Goal: Task Accomplishment & Management: Use online tool/utility

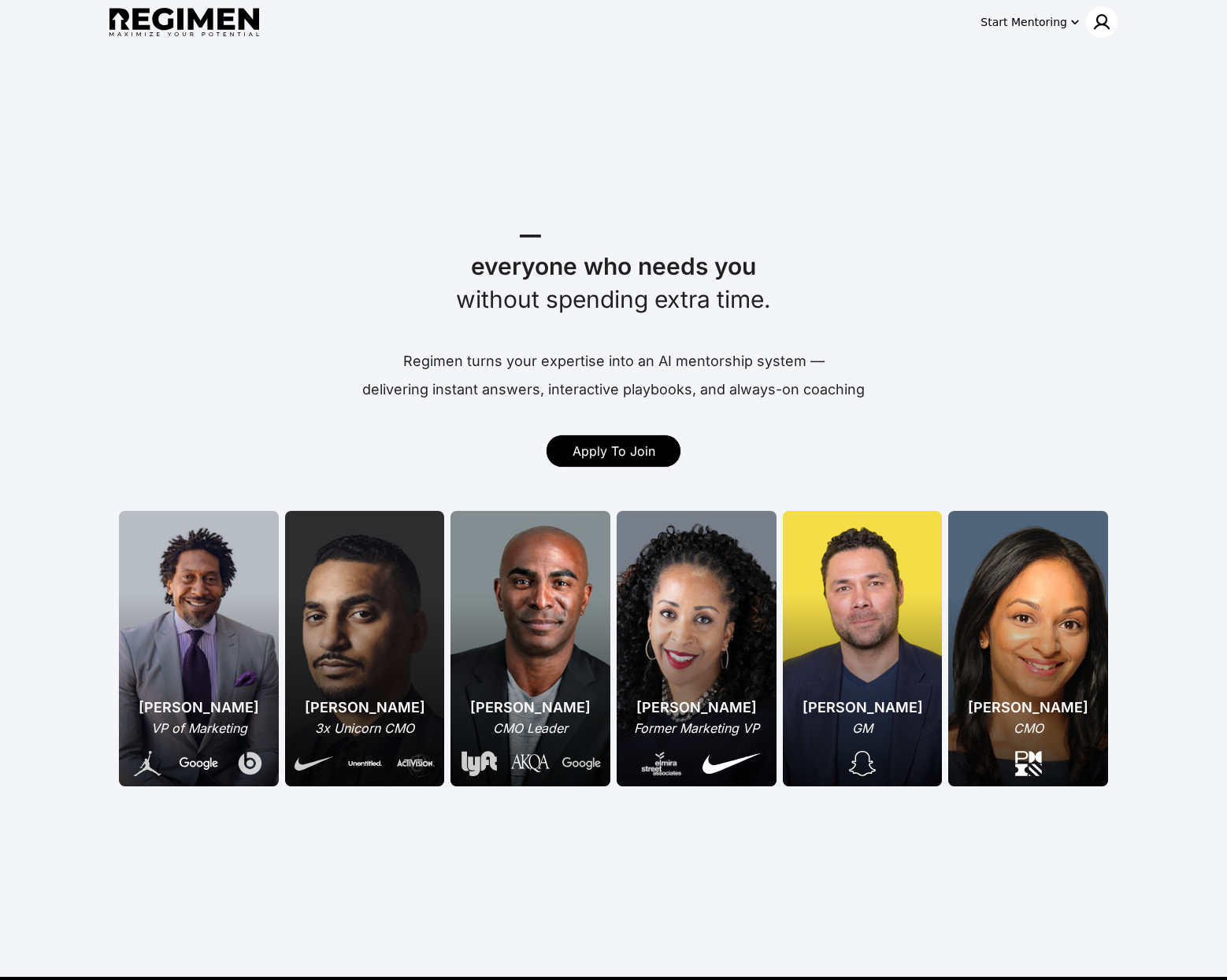
click at [1105, 26] on img at bounding box center [1102, 22] width 19 height 19
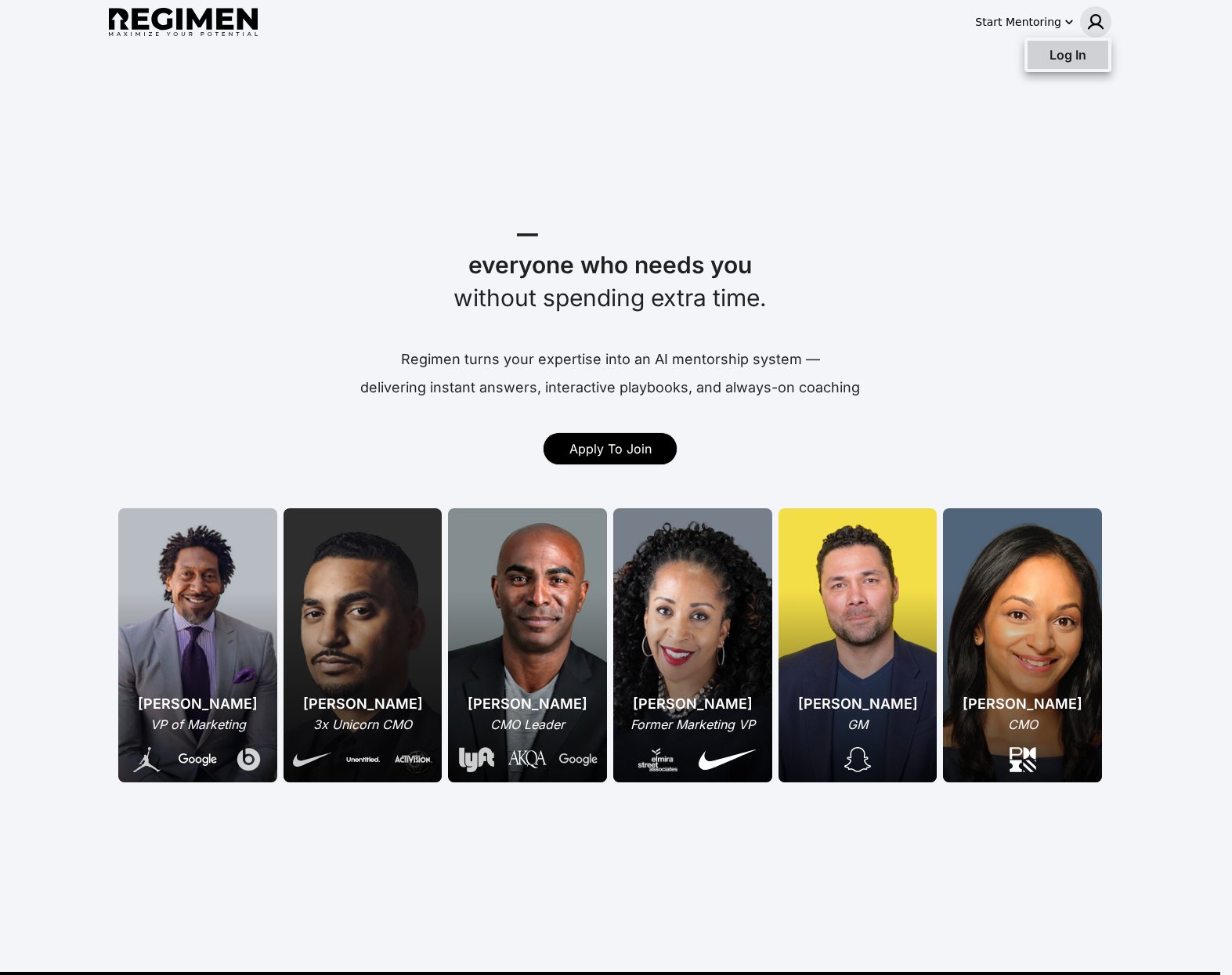
click at [1082, 64] on div "Log In" at bounding box center [1057, 55] width 59 height 19
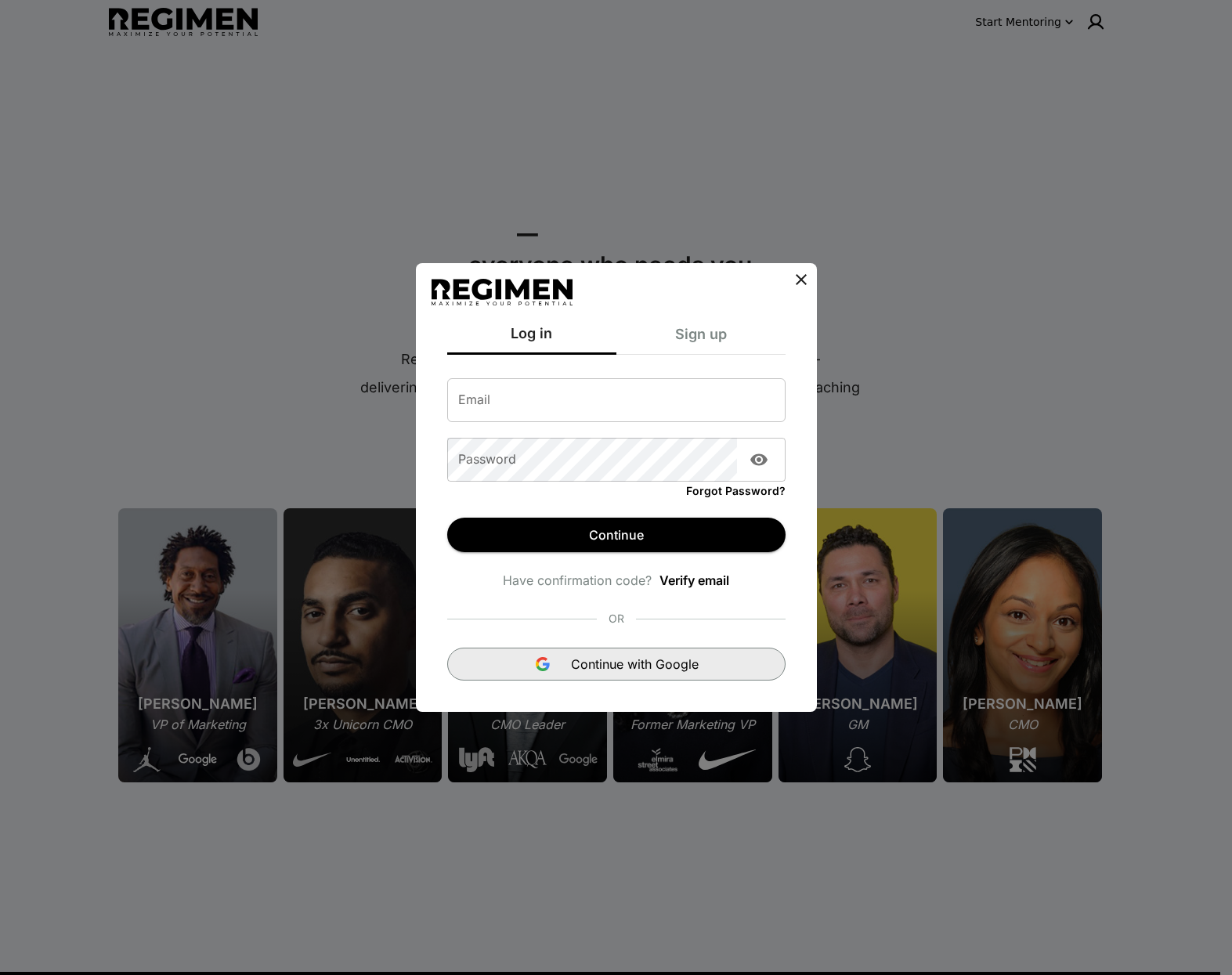
click at [551, 659] on img "button" at bounding box center [543, 664] width 19 height 19
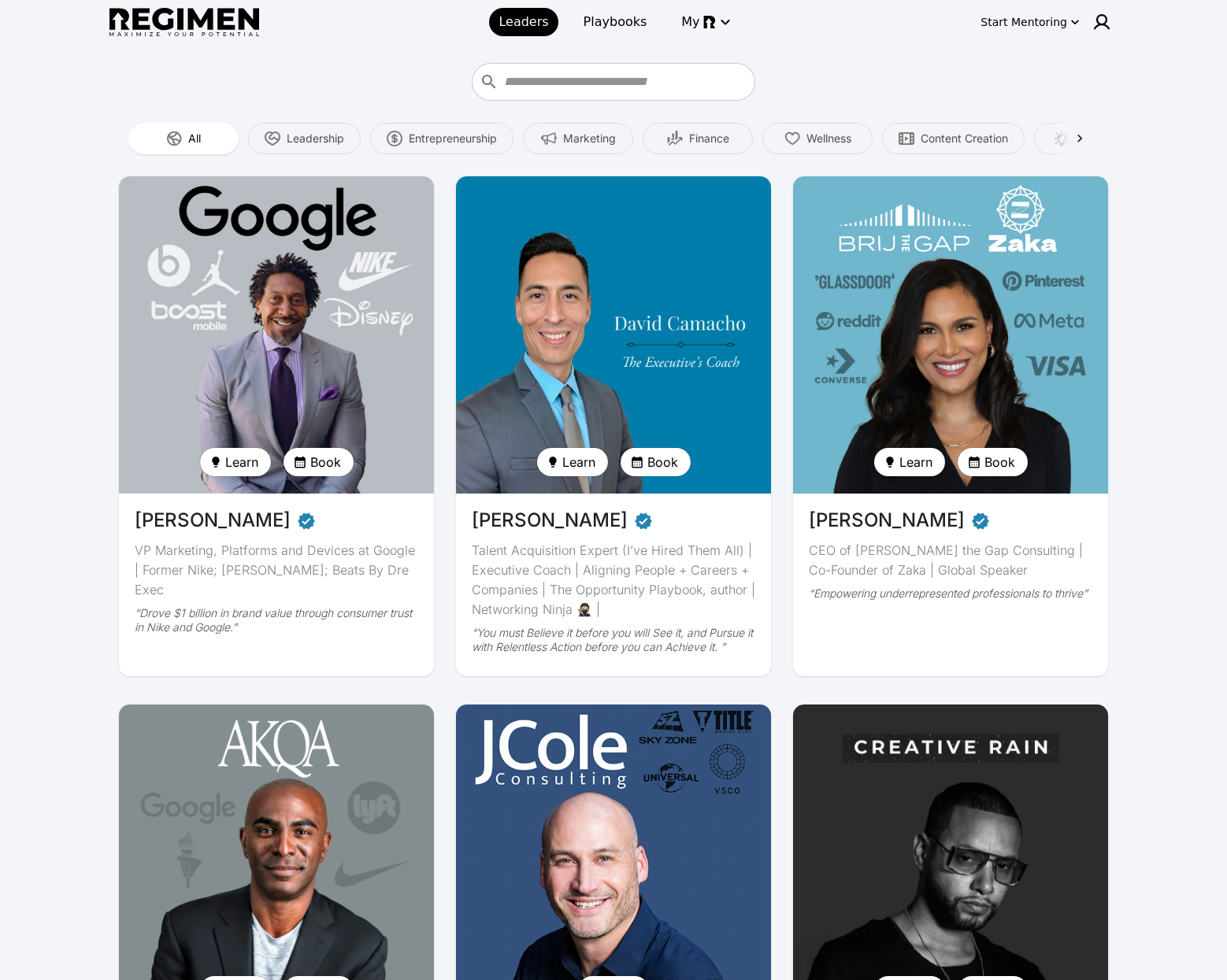
scroll to position [489, 0]
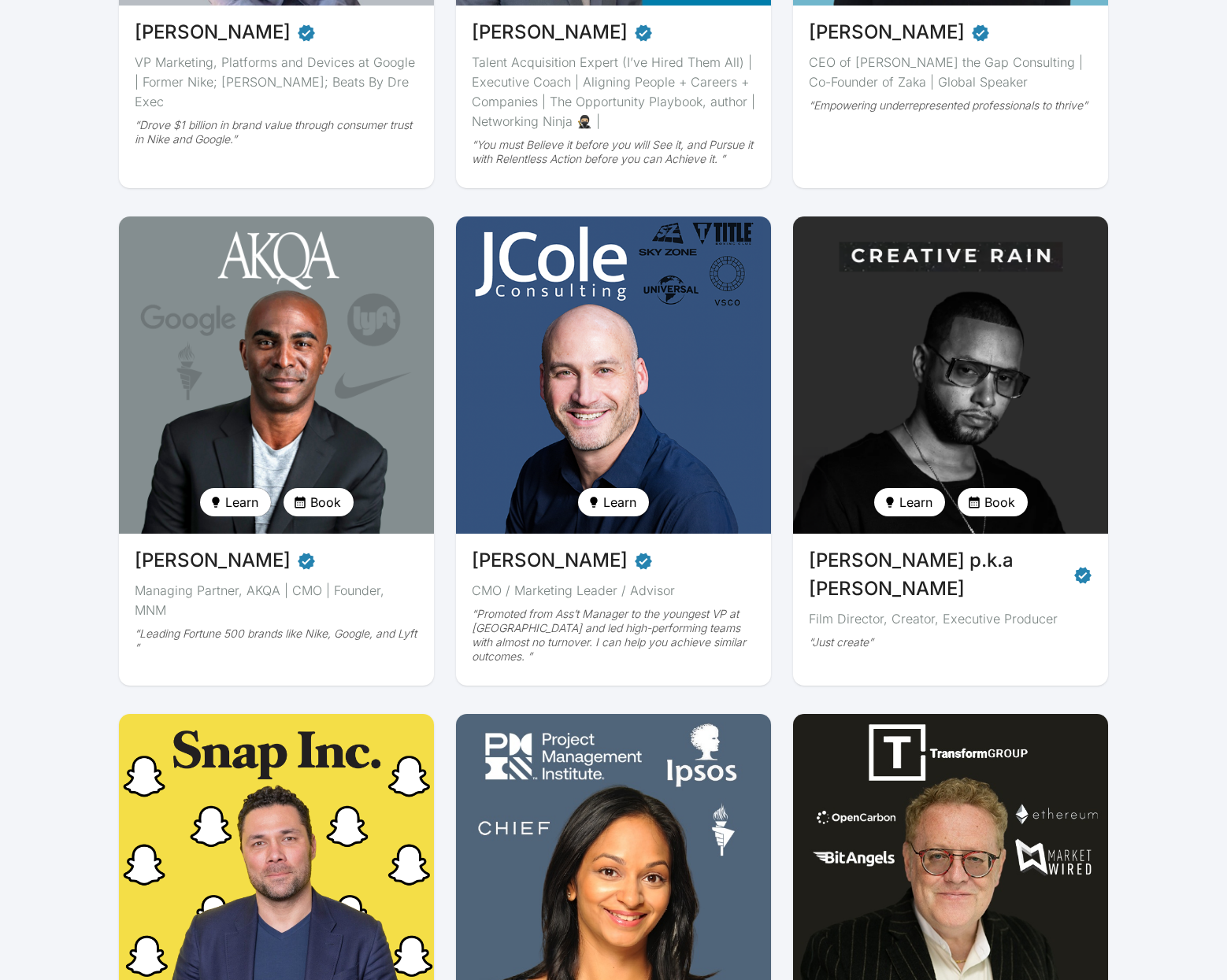
click at [916, 366] on img at bounding box center [950, 375] width 324 height 327
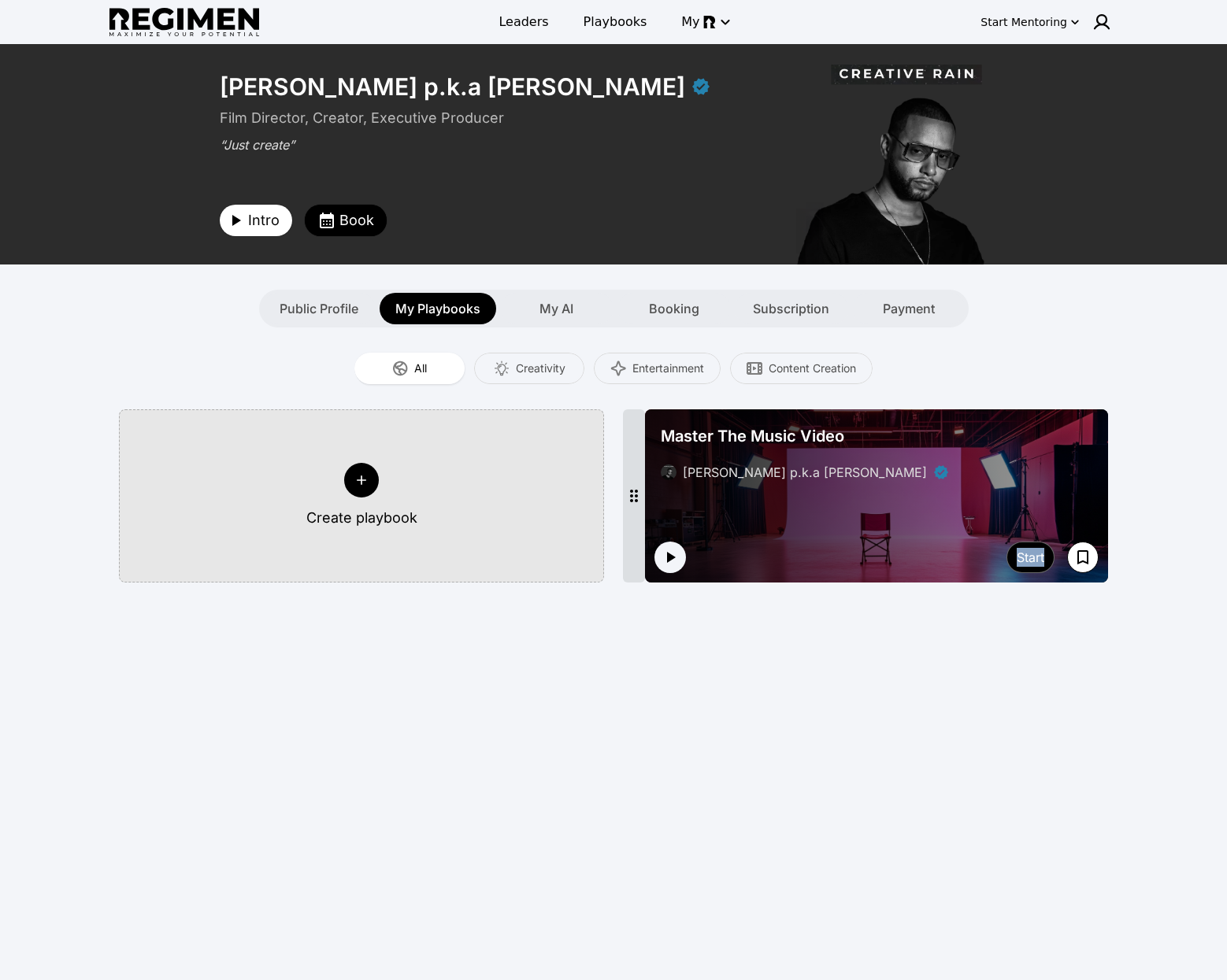
drag, startPoint x: 921, startPoint y: 641, endPoint x: 1404, endPoint y: 557, distance: 490.2
click at [1227, 557] on html "**********" at bounding box center [614, 642] width 1227 height 1286
drag, startPoint x: 842, startPoint y: 741, endPoint x: 816, endPoint y: 715, distance: 36.8
click at [843, 740] on div "**********" at bounding box center [614, 511] width 1227 height 934
click at [905, 459] on div "Master The Music Video [PERSON_NAME] p.k.a [PERSON_NAME]" at bounding box center [876, 454] width 444 height 70
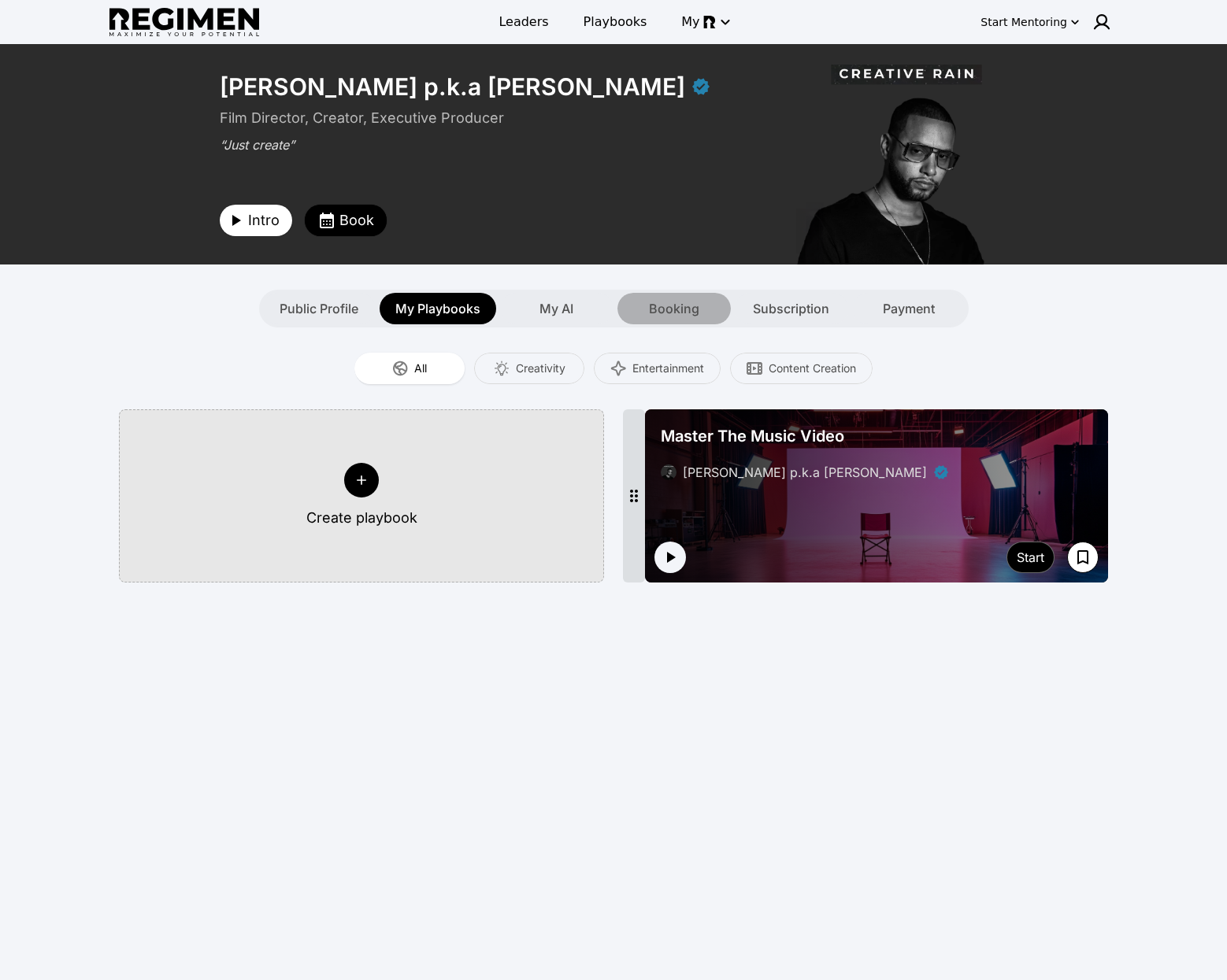
click at [649, 300] on span "Booking" at bounding box center [674, 309] width 50 height 19
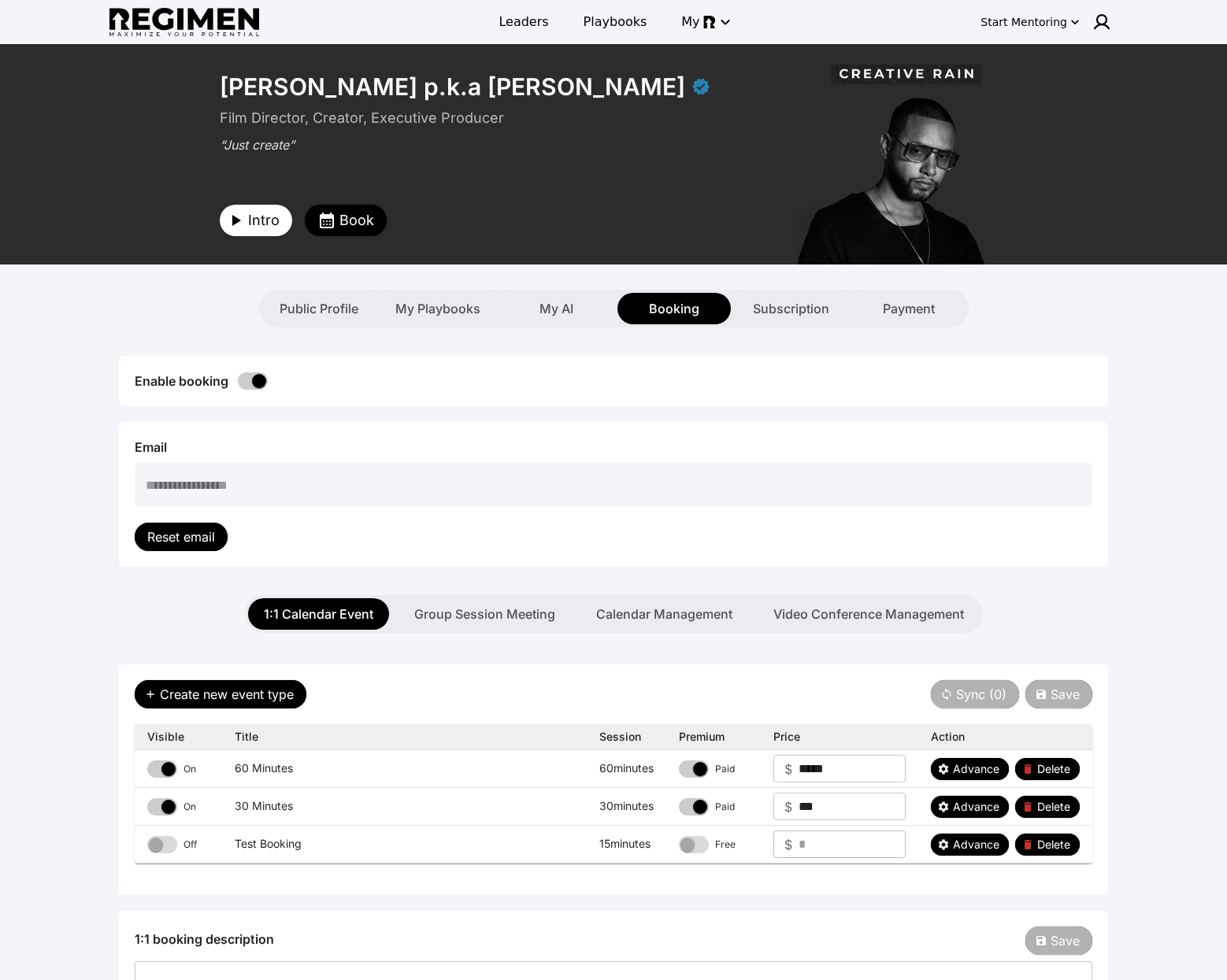
click at [413, 291] on div "Public Profile My Playbooks My AI Booking Subscription Payment" at bounding box center [614, 309] width 709 height 38
drag, startPoint x: 430, startPoint y: 305, endPoint x: 436, endPoint y: 314, distance: 10.8
click at [431, 305] on span "My Playbooks" at bounding box center [438, 309] width 85 height 19
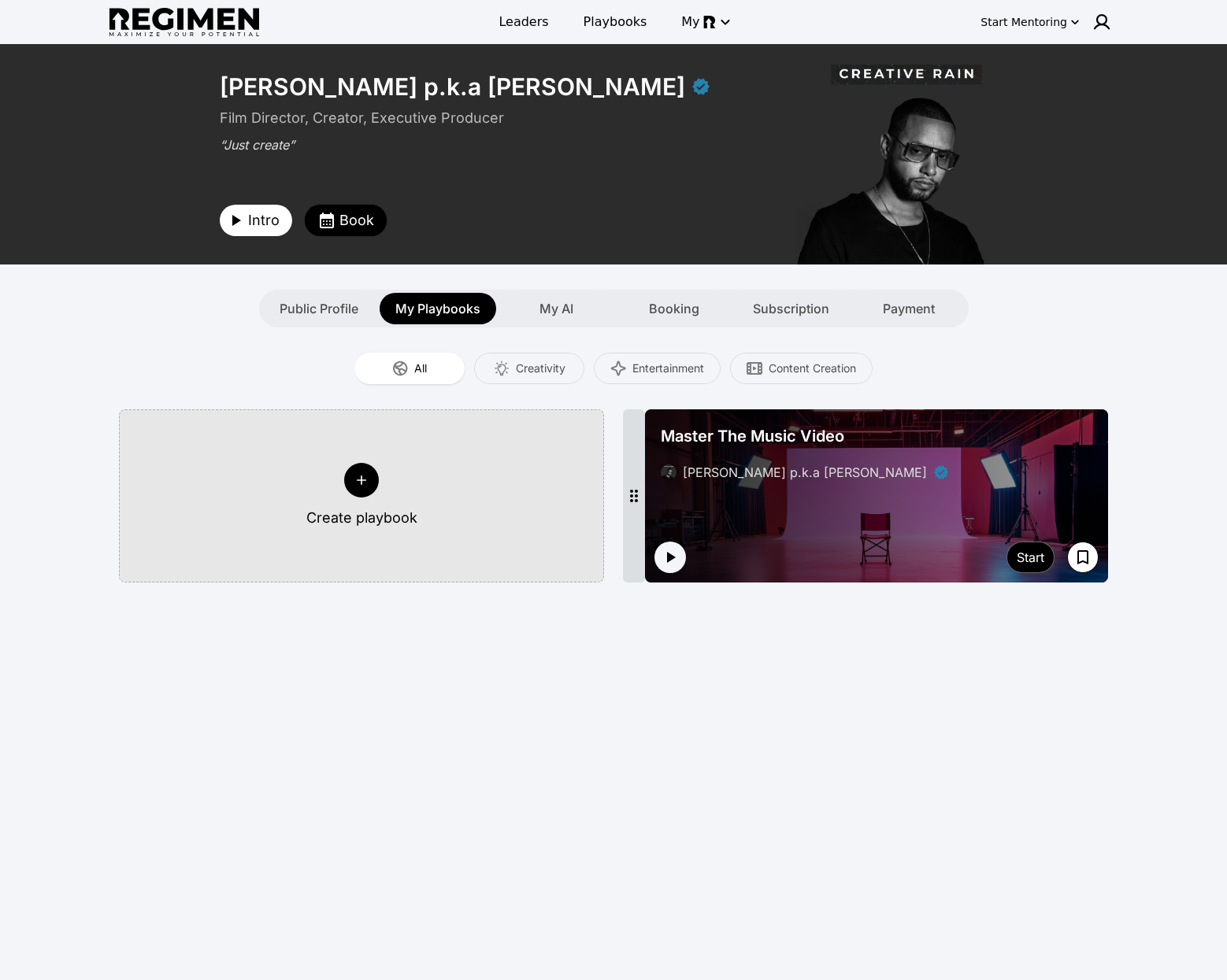
click at [414, 484] on button "Create playbook" at bounding box center [361, 495] width 485 height 173
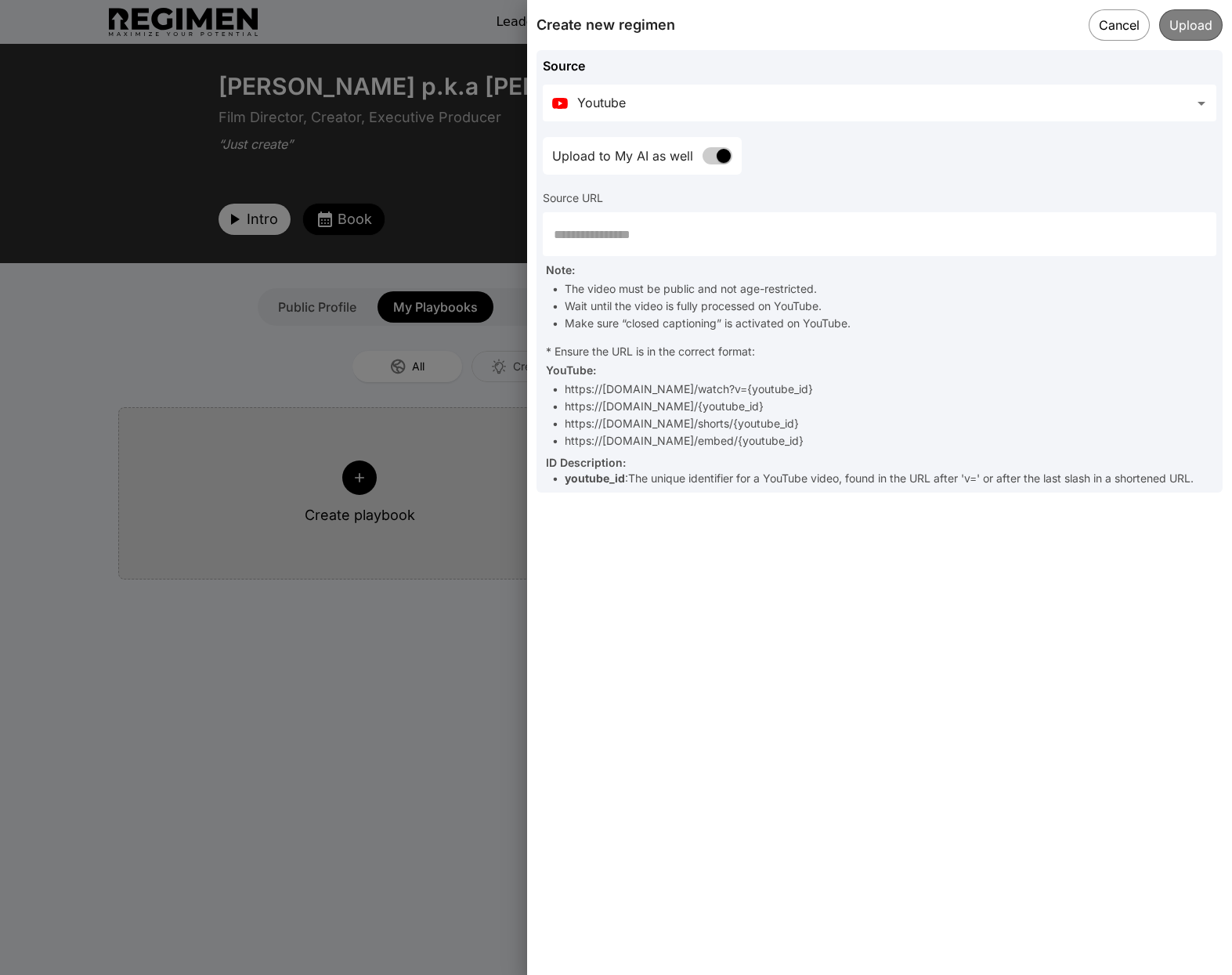
click at [921, 115] on body "**********" at bounding box center [616, 639] width 1232 height 1279
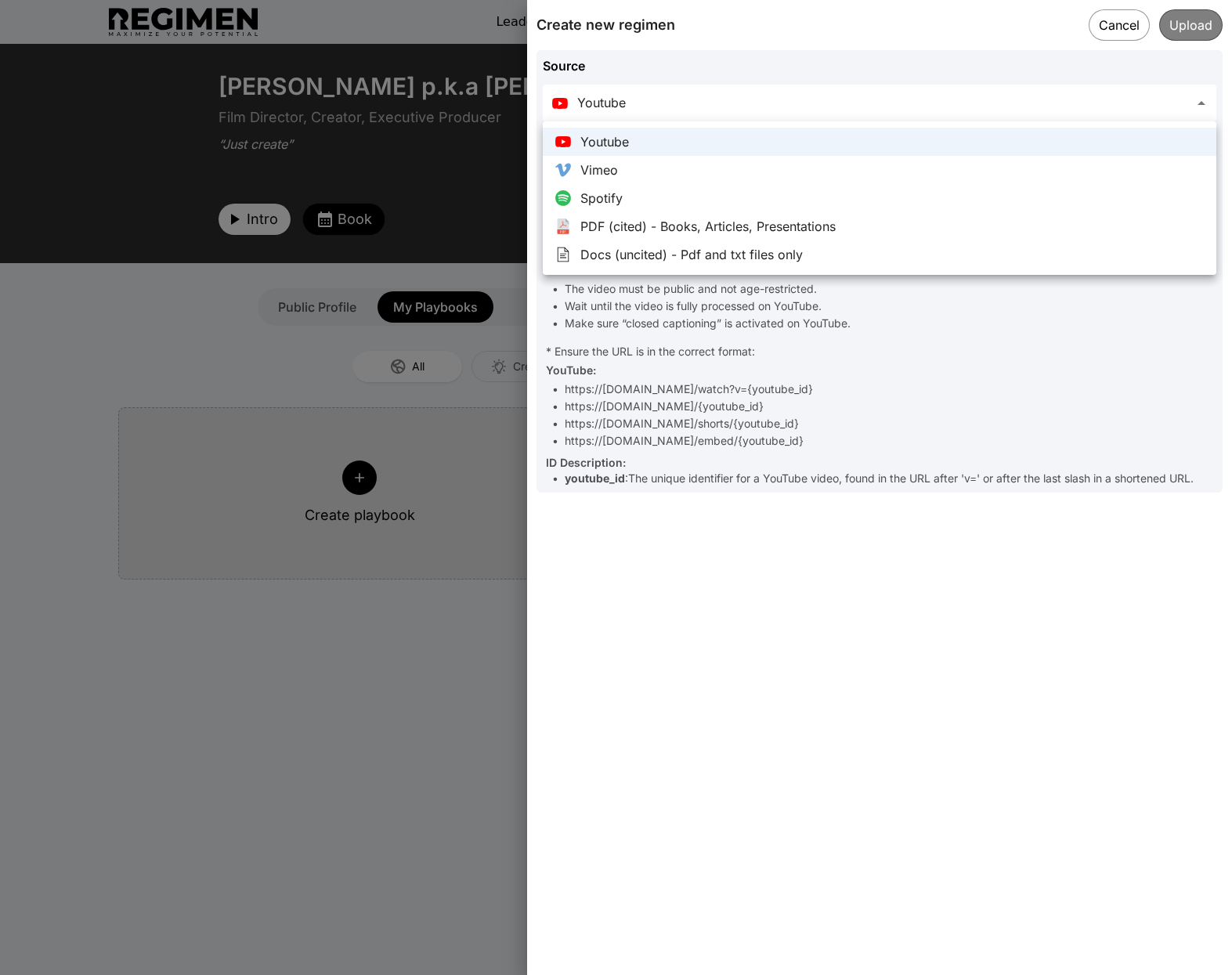
click at [1110, 19] on div at bounding box center [616, 487] width 1232 height 975
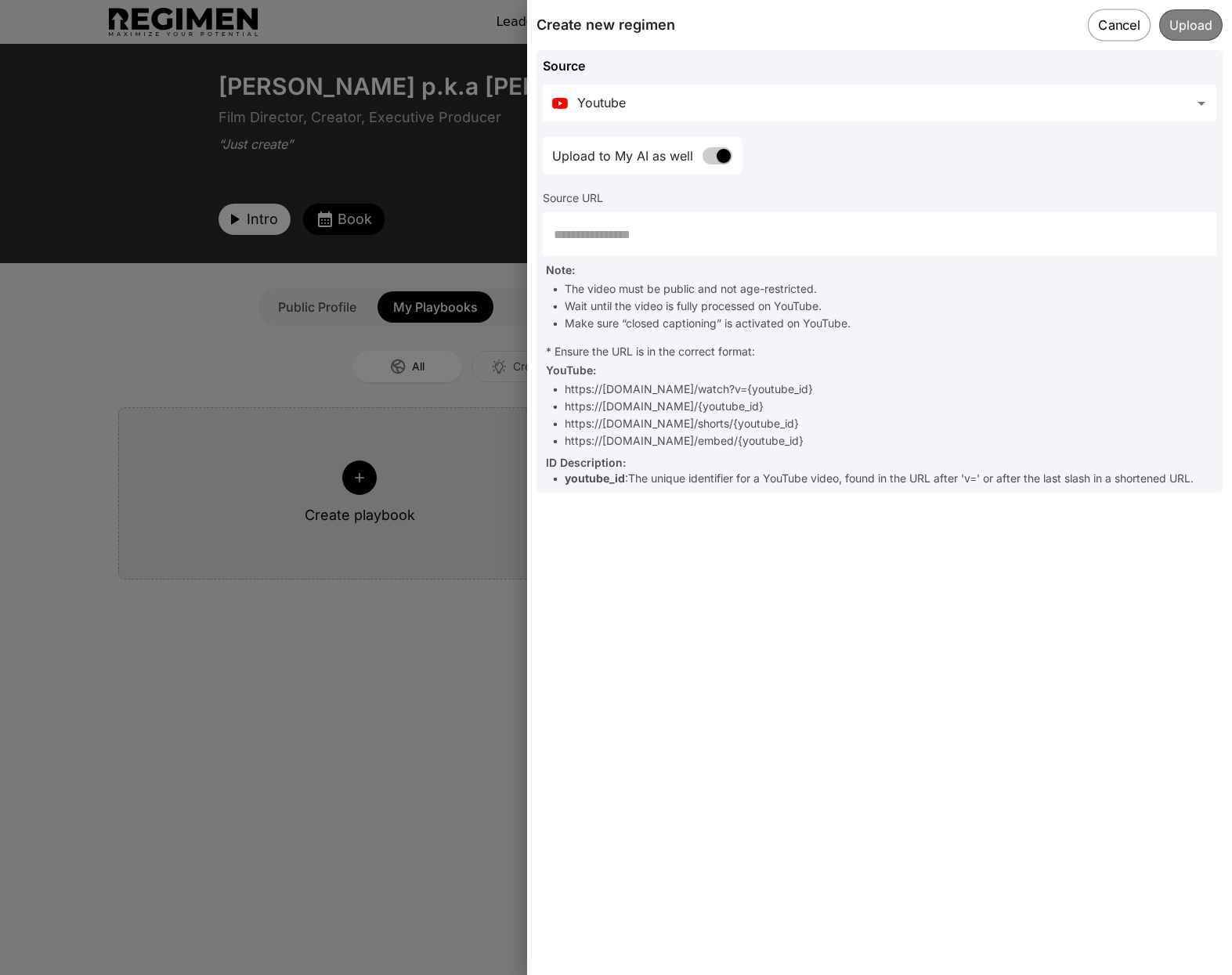
click at [1107, 25] on button "Cancel" at bounding box center [1119, 24] width 63 height 32
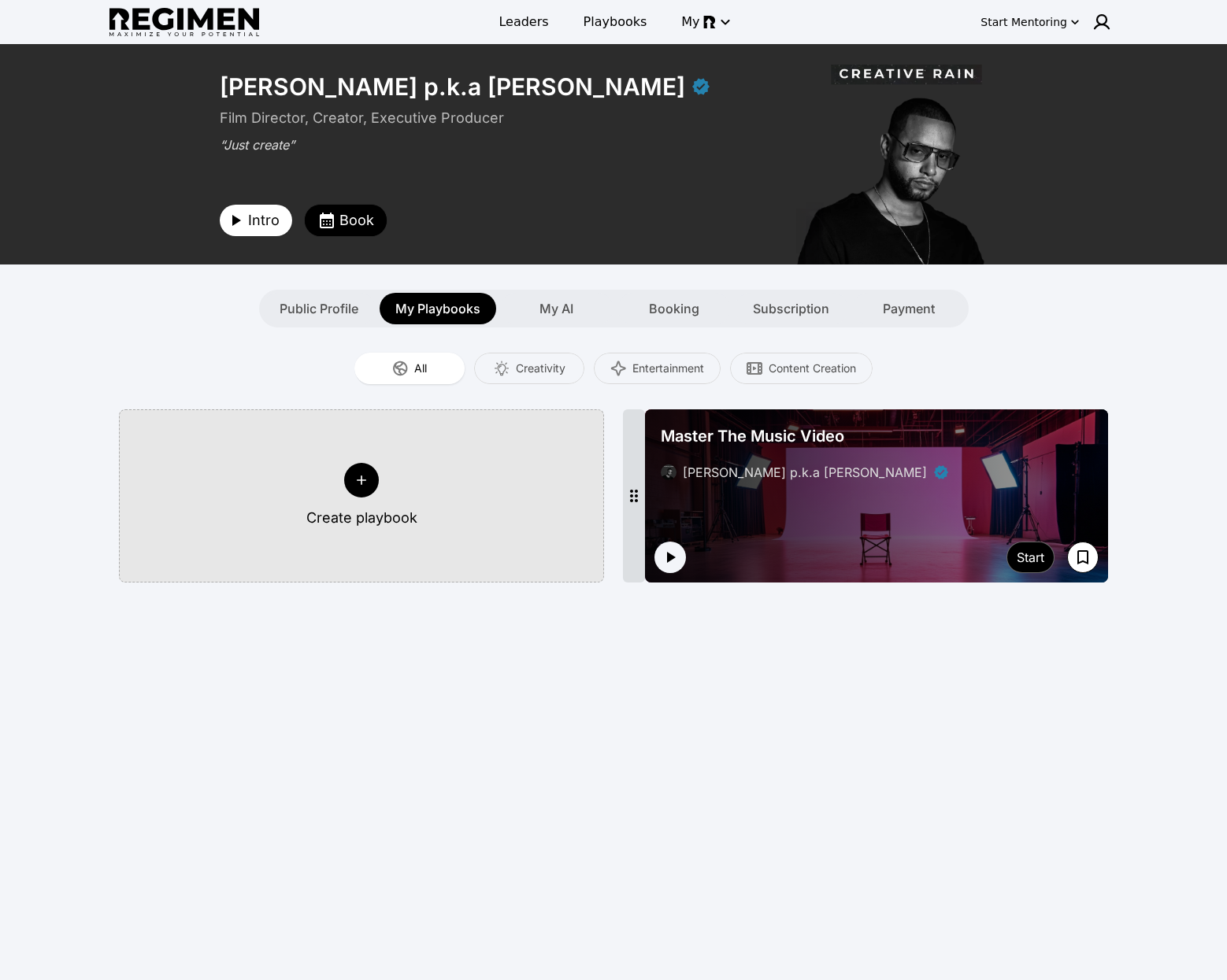
click at [916, 436] on div "Master The Music Video" at bounding box center [877, 436] width 432 height 22
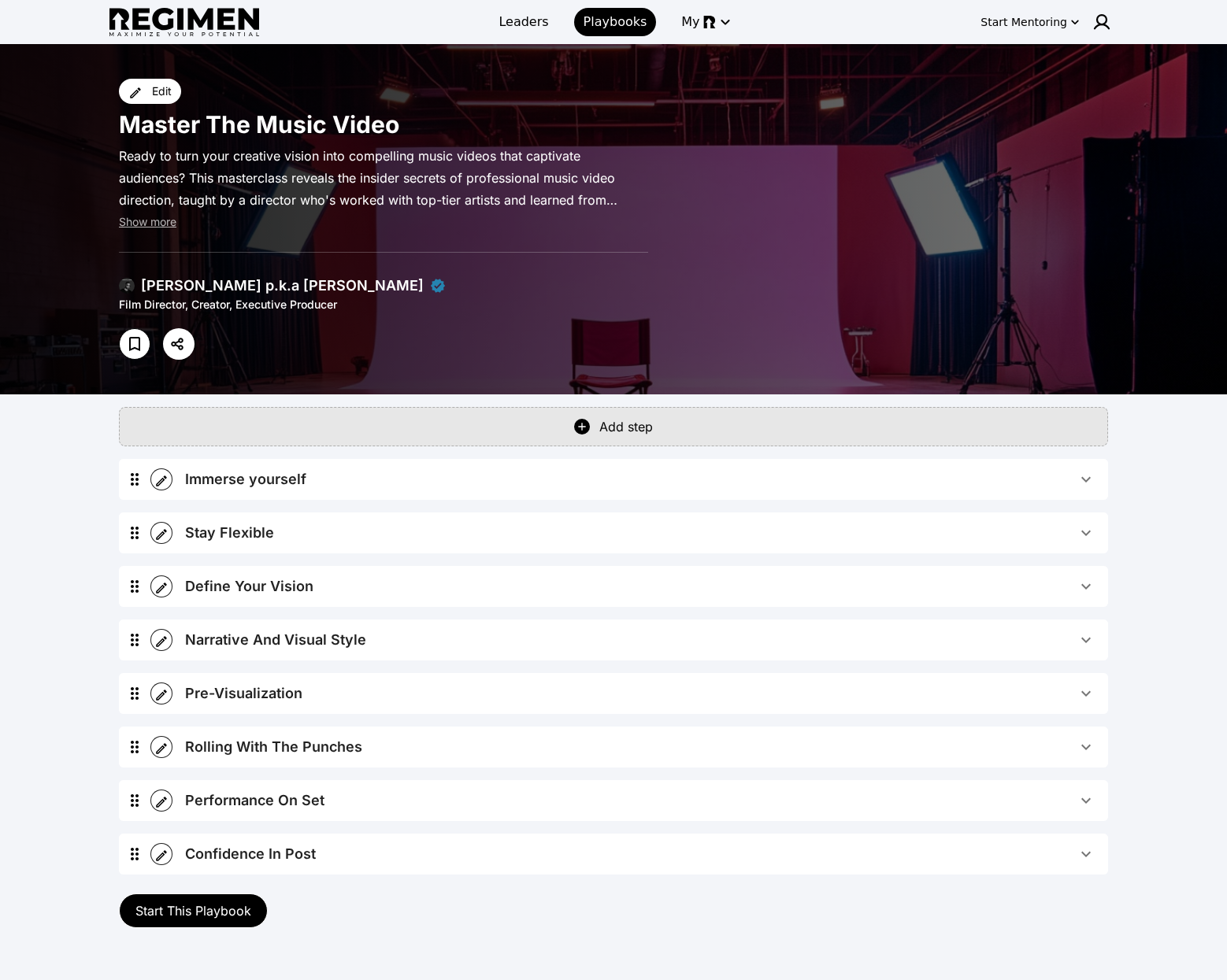
click at [681, 479] on span "Immerse yourself" at bounding box center [630, 479] width 891 height 22
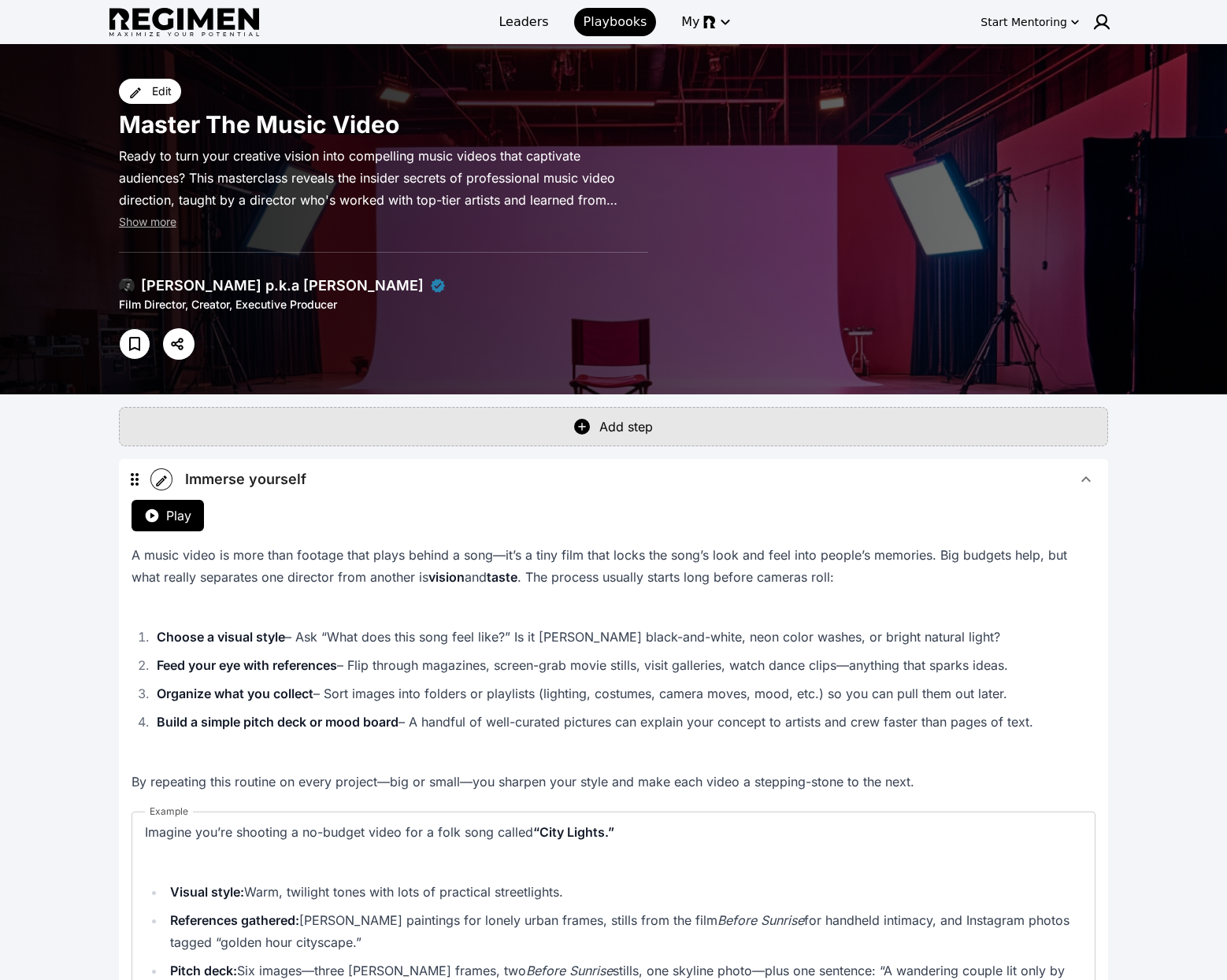
click at [675, 475] on span "Immerse yourself" at bounding box center [630, 479] width 891 height 22
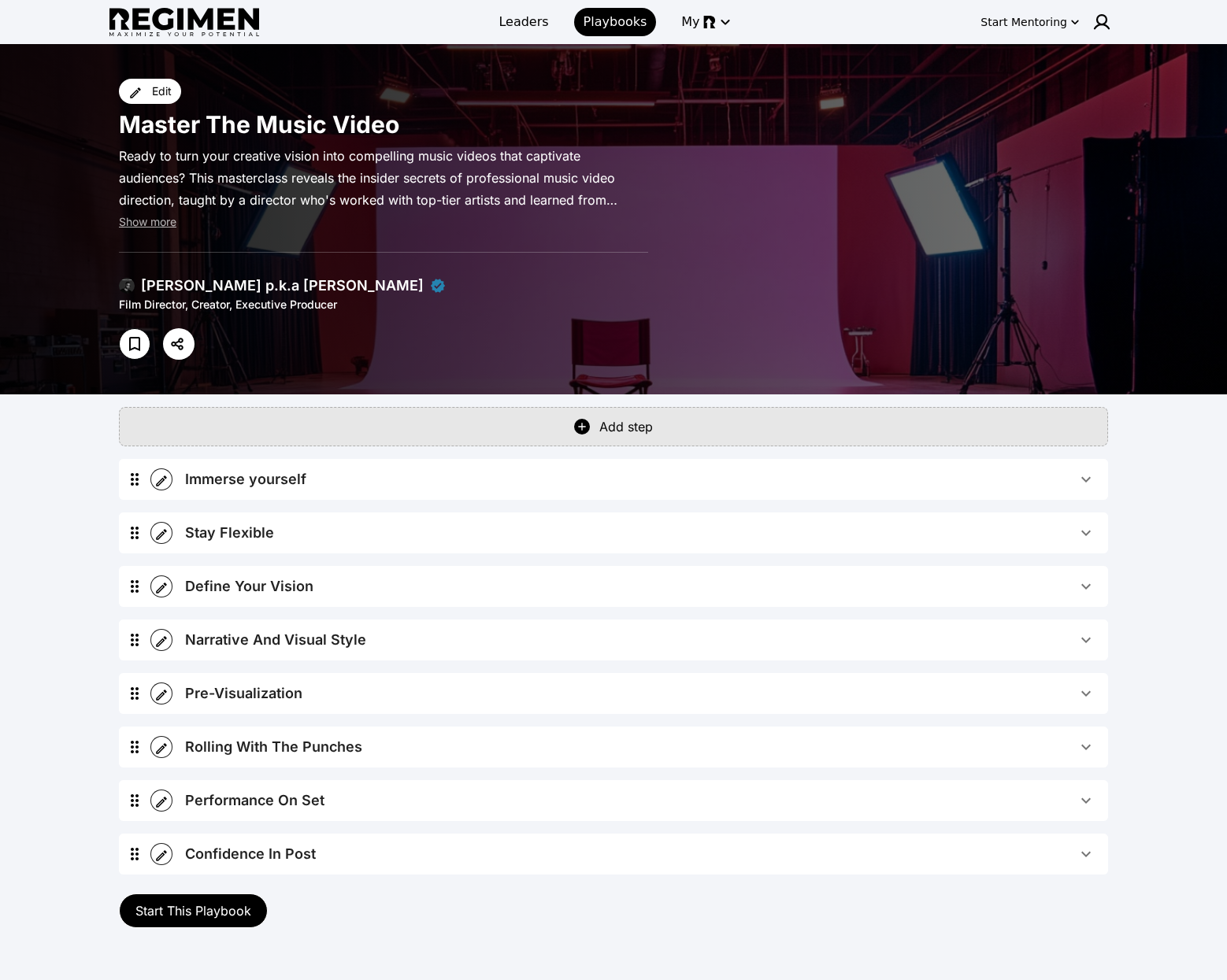
click at [325, 494] on button "Immerse yourself" at bounding box center [640, 480] width 936 height 41
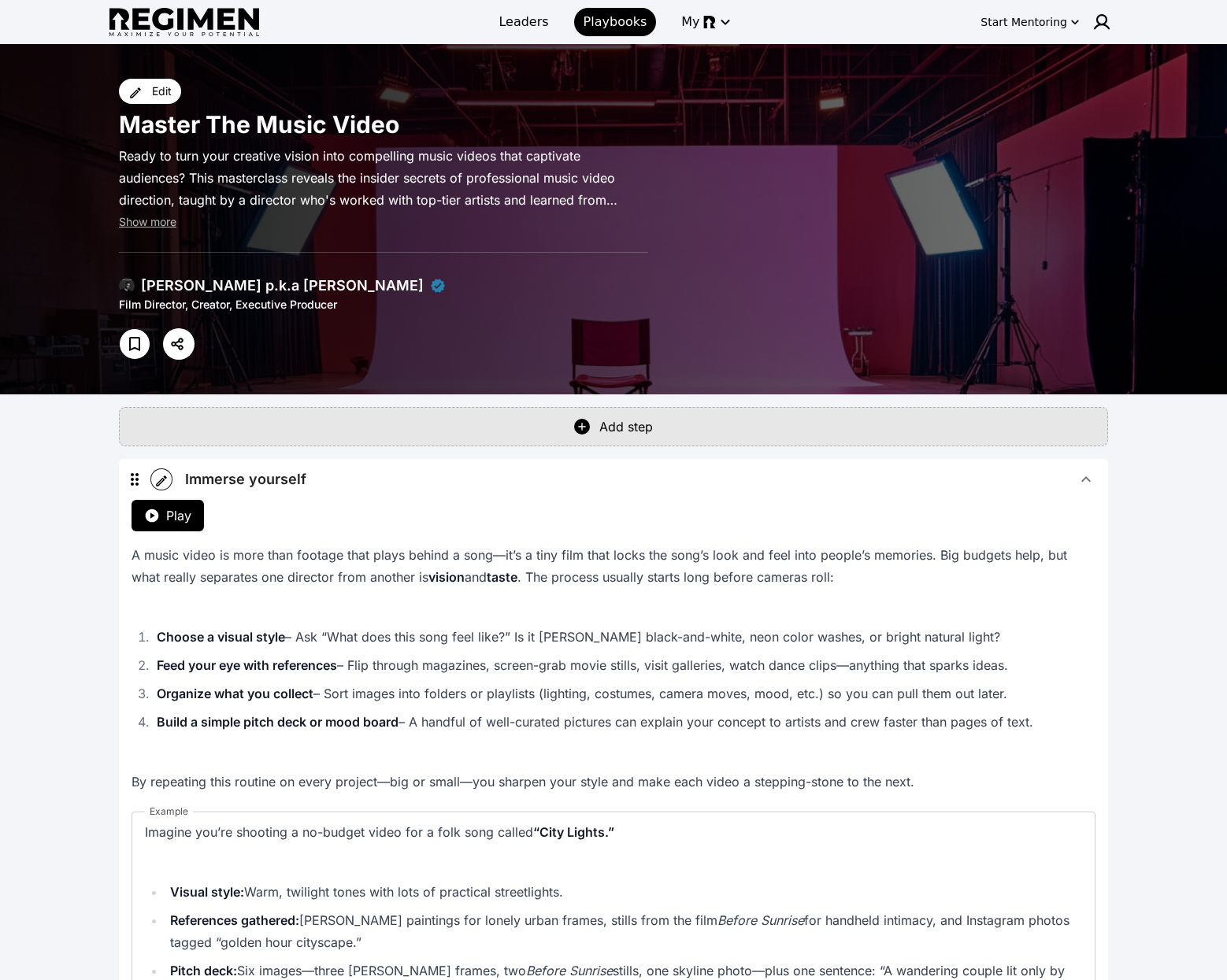
click at [358, 476] on span "Immerse yourself" at bounding box center [630, 479] width 891 height 22
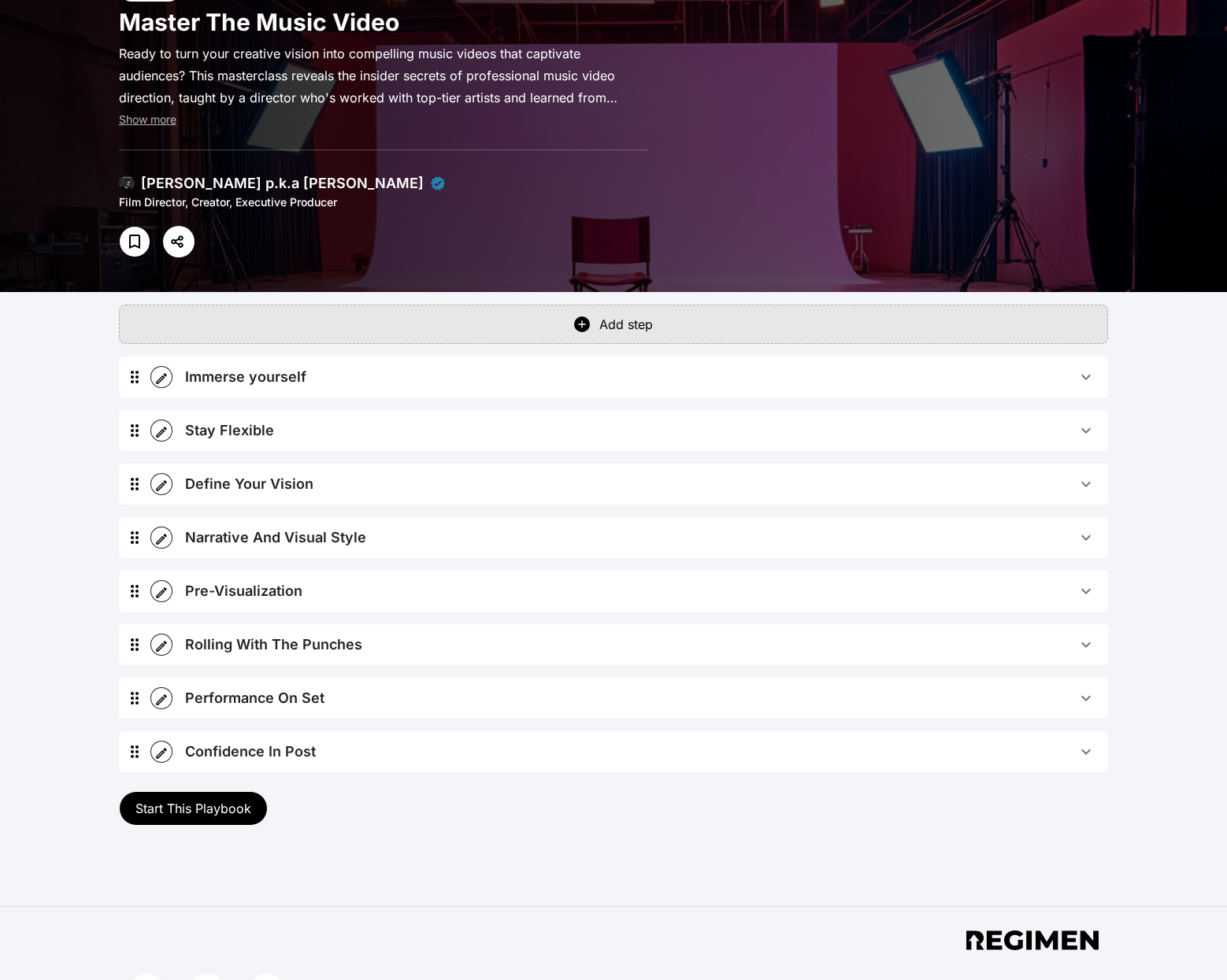
scroll to position [83, 0]
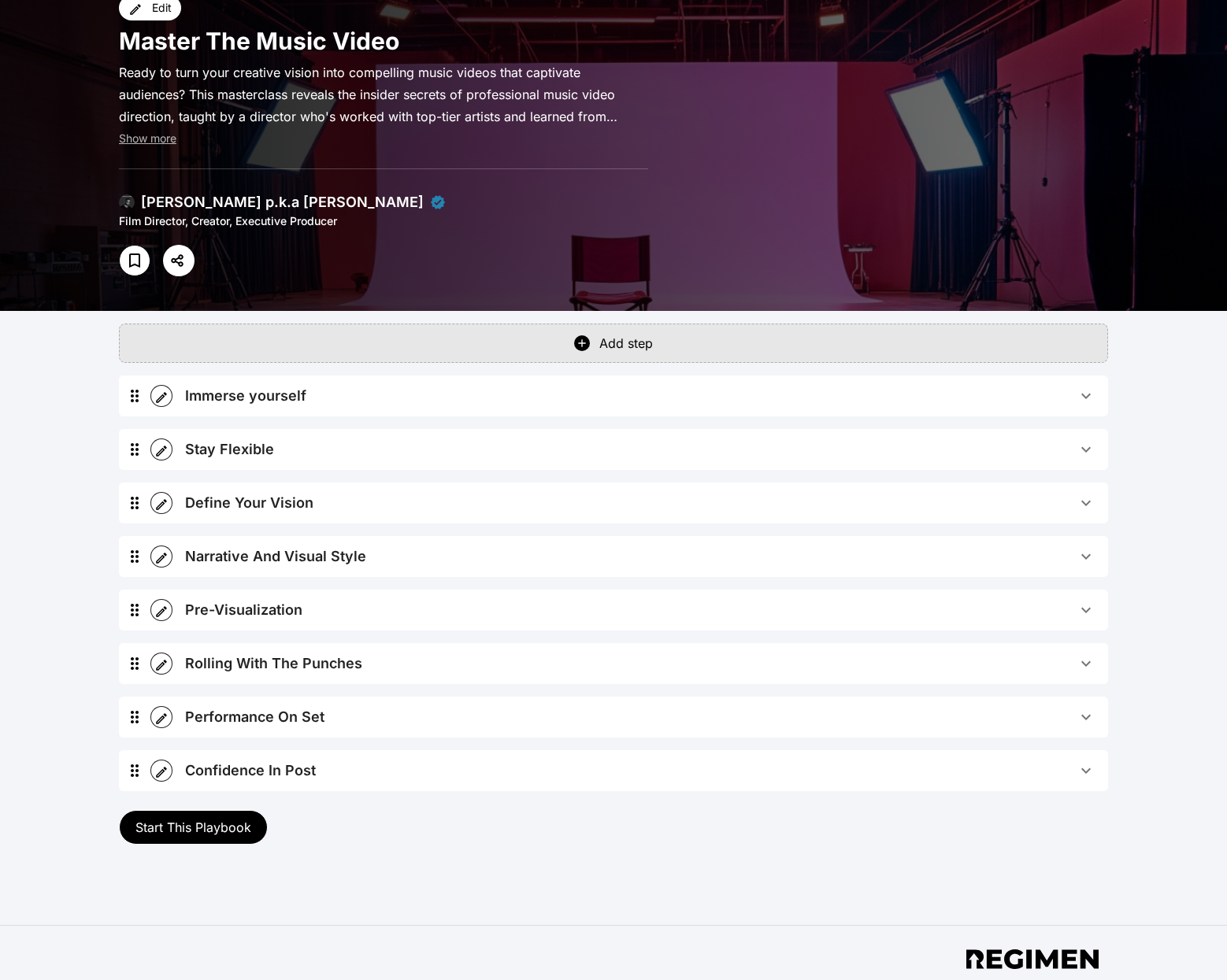
click at [245, 402] on div "Immerse yourself" at bounding box center [245, 396] width 121 height 22
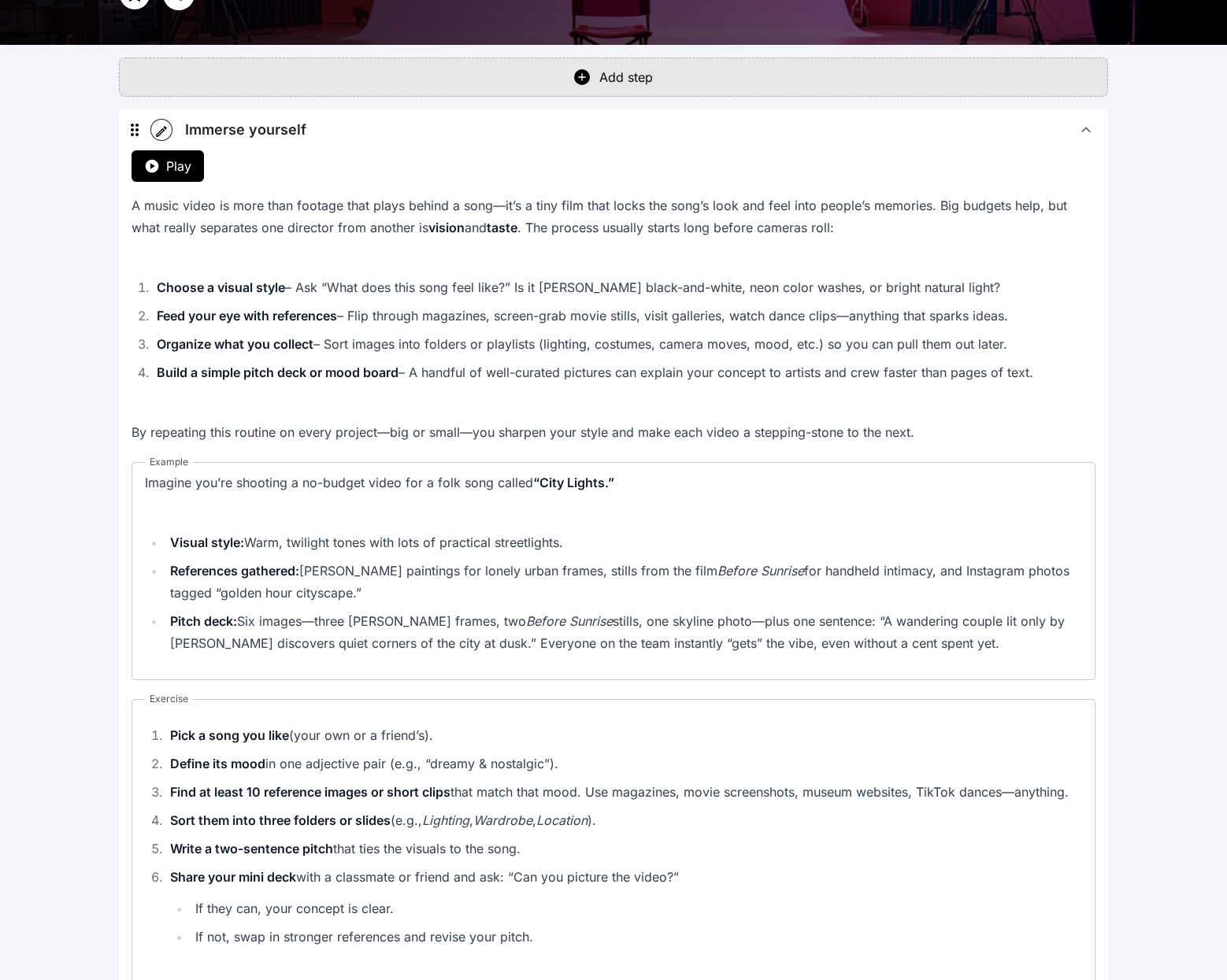
scroll to position [273, 0]
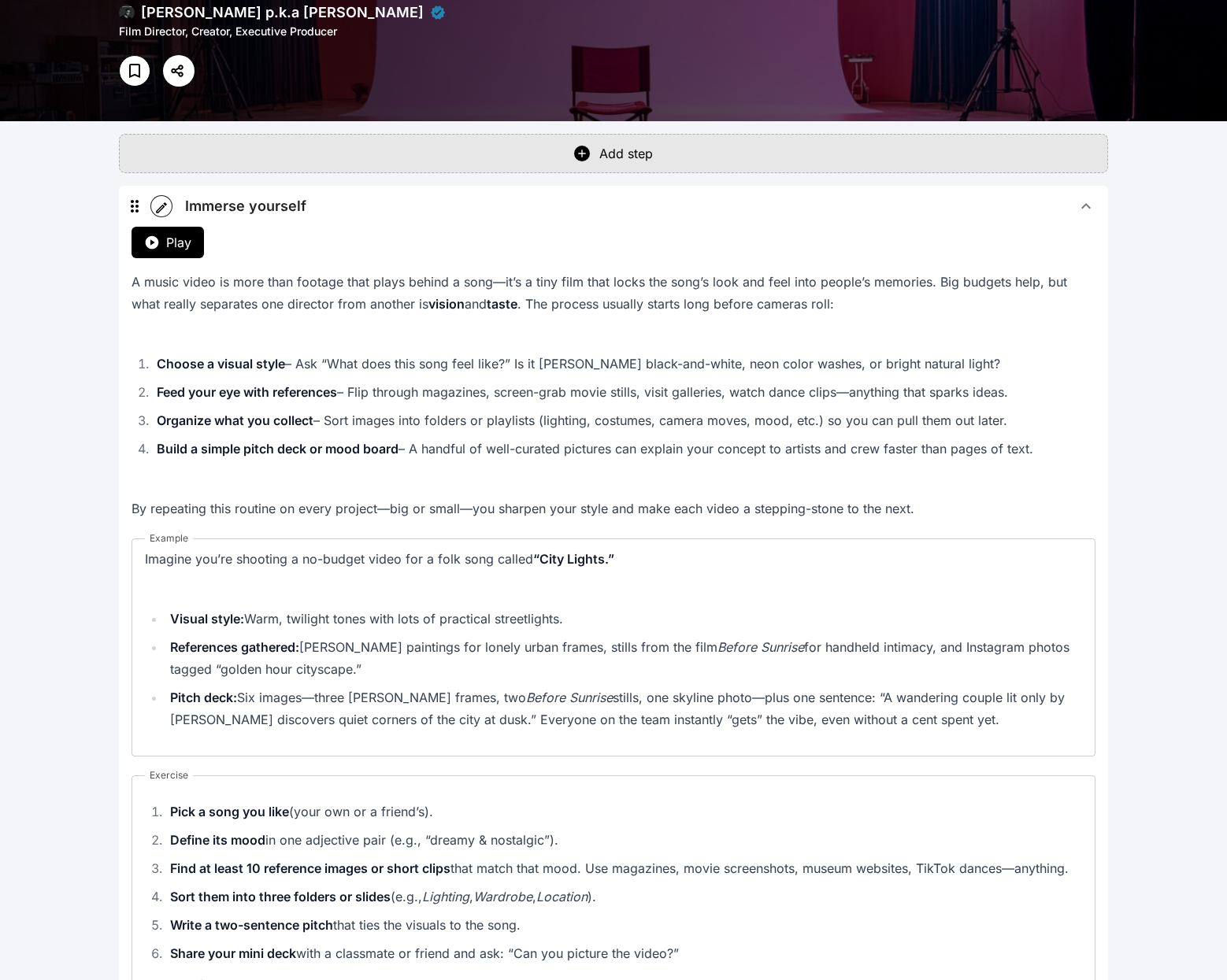
click at [167, 204] on icon "button" at bounding box center [162, 208] width 15 height 15
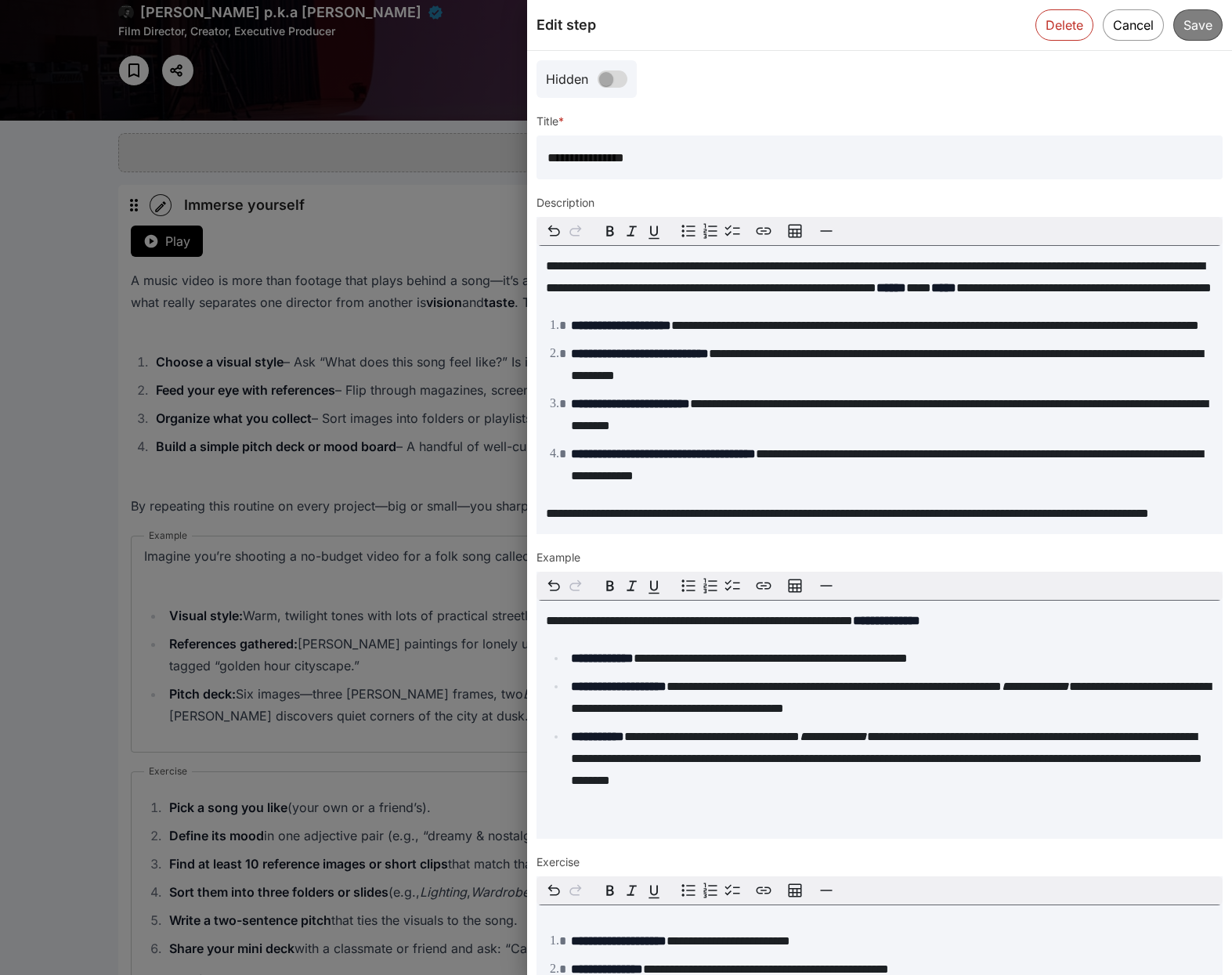
click at [896, 337] on li "**********" at bounding box center [889, 325] width 647 height 22
click at [1113, 26] on button "Cancel" at bounding box center [1133, 24] width 63 height 32
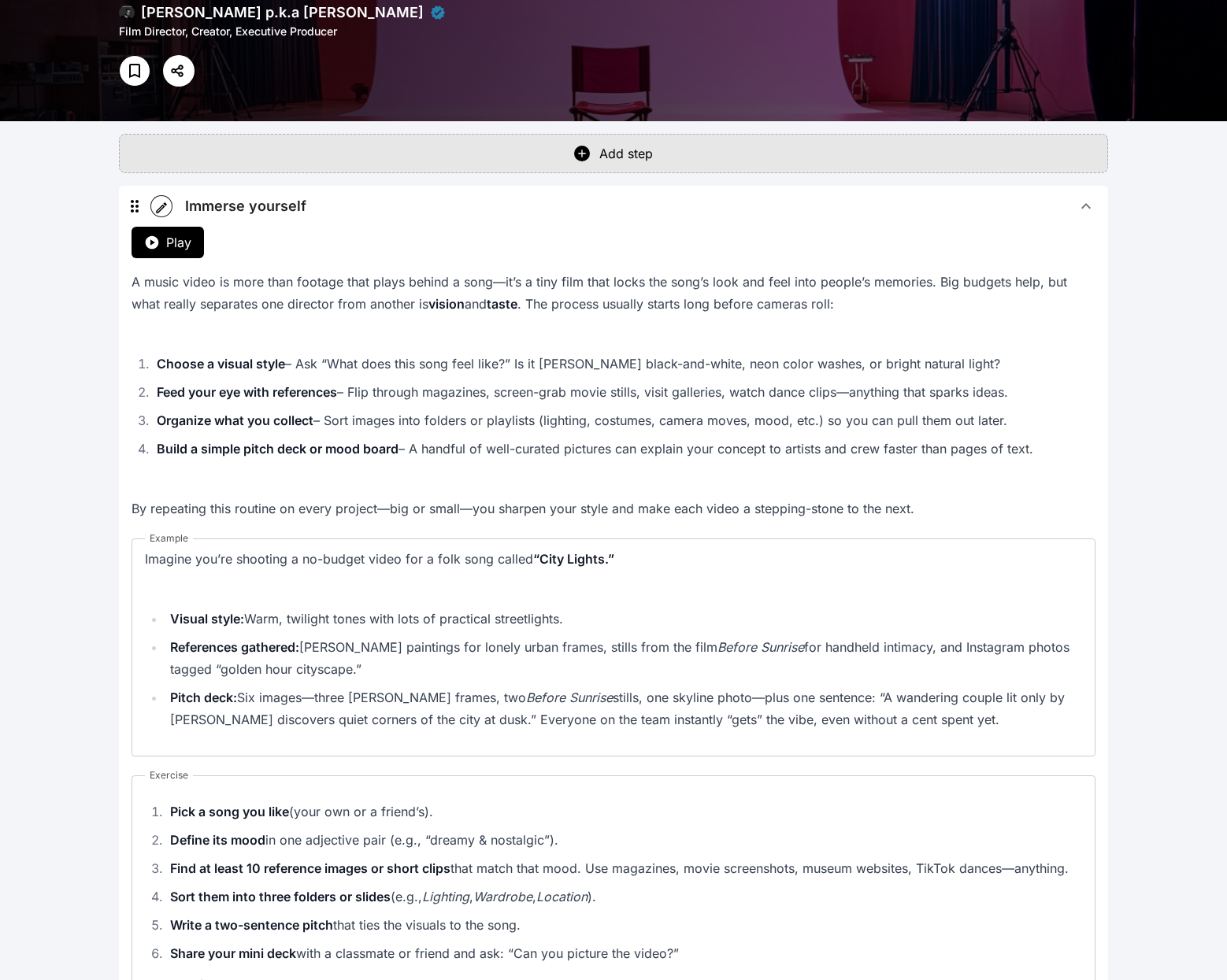
click at [369, 202] on span "Immerse yourself" at bounding box center [630, 206] width 891 height 22
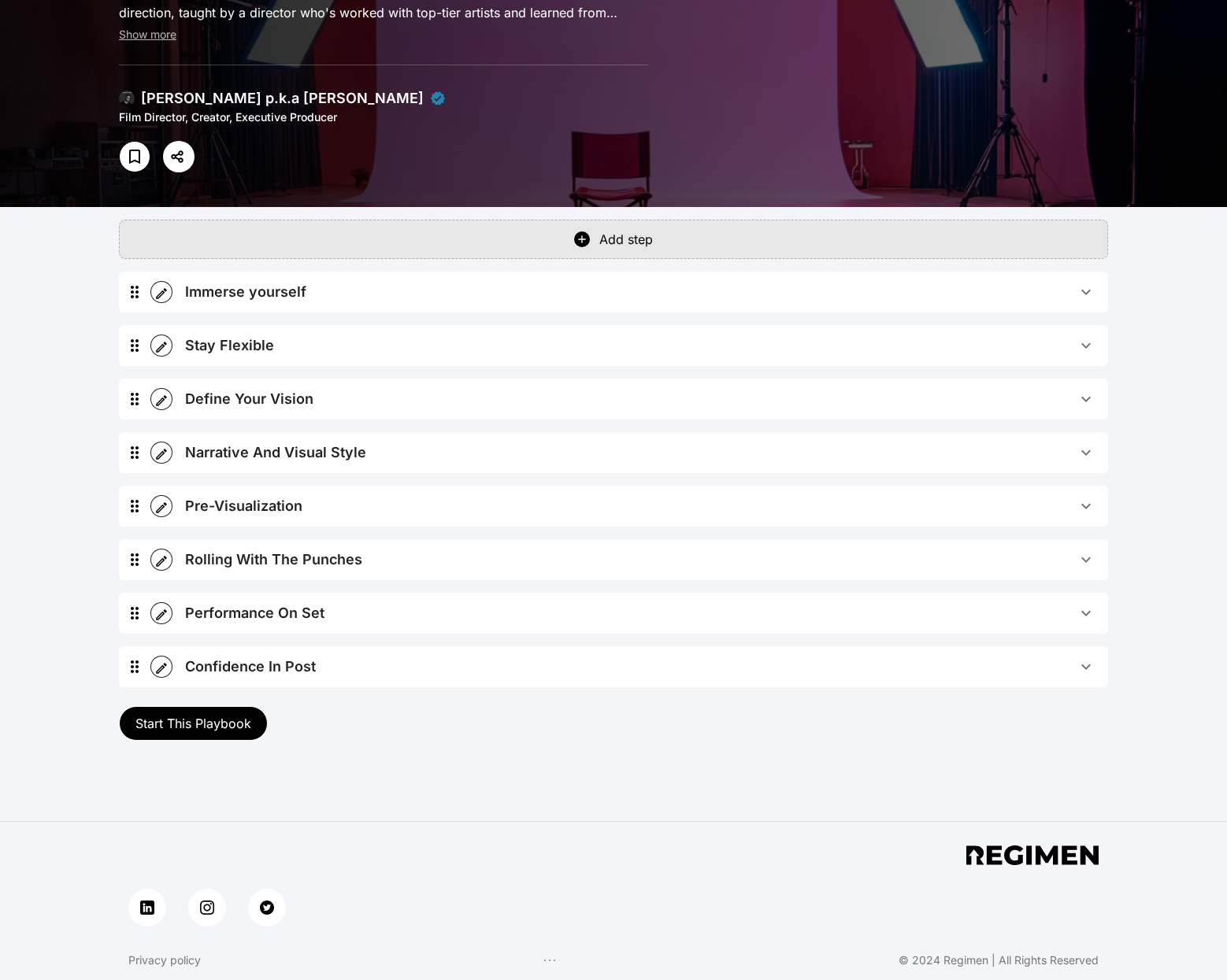
scroll to position [188, 0]
drag, startPoint x: 135, startPoint y: 290, endPoint x: 150, endPoint y: 303, distance: 19.8
click at [150, 304] on div "Immerse yourself Play A music video is more than footage that plays behind a so…" at bounding box center [614, 486] width 989 height 429
click at [594, 247] on button "Add step" at bounding box center [614, 239] width 989 height 40
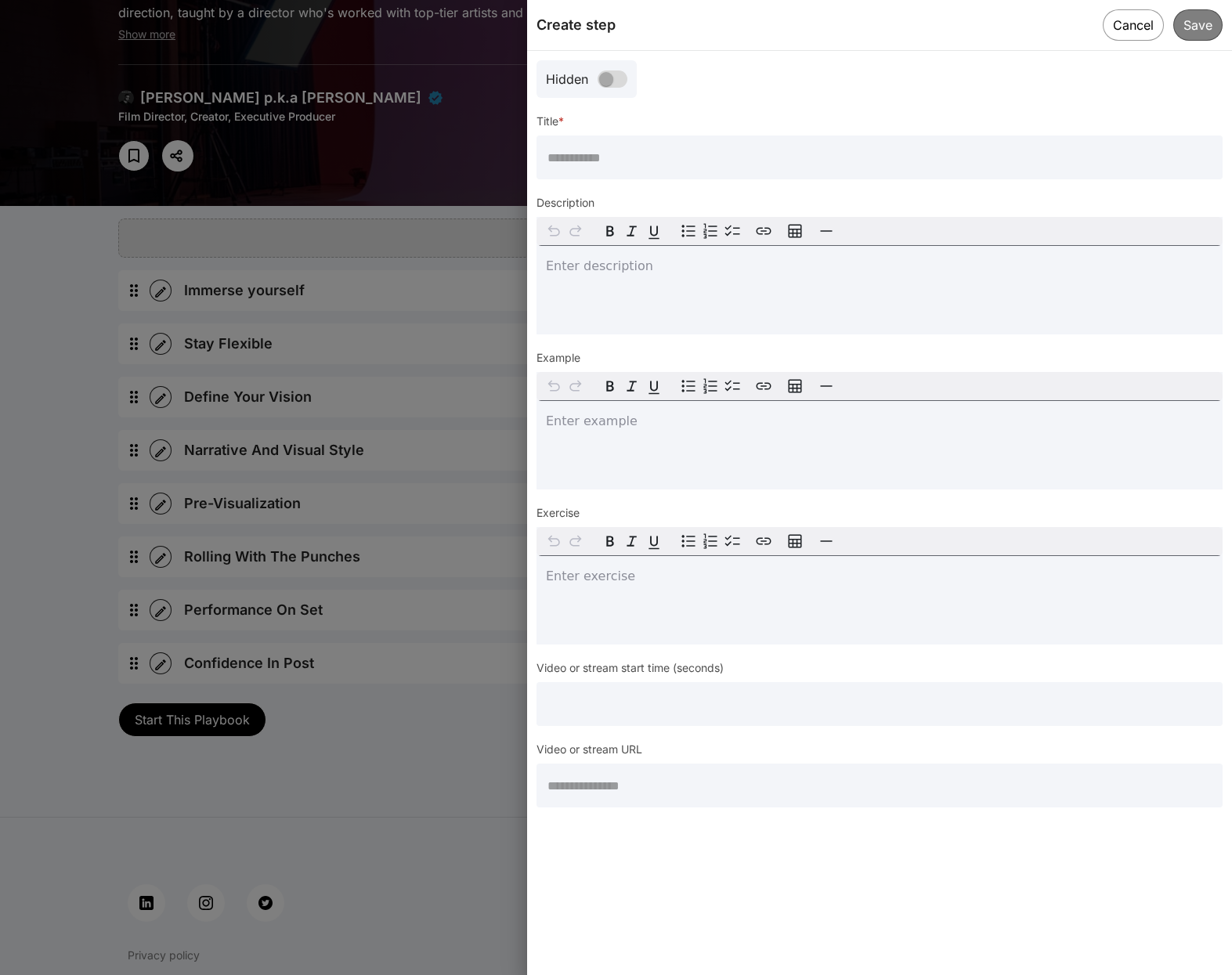
click at [600, 774] on input "text" at bounding box center [880, 786] width 686 height 44
click at [1132, 19] on button "Cancel" at bounding box center [1133, 24] width 63 height 32
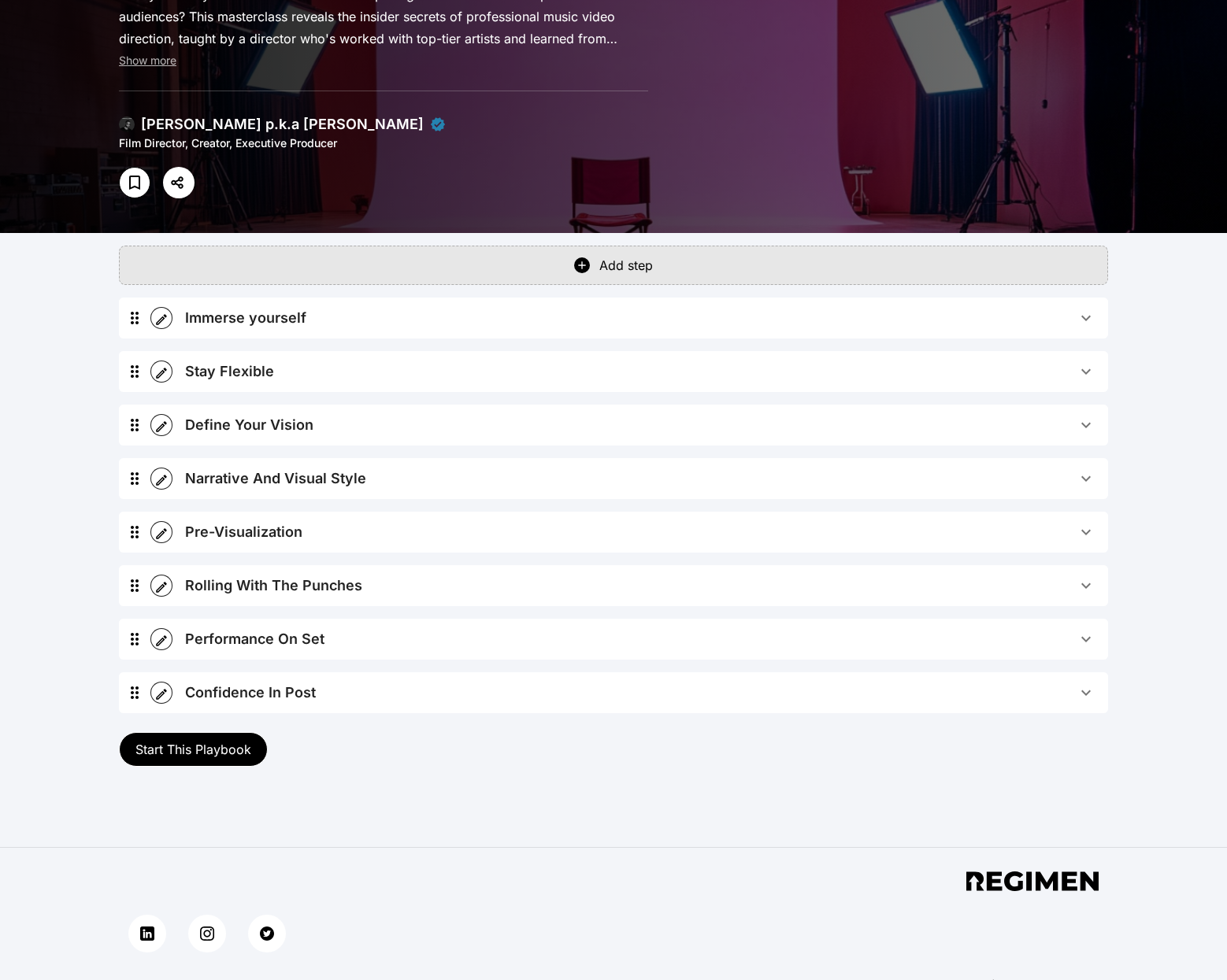
scroll to position [162, 0]
click at [534, 323] on span "Immerse yourself" at bounding box center [630, 317] width 891 height 22
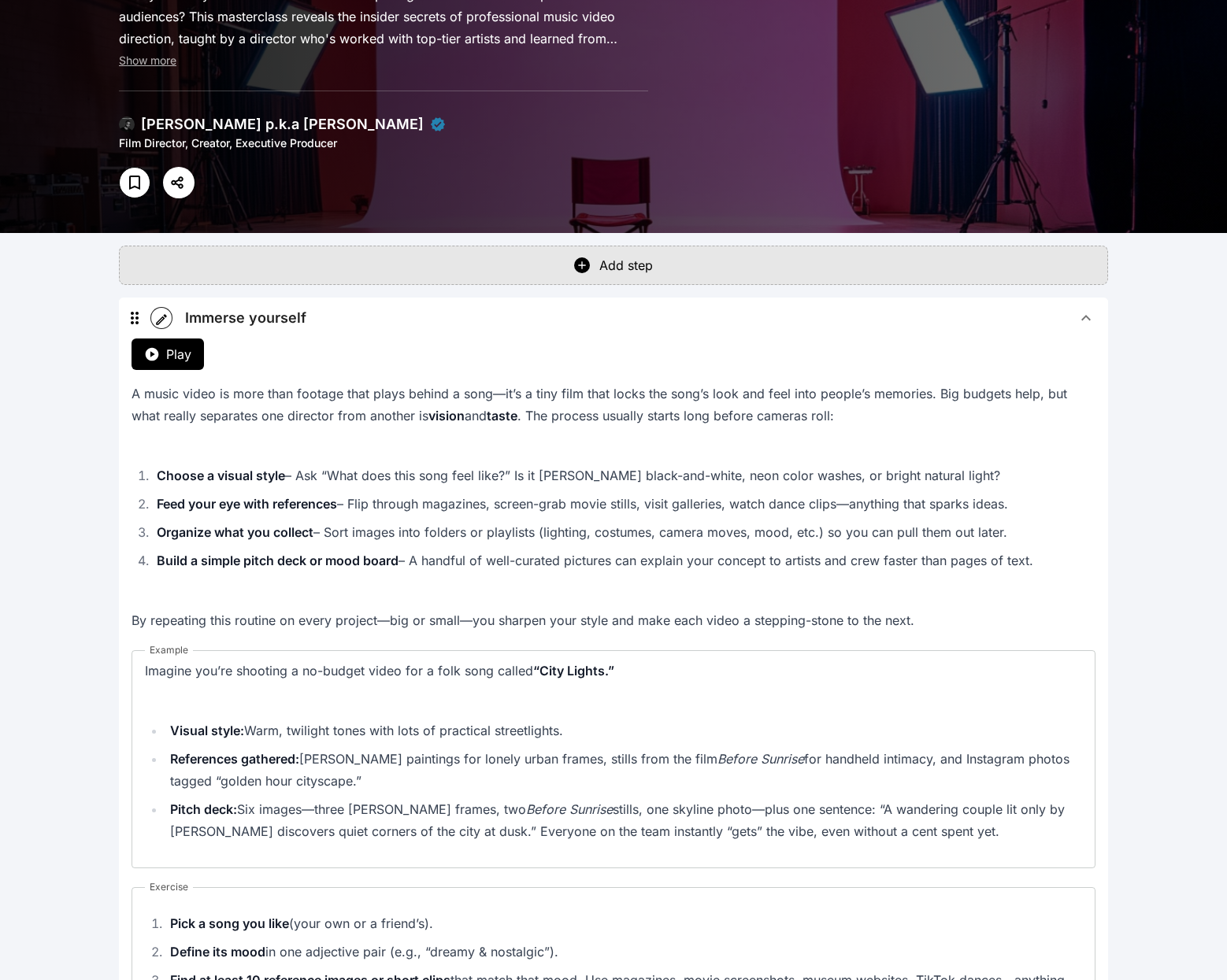
click at [534, 318] on span "Immerse yourself" at bounding box center [630, 317] width 891 height 22
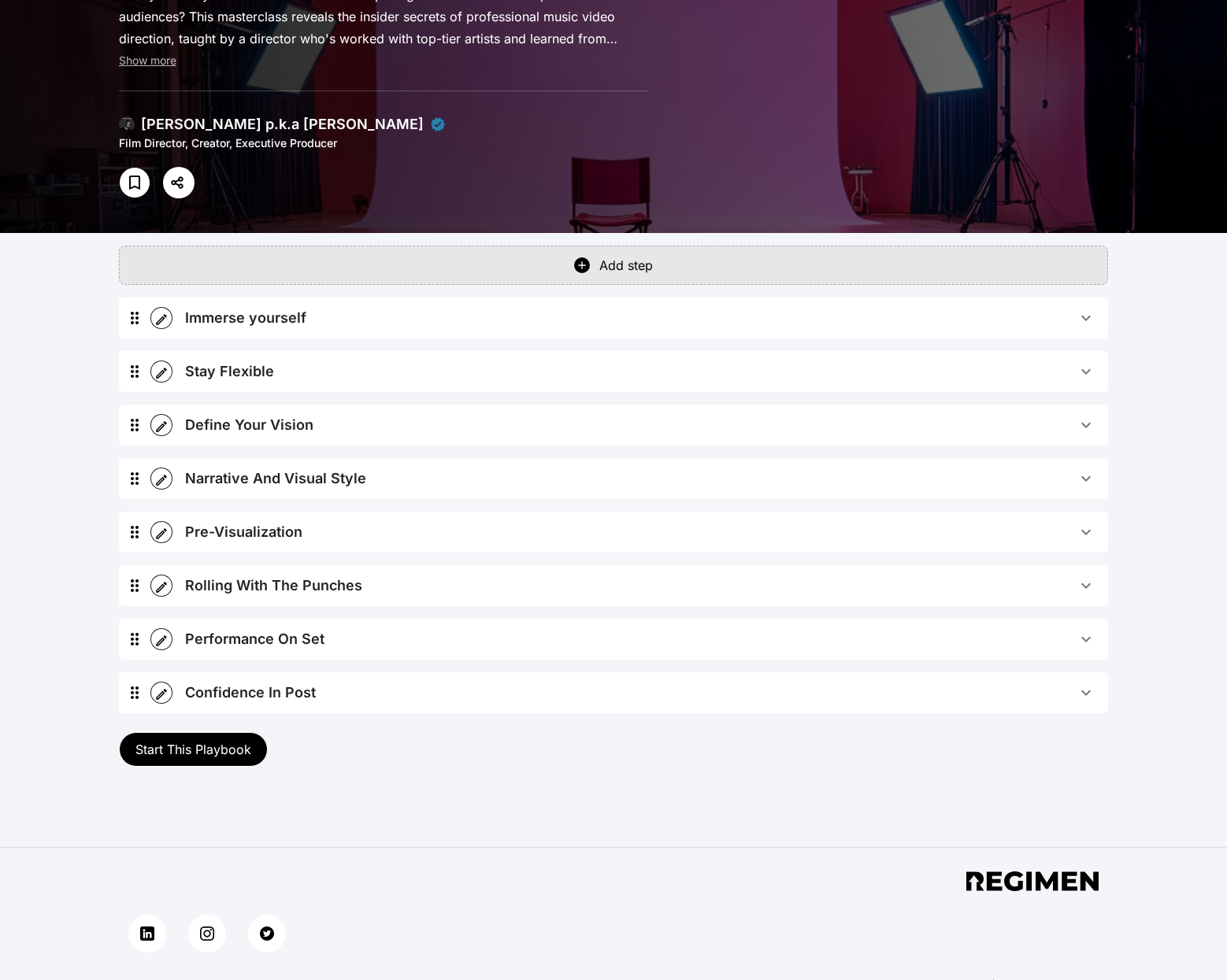
click at [442, 319] on span "Immerse yourself" at bounding box center [630, 317] width 891 height 22
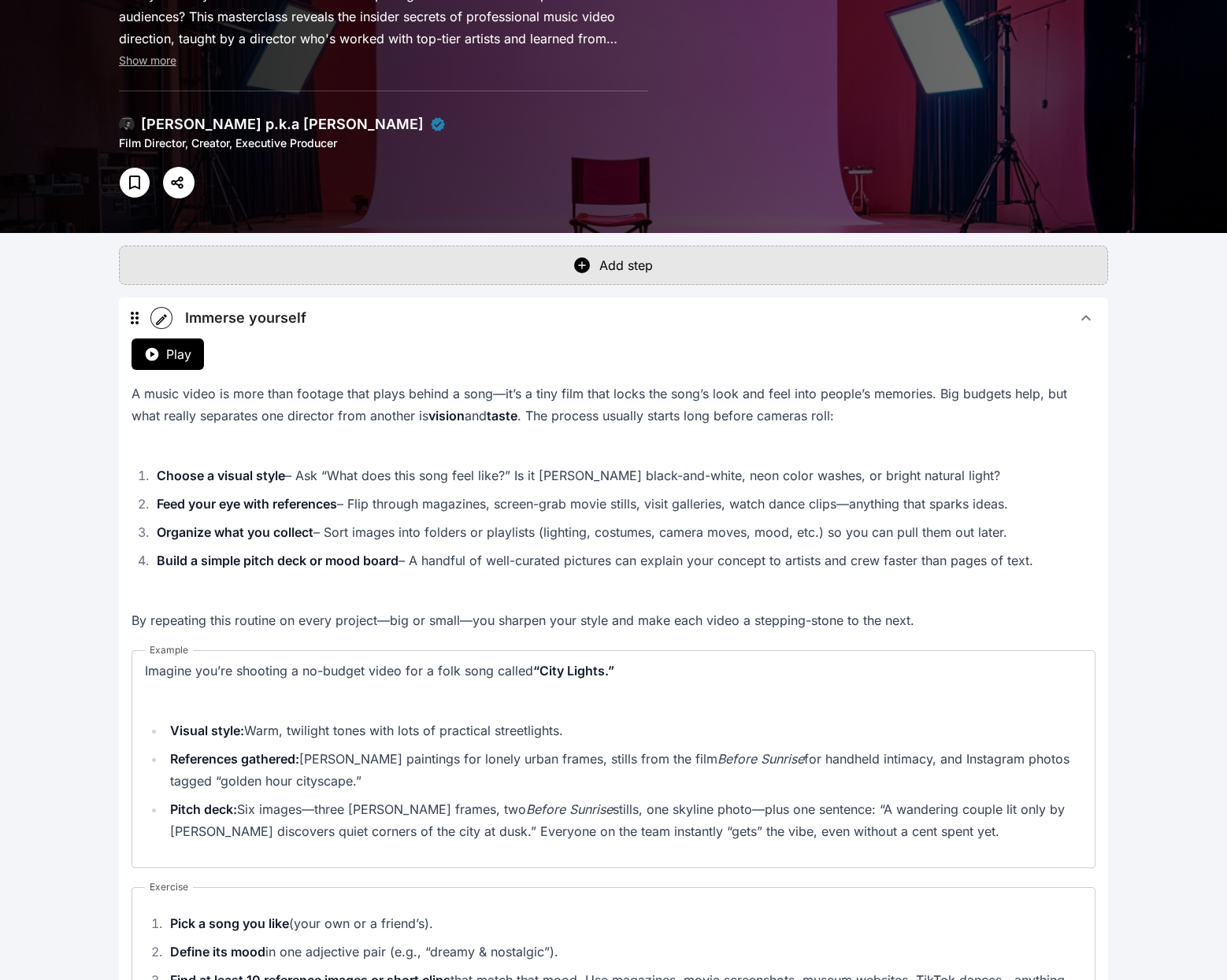
click at [440, 312] on span "Immerse yourself" at bounding box center [630, 317] width 891 height 22
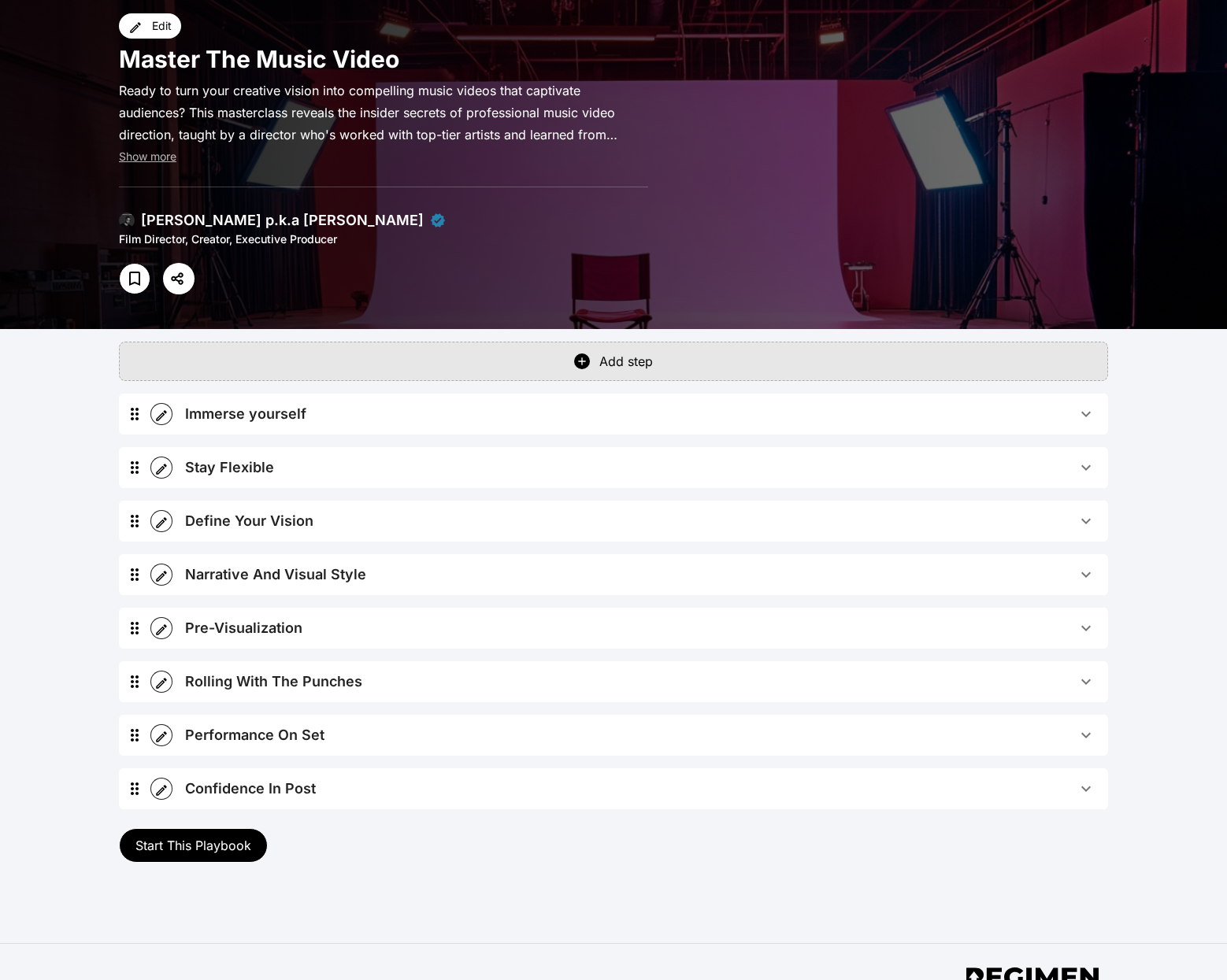
scroll to position [24, 0]
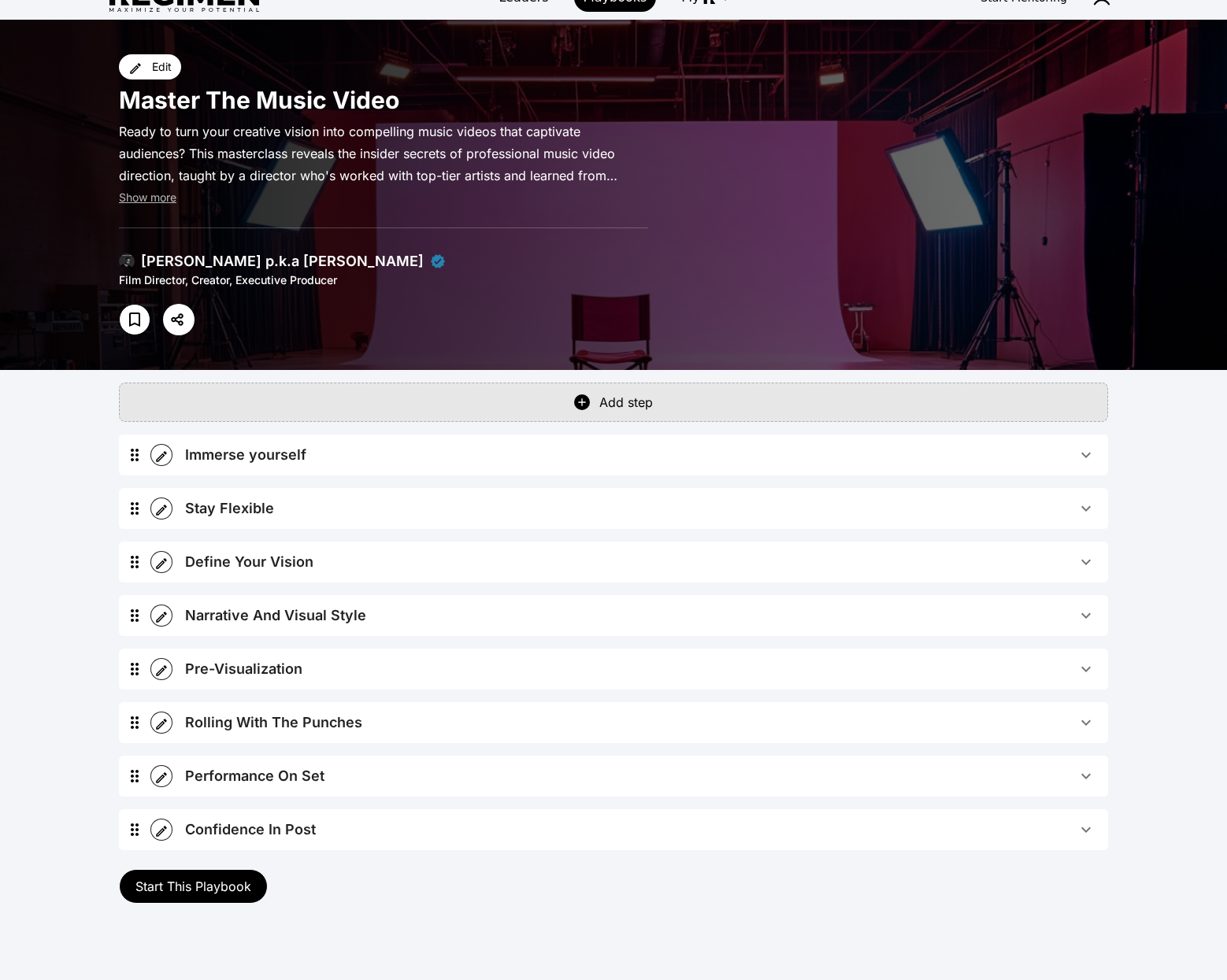
click at [476, 448] on span "Immerse yourself" at bounding box center [630, 455] width 891 height 22
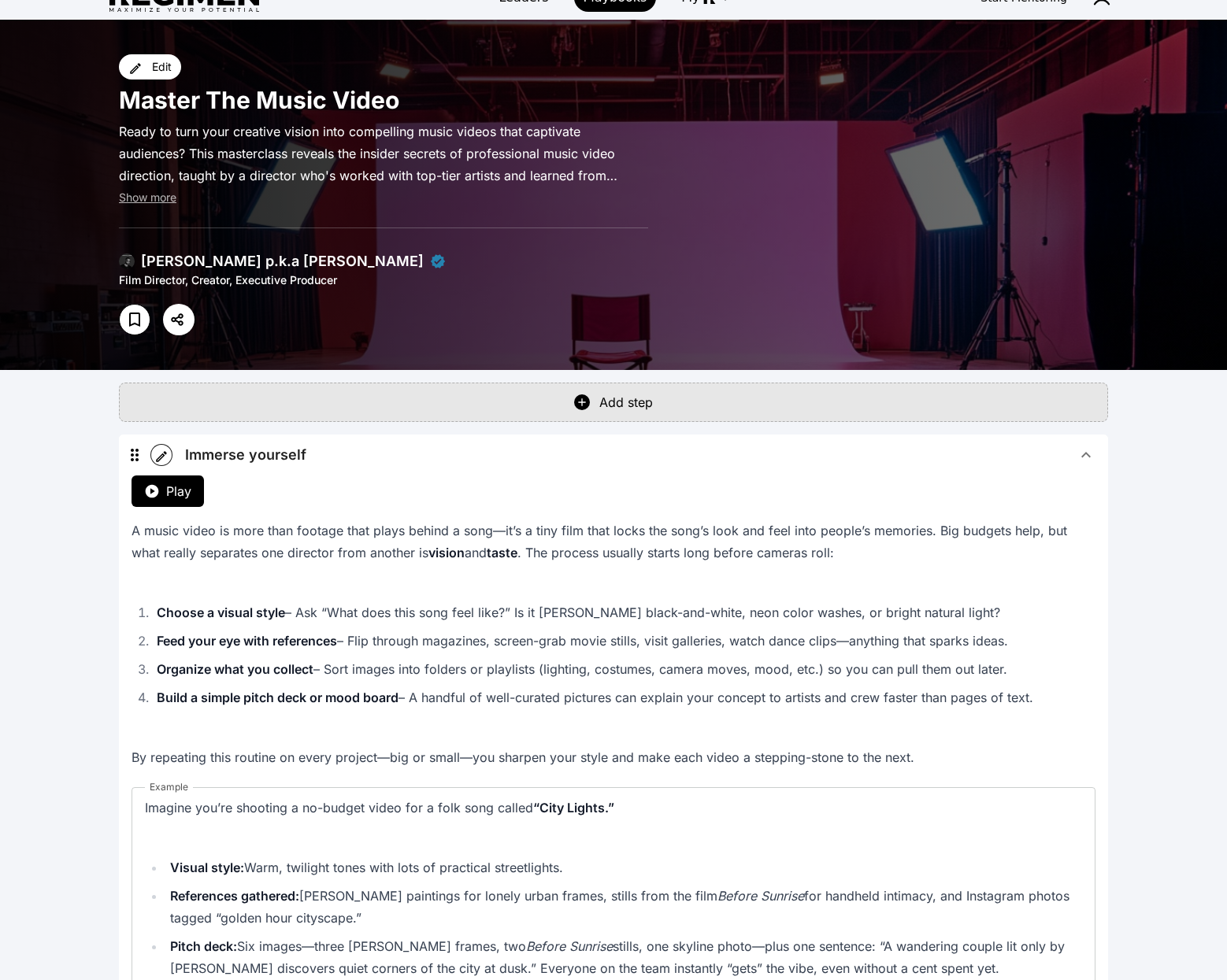
click at [476, 448] on span "Immerse yourself" at bounding box center [630, 455] width 891 height 22
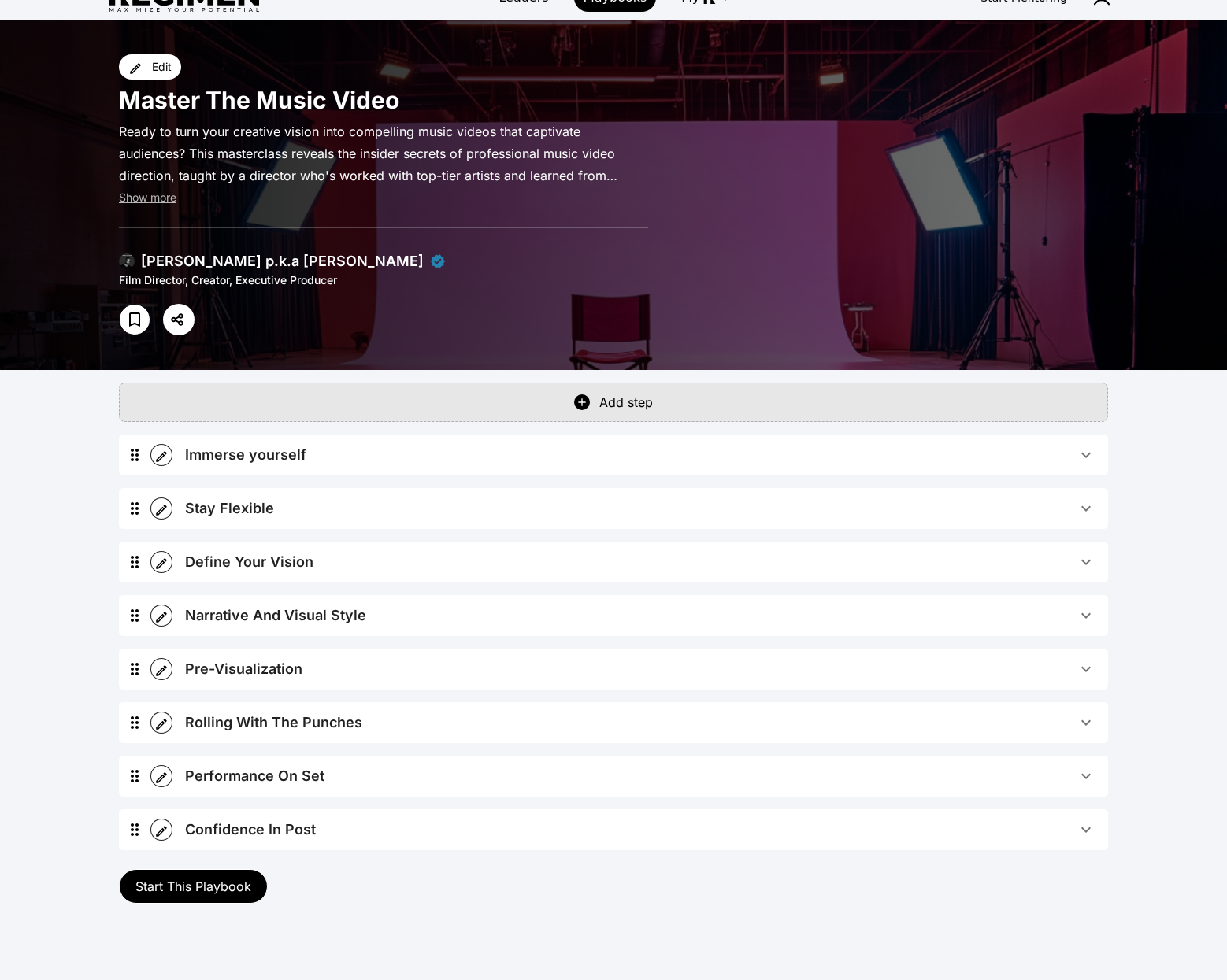
click at [224, 886] on span "Start This Playbook" at bounding box center [194, 886] width 116 height 15
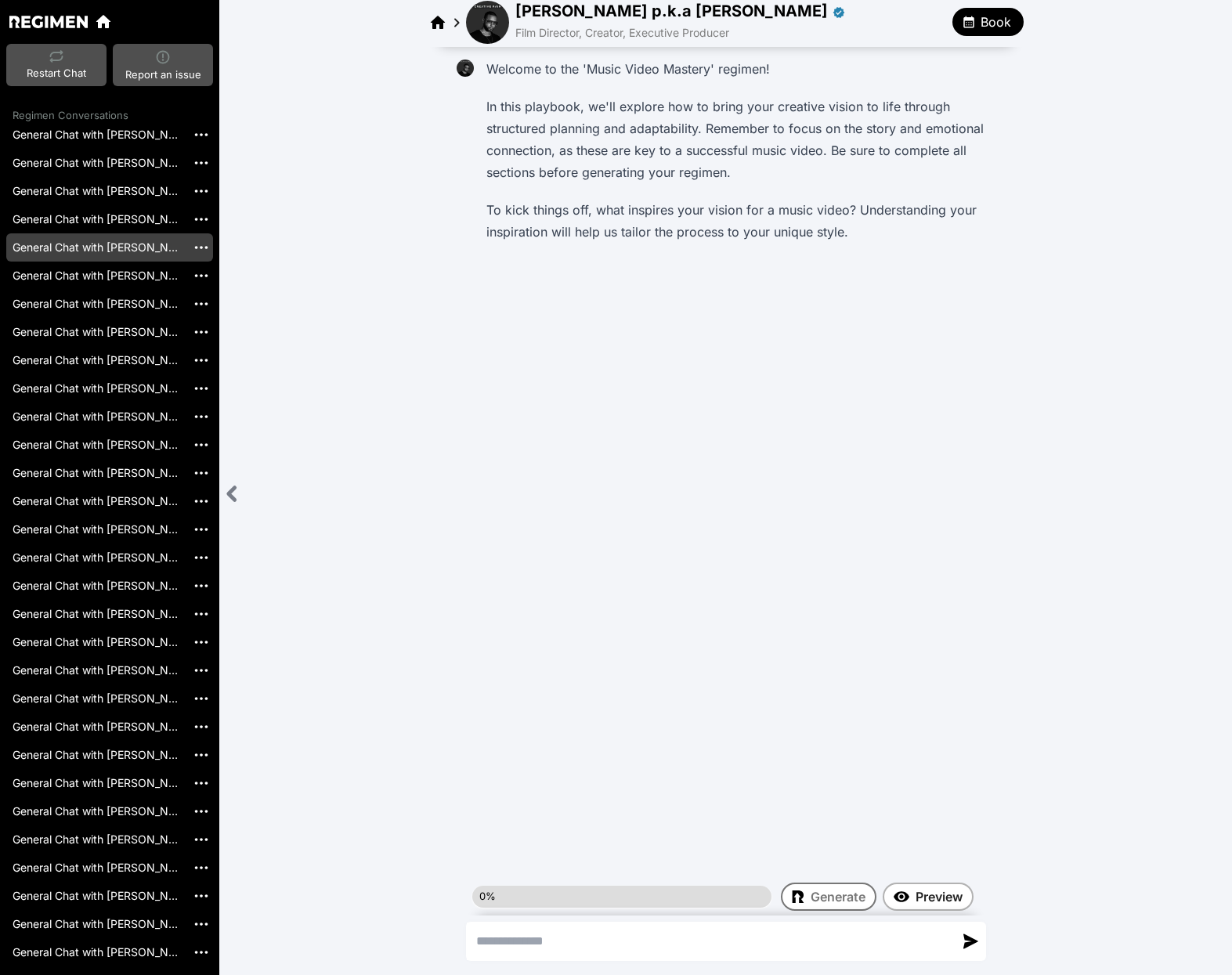
scroll to position [1970, 0]
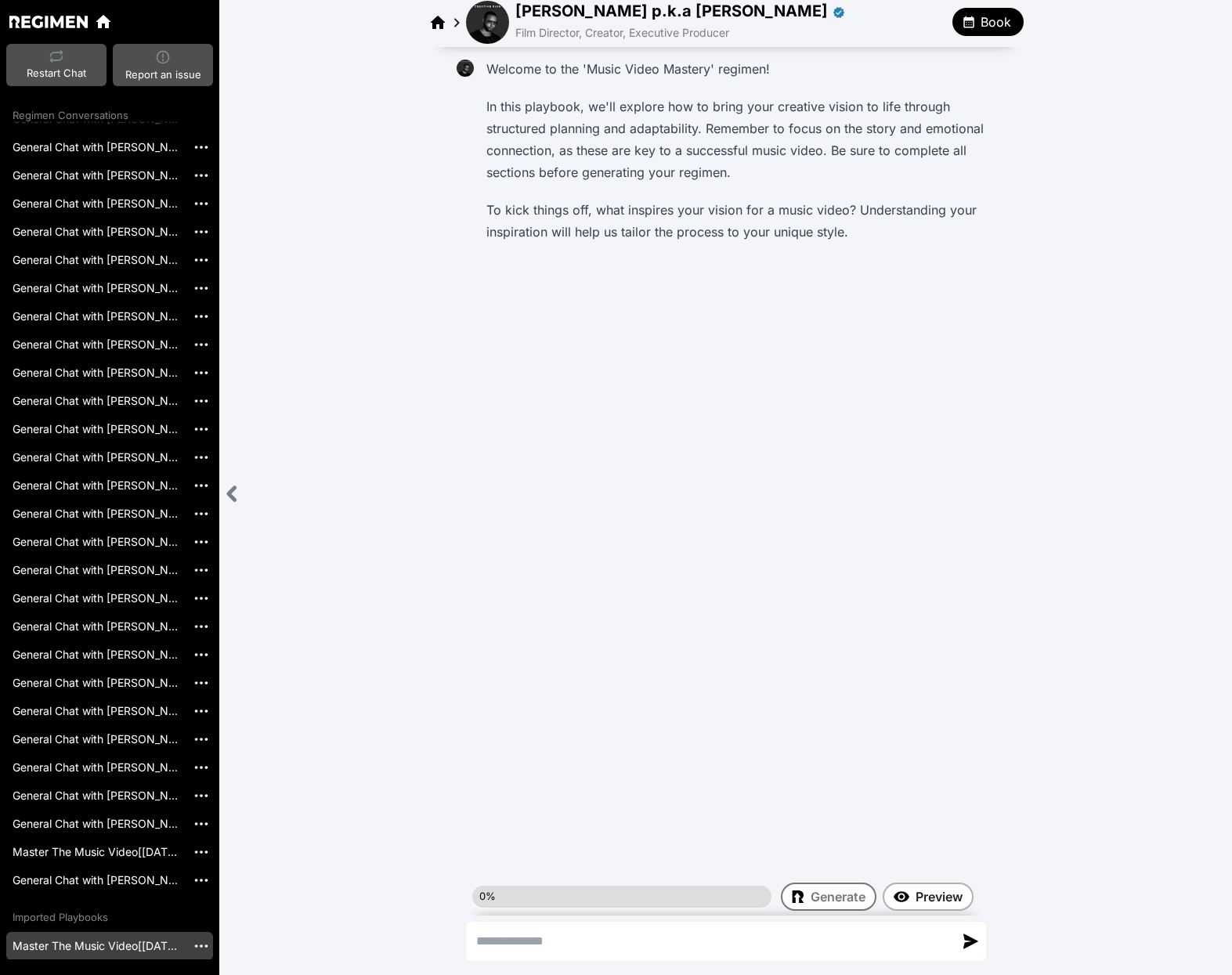
click at [125, 943] on link "Master The Music Video[[DATE]]" at bounding box center [96, 946] width 180 height 28
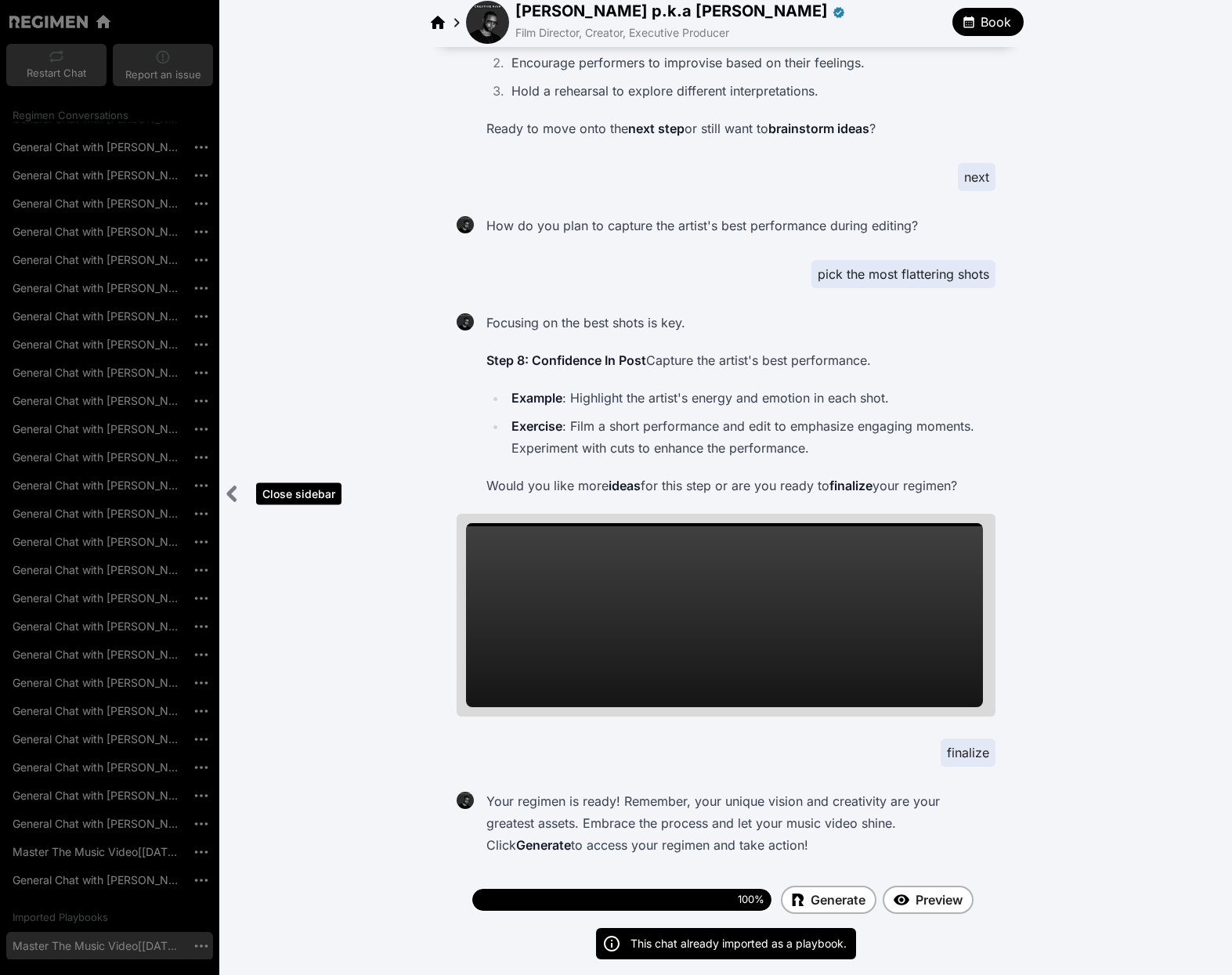
click at [236, 496] on icon "Close sidebar" at bounding box center [232, 494] width 19 height 19
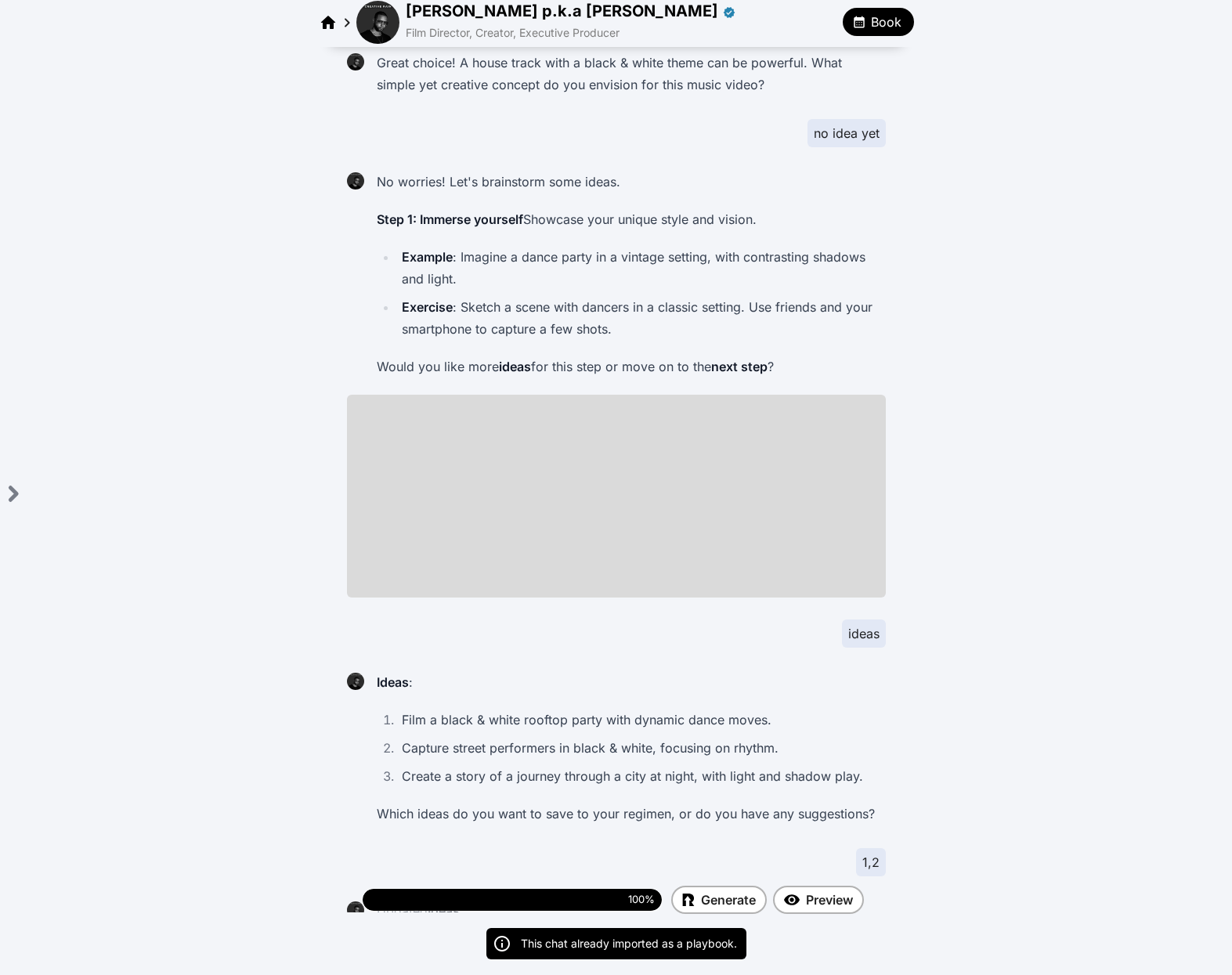
scroll to position [522, 0]
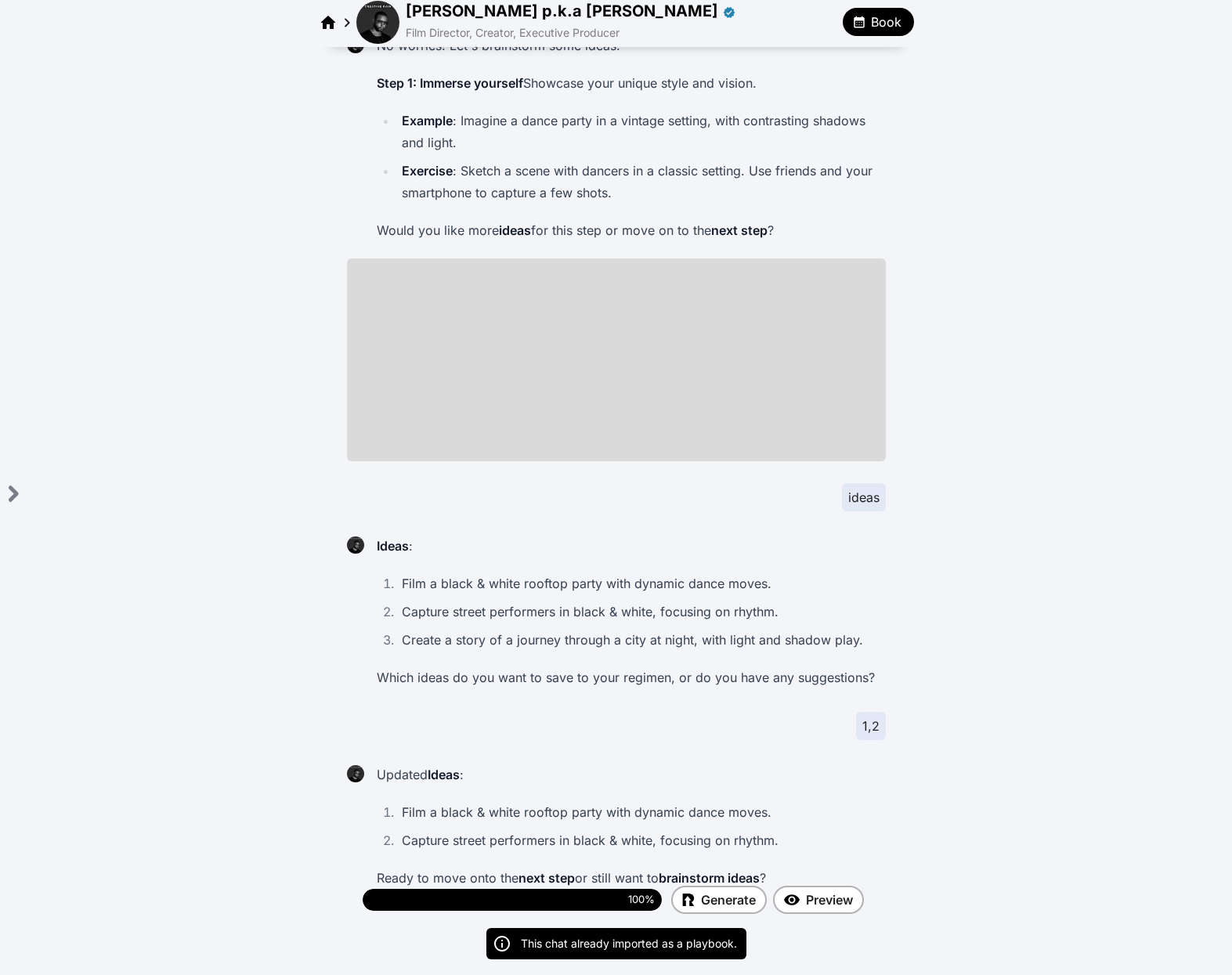
click at [532, 232] on p "Would you like more ideas for this step or move on to the next step ?" at bounding box center [629, 230] width 503 height 22
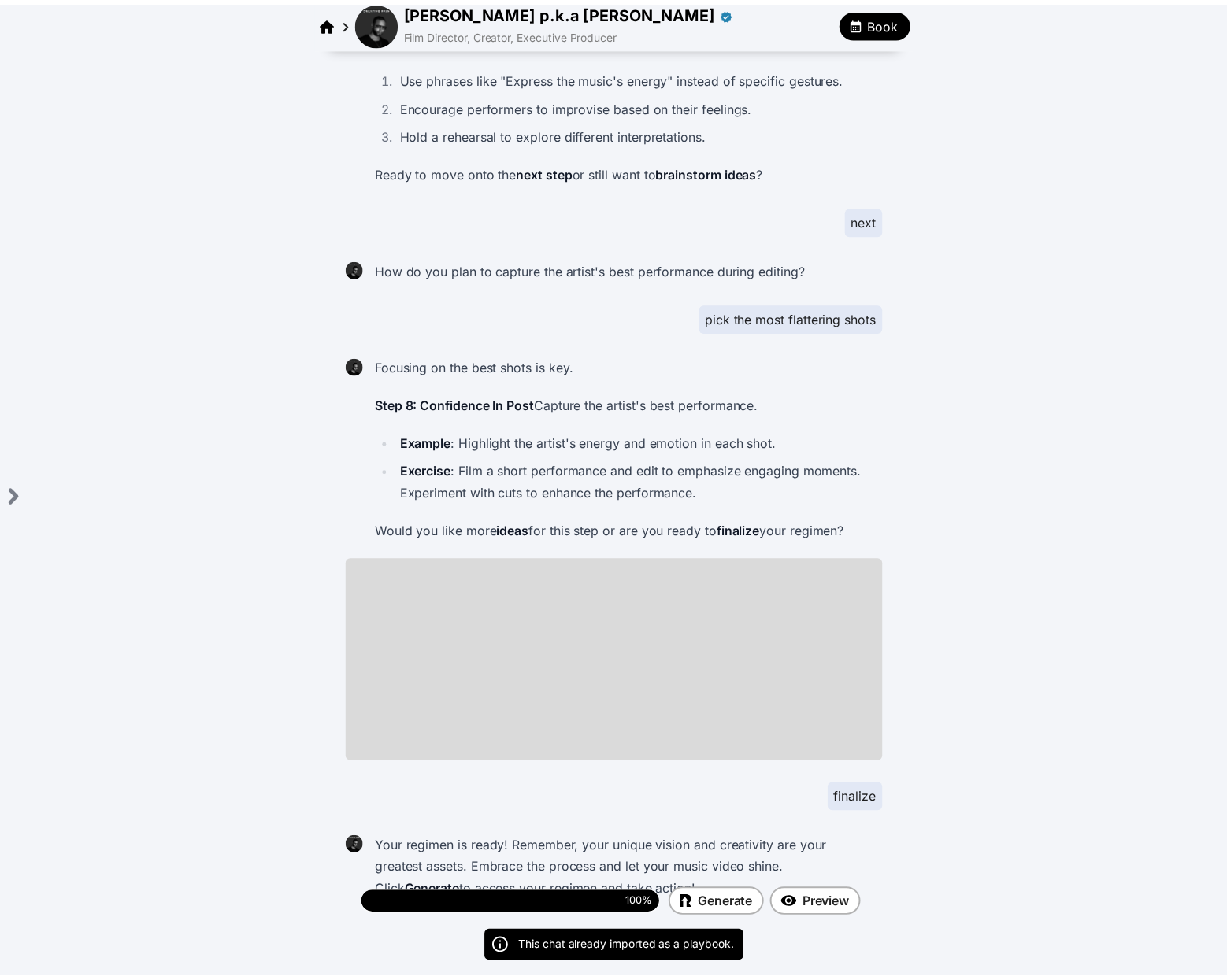
scroll to position [6086, 0]
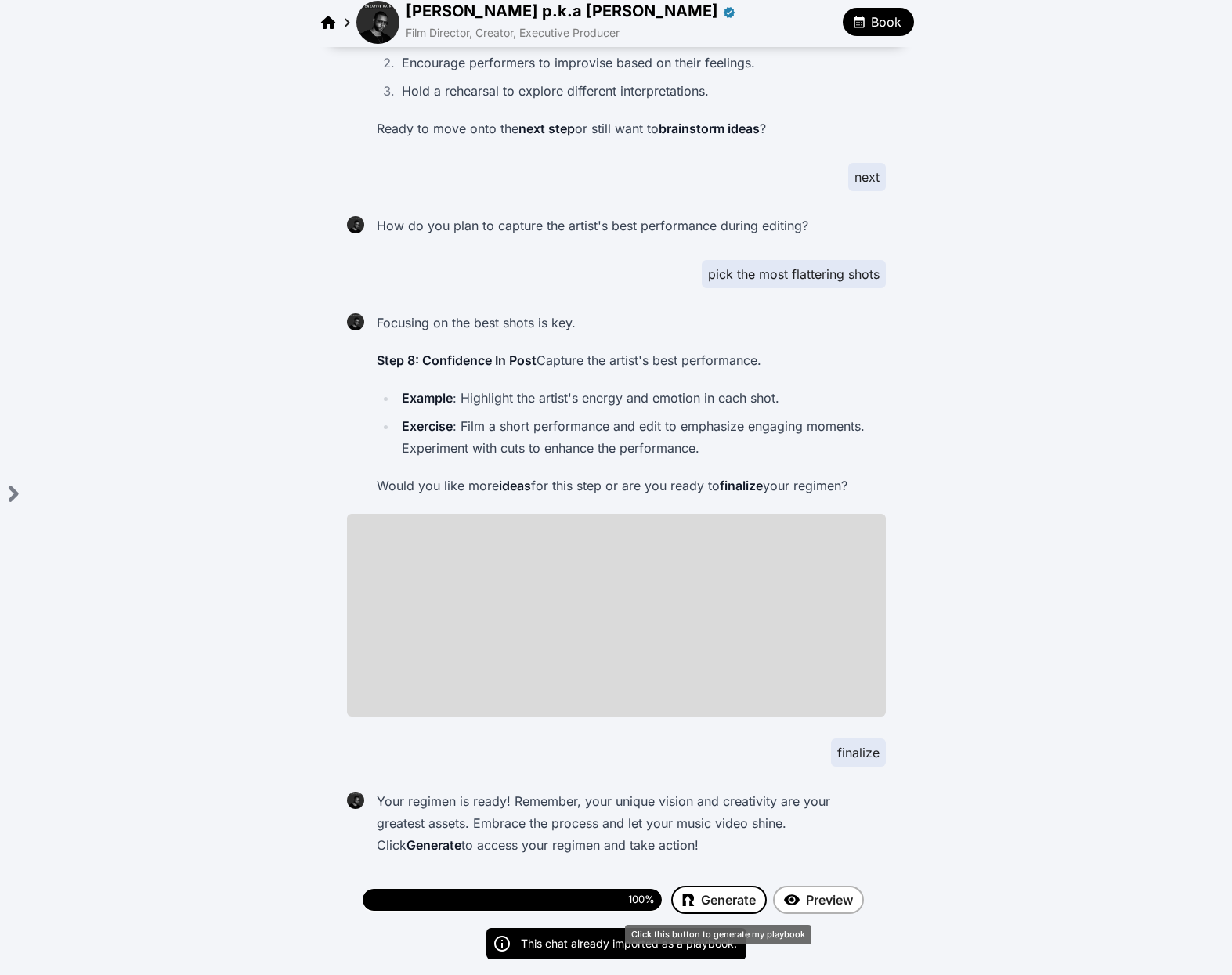
click at [719, 903] on span "Generate" at bounding box center [728, 900] width 55 height 19
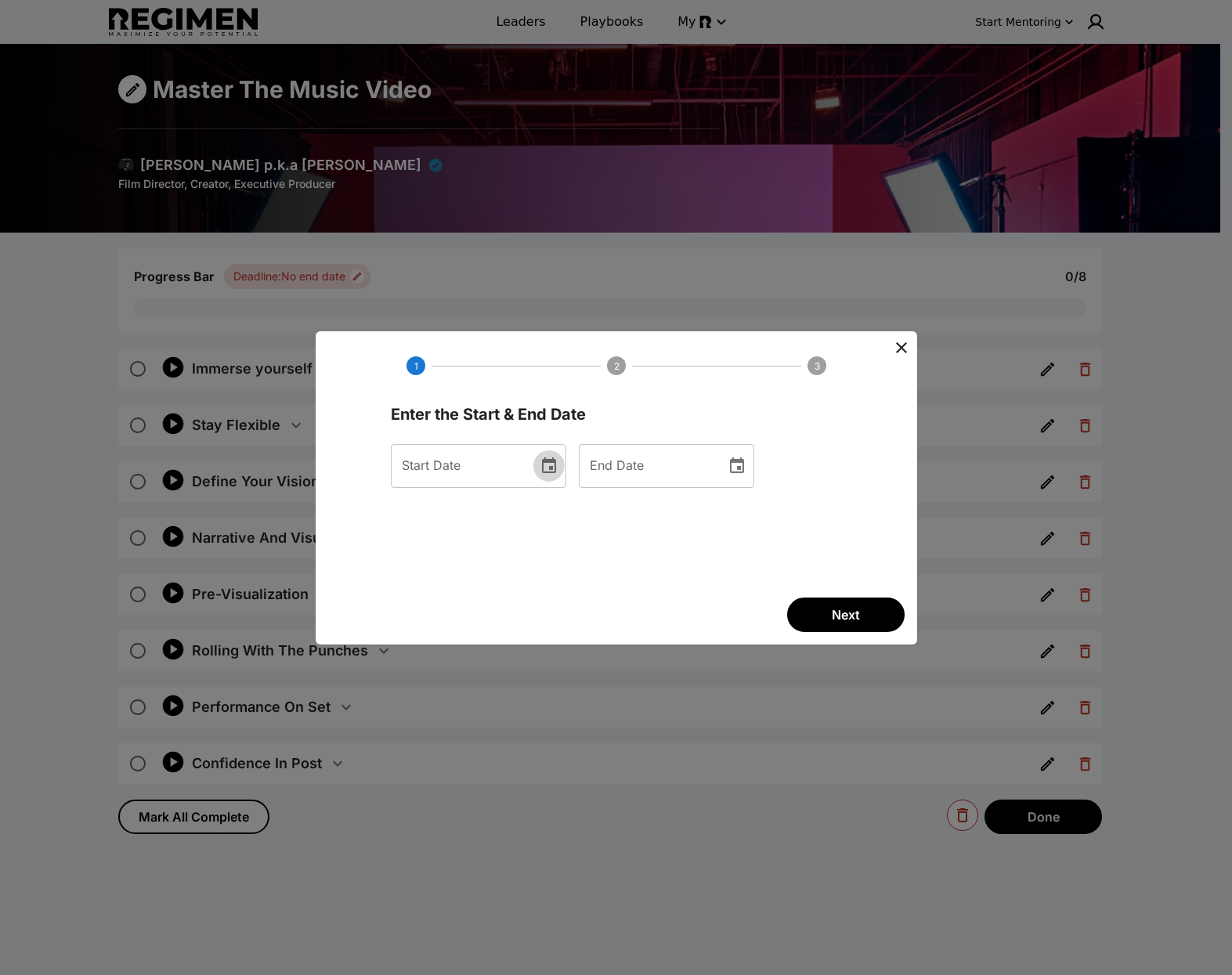
click at [556, 460] on icon "Choose date" at bounding box center [549, 465] width 14 height 15
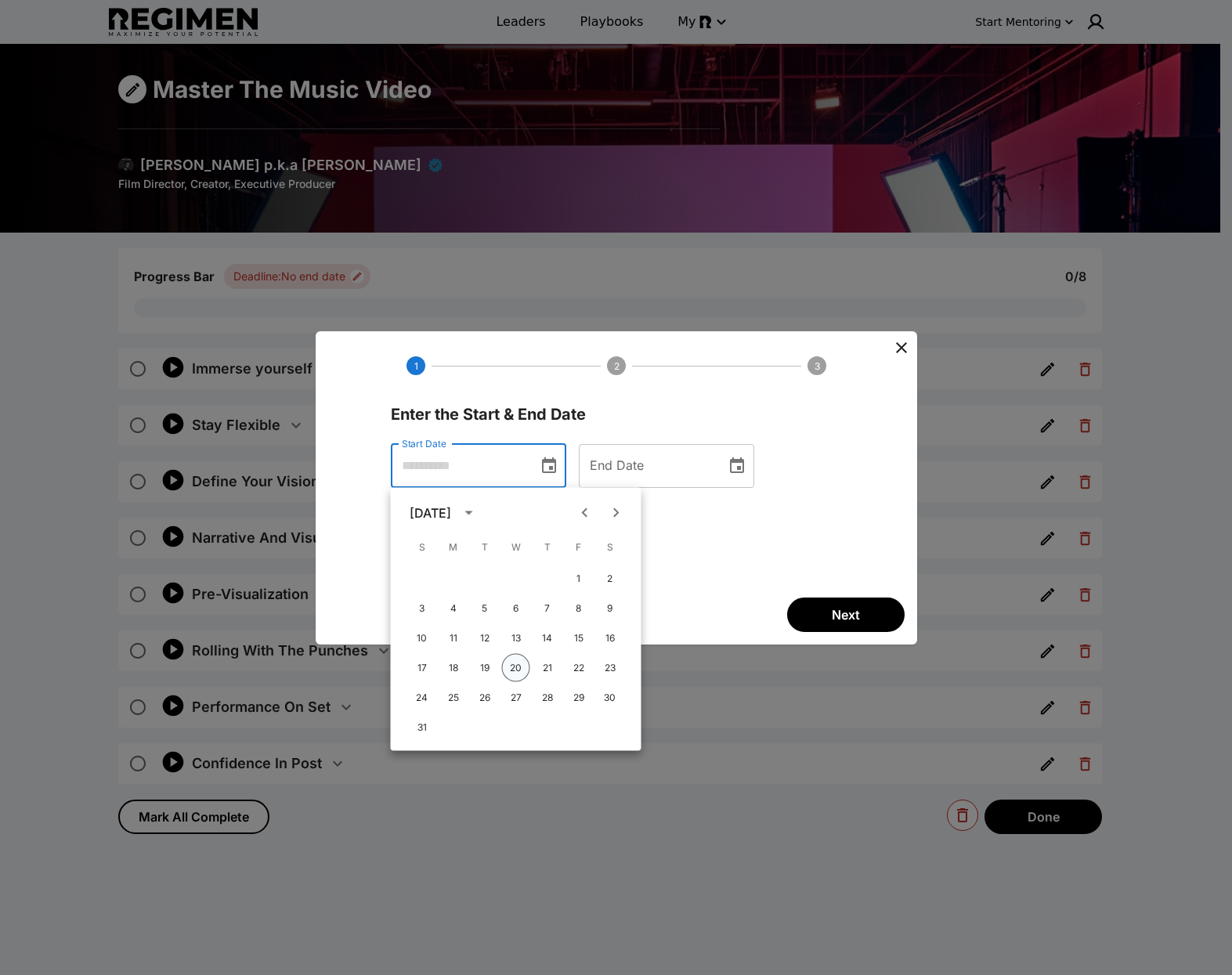
click at [507, 667] on button "20" at bounding box center [516, 668] width 28 height 28
type input "**********"
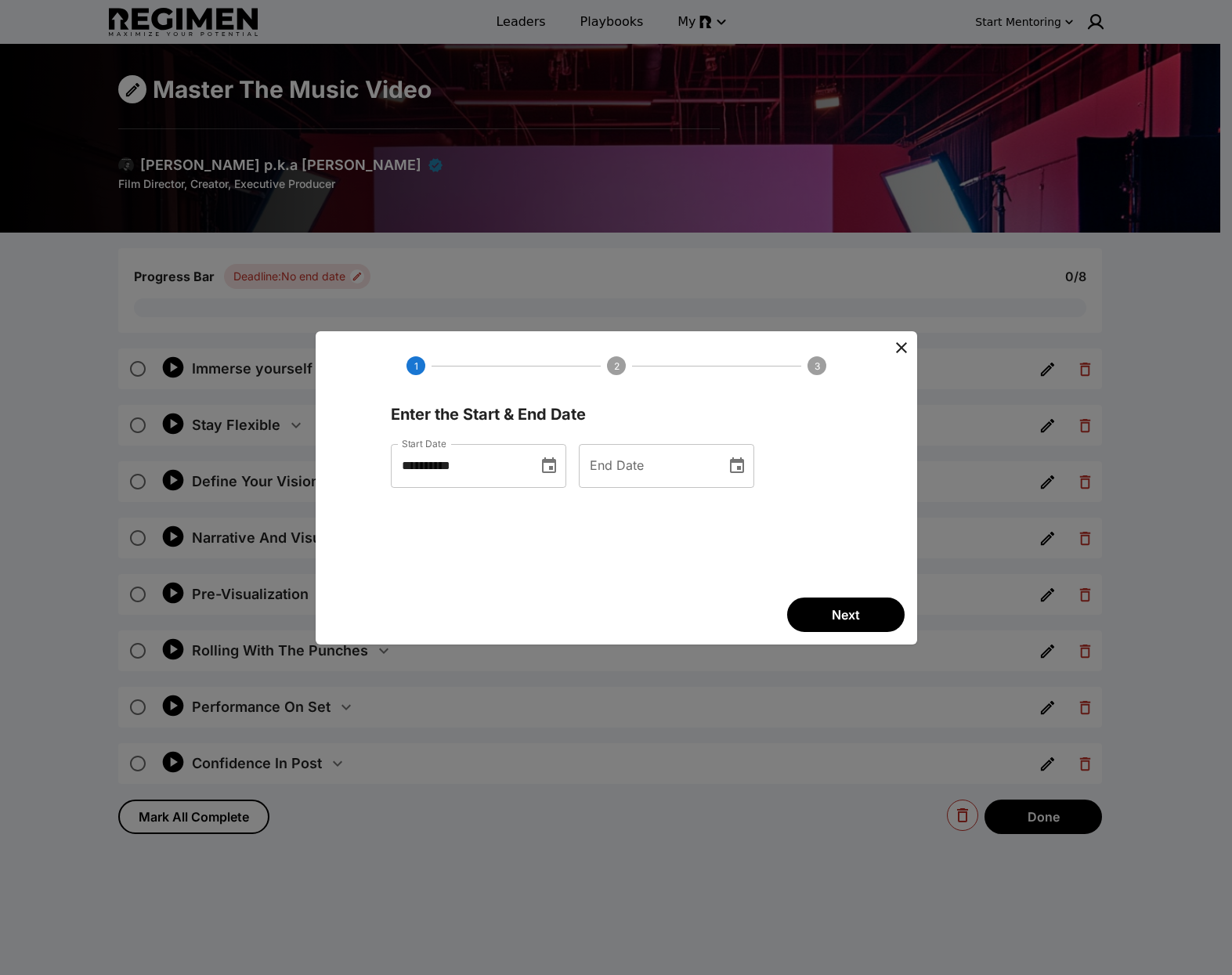
click at [744, 471] on icon "Choose date" at bounding box center [737, 465] width 14 height 15
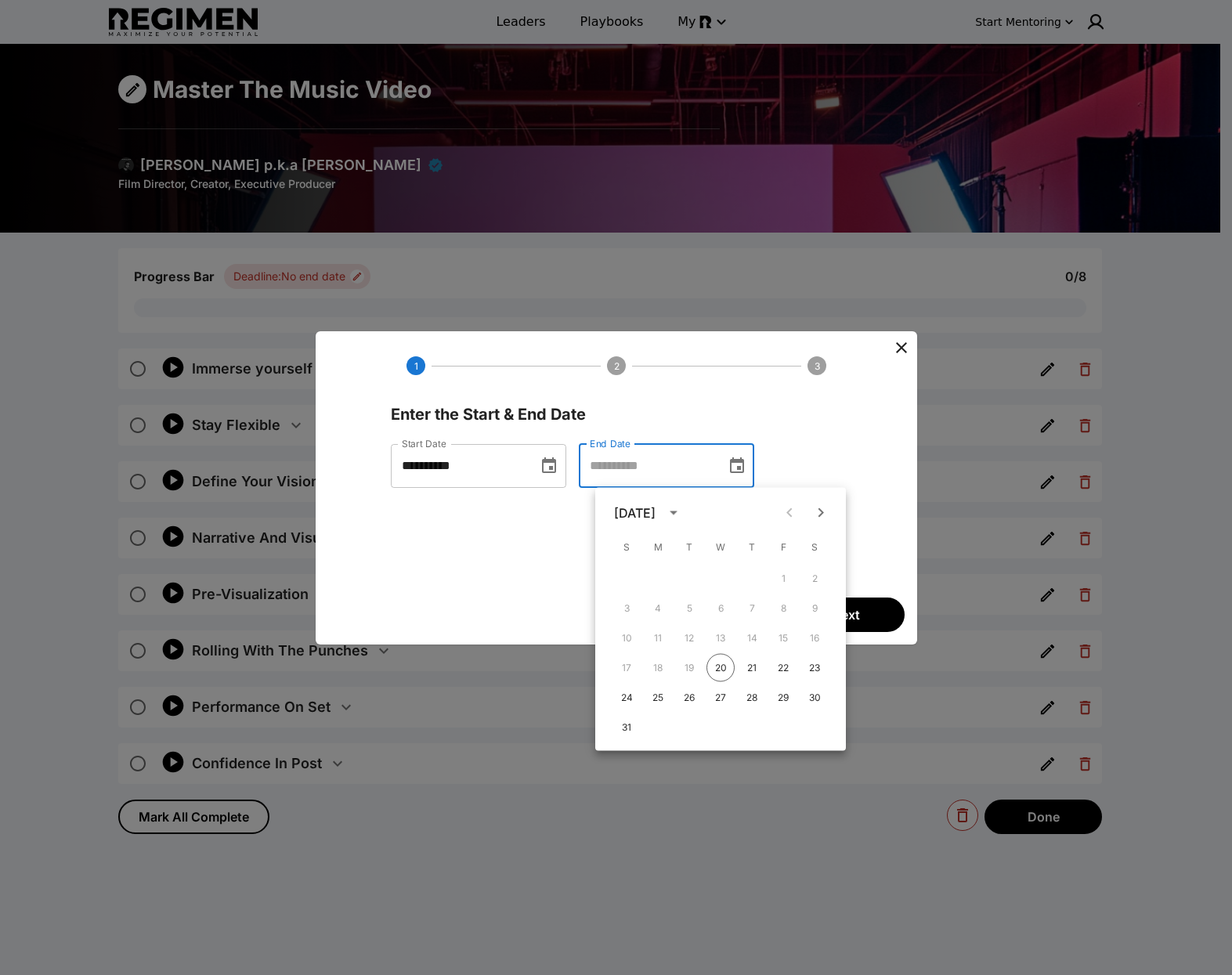
click at [811, 425] on div "Enter the Start & End Date" at bounding box center [616, 413] width 470 height 44
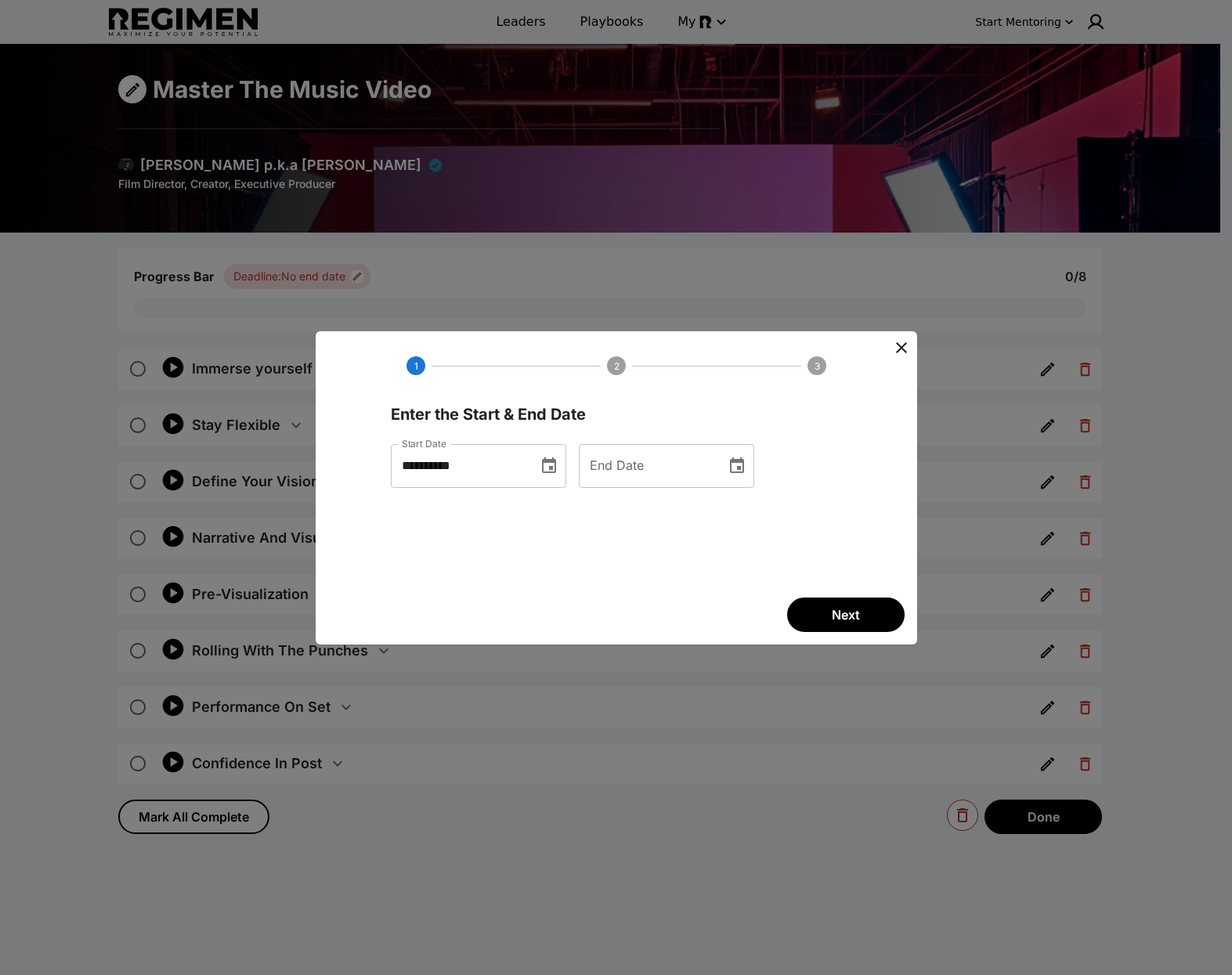
click at [852, 616] on span "Next" at bounding box center [845, 615] width 28 height 19
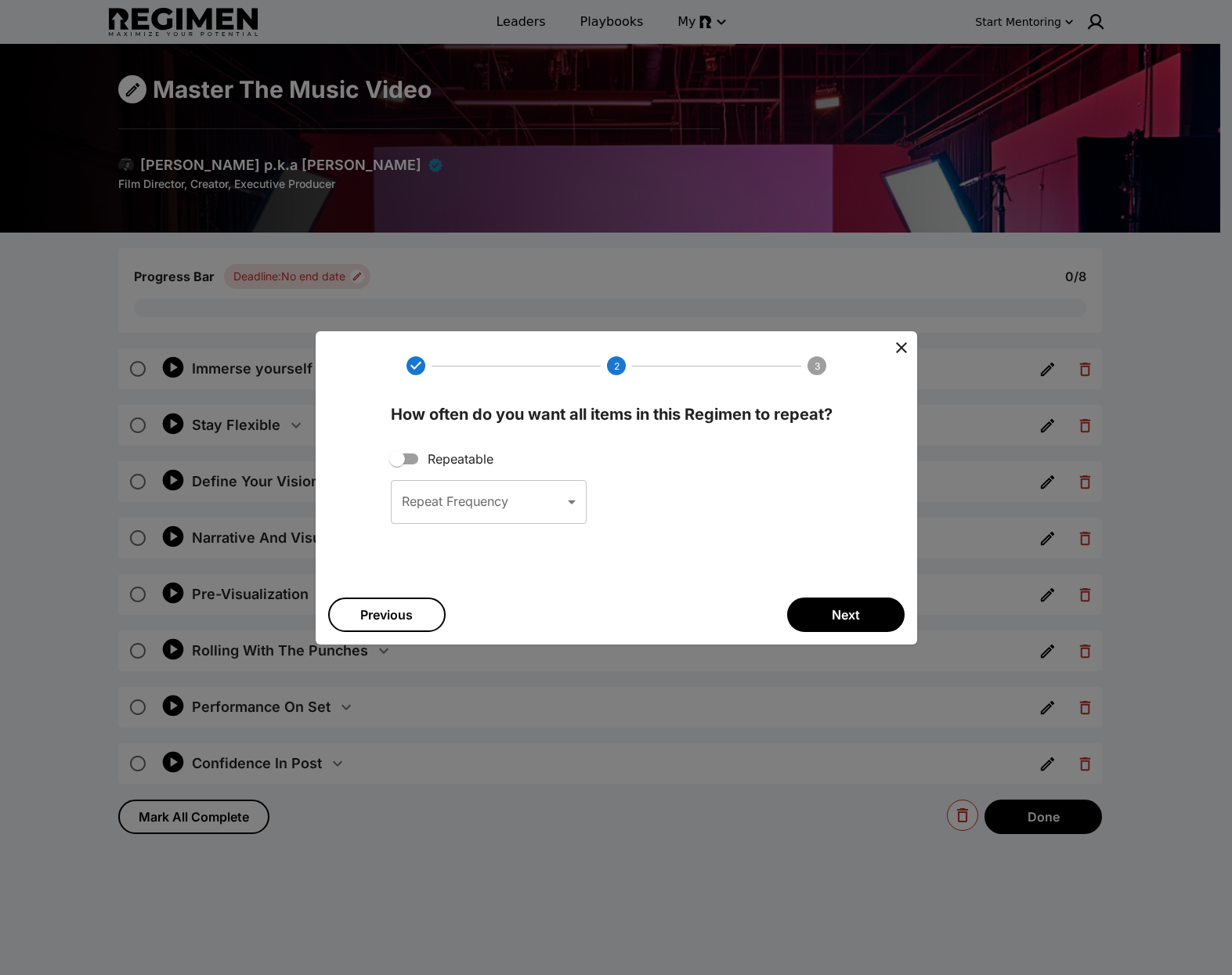
click at [474, 491] on body "Leaders Playbooks My Start Mentoring Master The Music Video [PERSON_NAME] p.k.a…" at bounding box center [616, 580] width 1232 height 1162
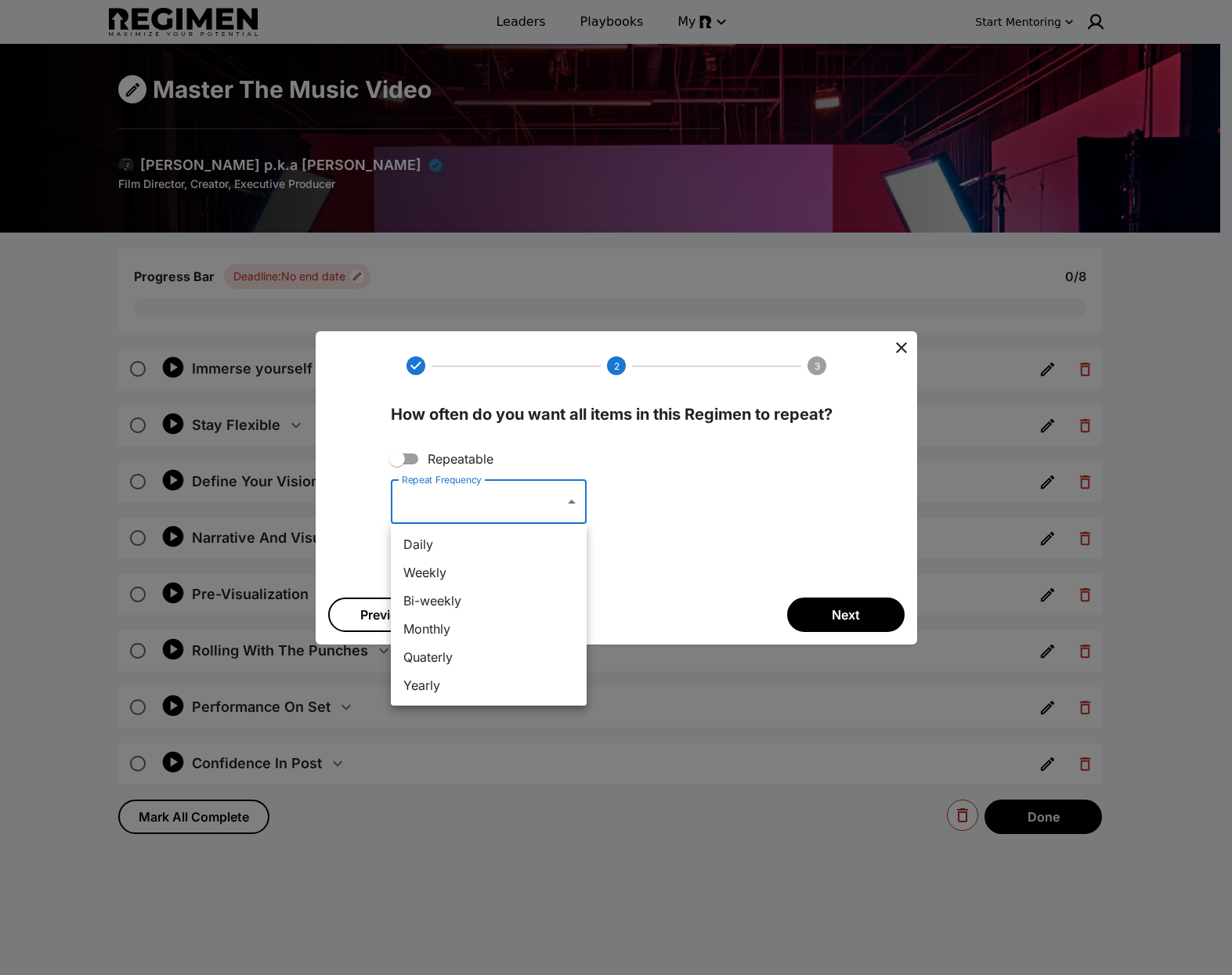
click at [467, 654] on li "Quaterly" at bounding box center [488, 656] width 195 height 28
type input "*********"
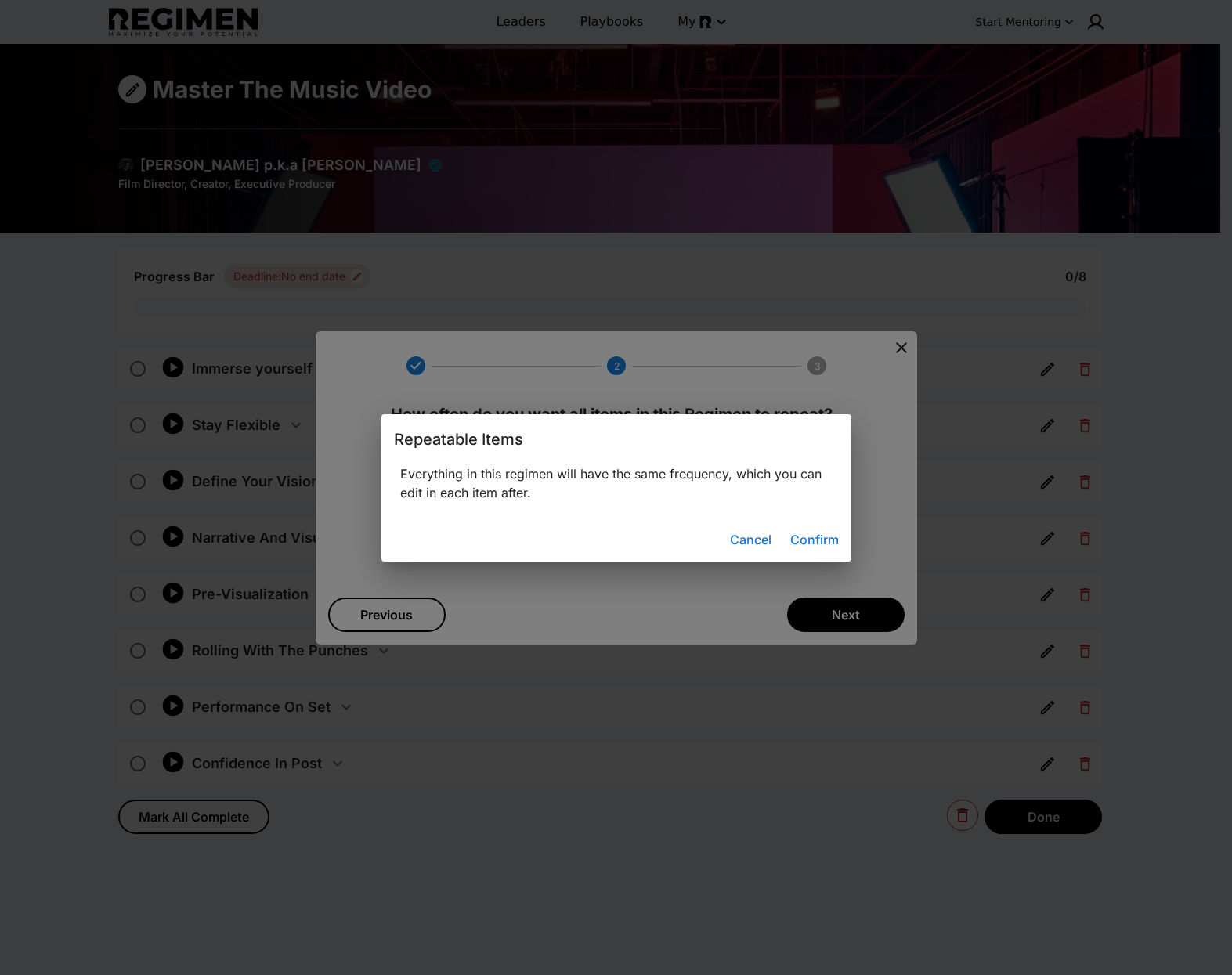
click at [823, 530] on button "Confirm" at bounding box center [814, 540] width 61 height 32
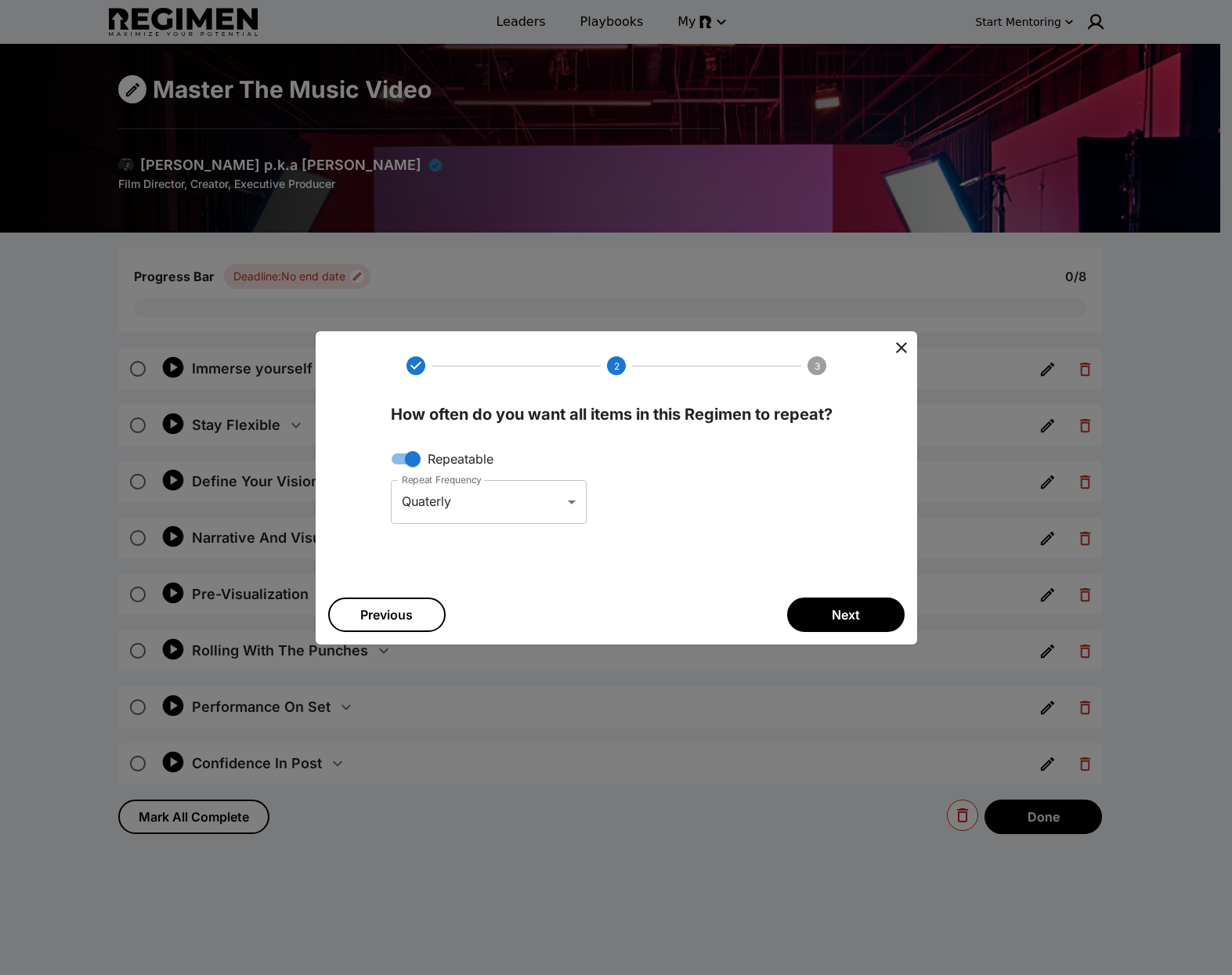
click at [851, 621] on span "Next" at bounding box center [845, 615] width 28 height 19
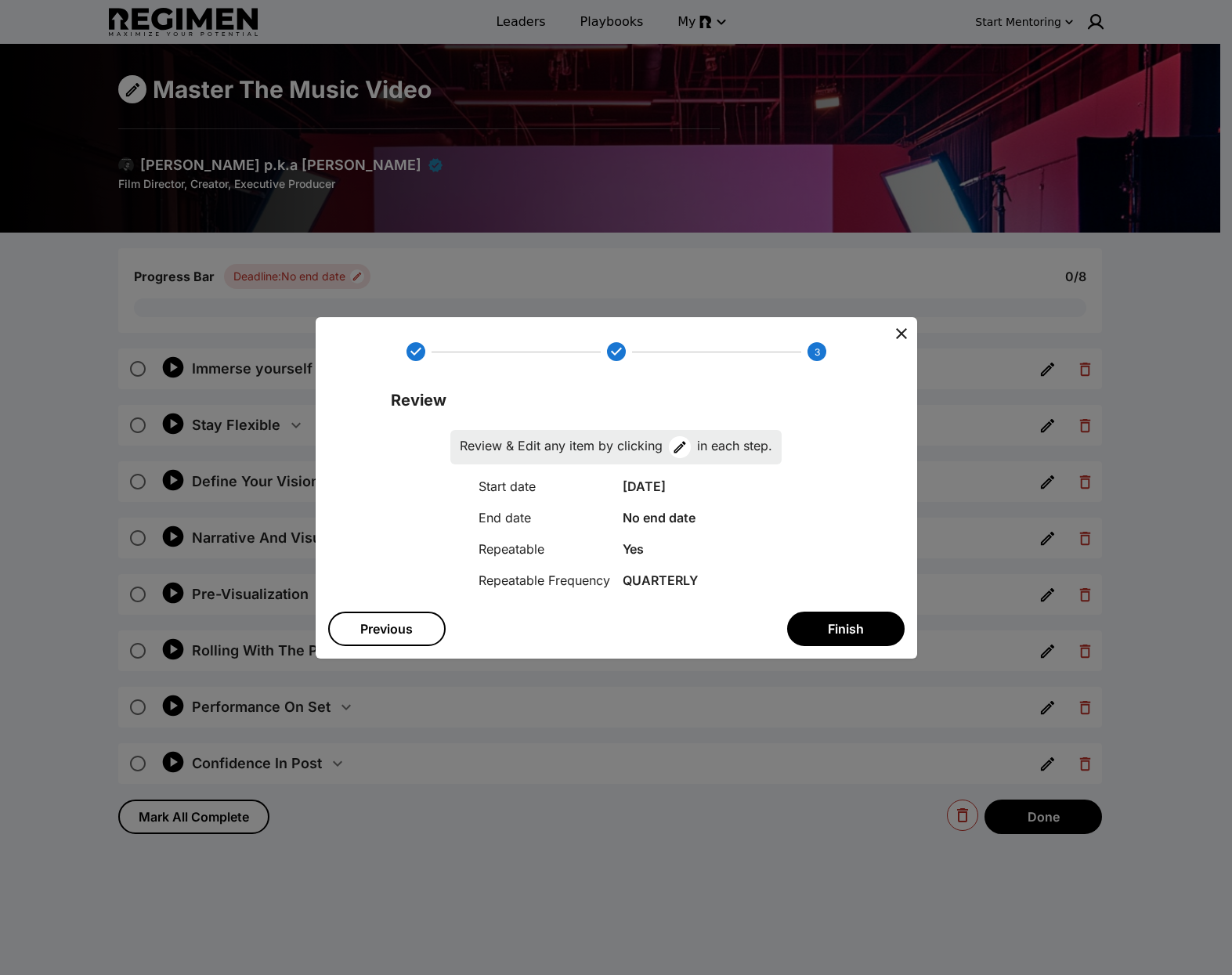
click at [834, 625] on span "Finish" at bounding box center [845, 629] width 36 height 19
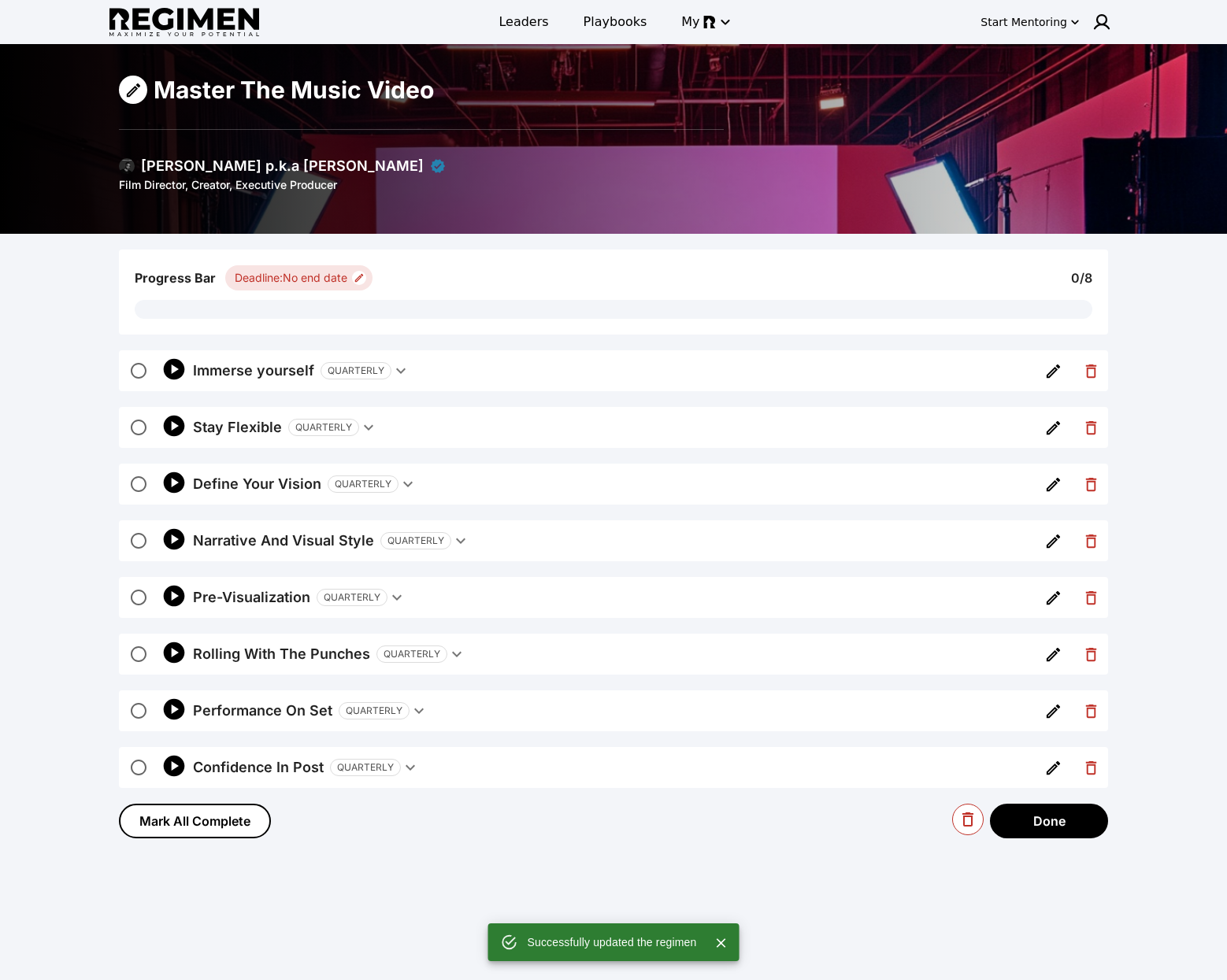
click at [392, 370] on icon "button" at bounding box center [402, 371] width 19 height 19
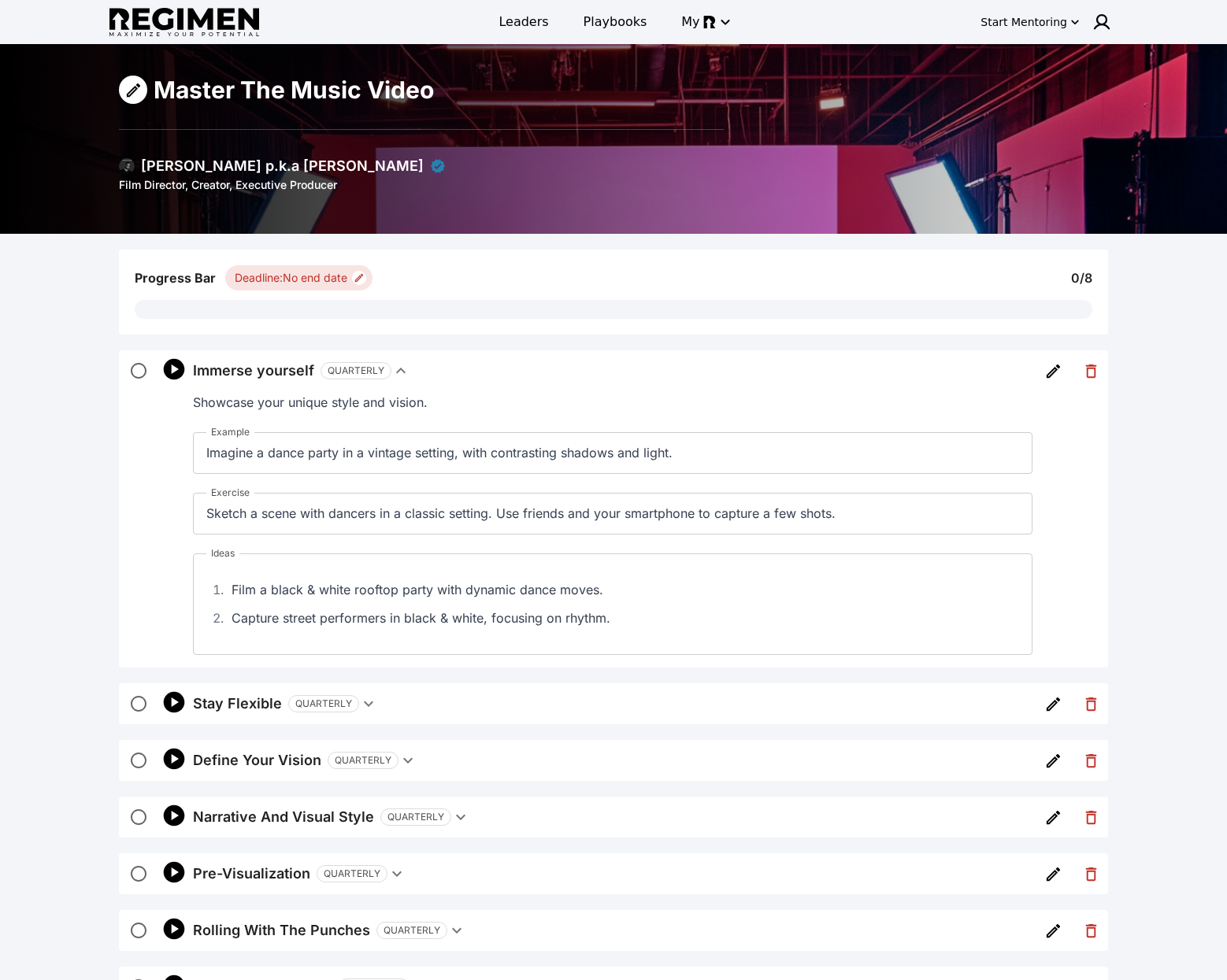
click at [397, 370] on icon "button" at bounding box center [401, 371] width 10 height 6
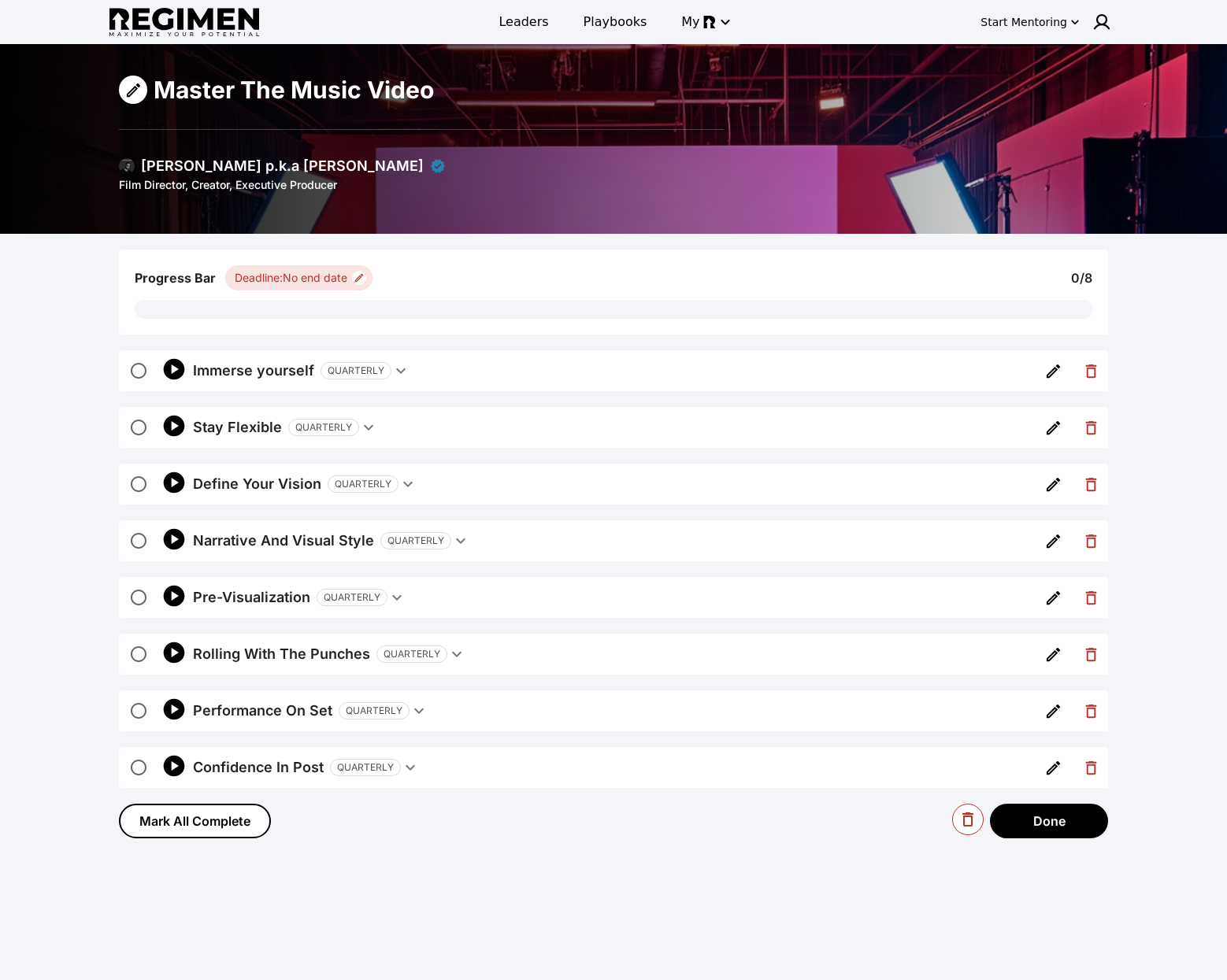
click at [179, 364] on icon "button" at bounding box center [174, 369] width 21 height 21
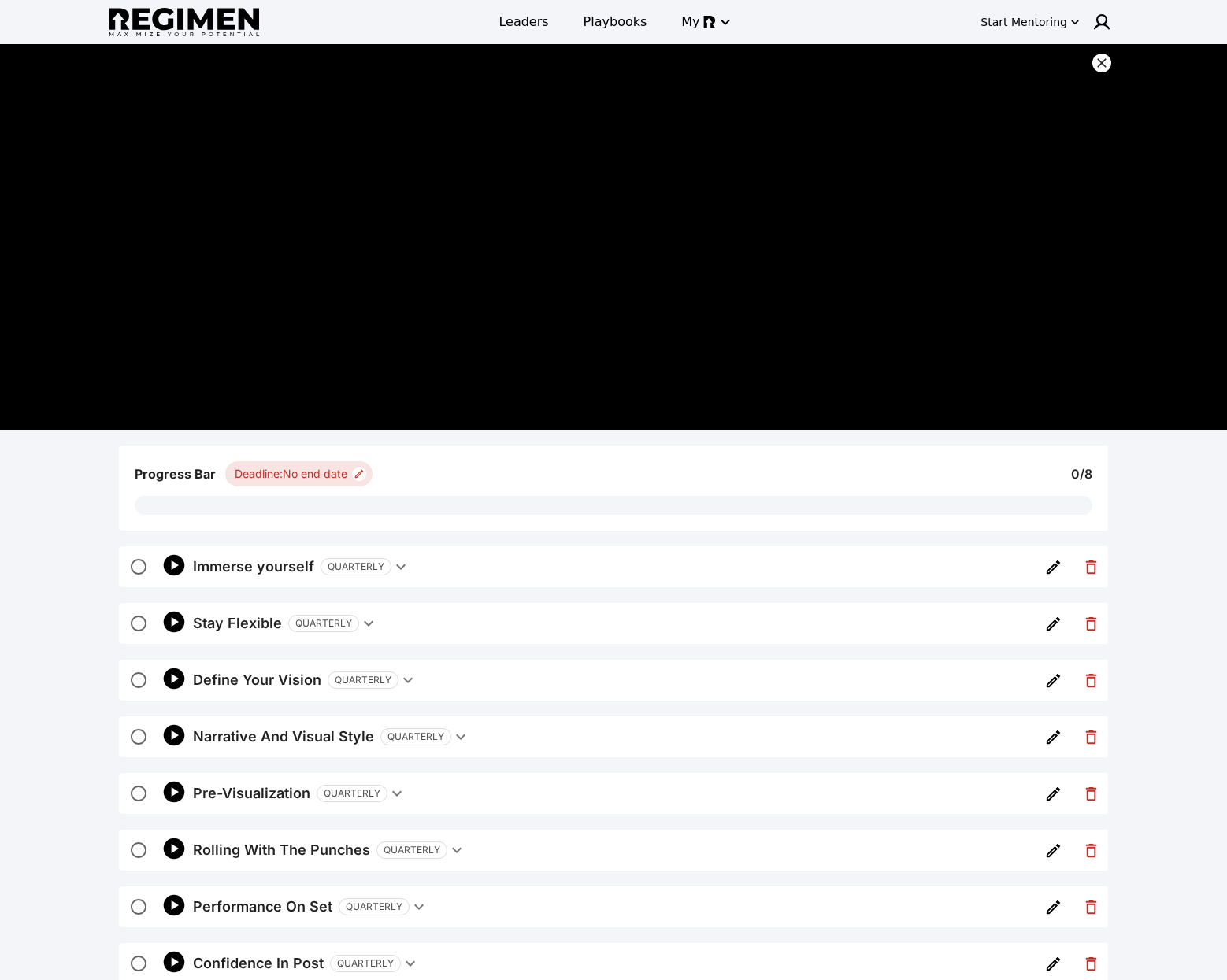
click at [1099, 63] on icon at bounding box center [1102, 63] width 15 height 15
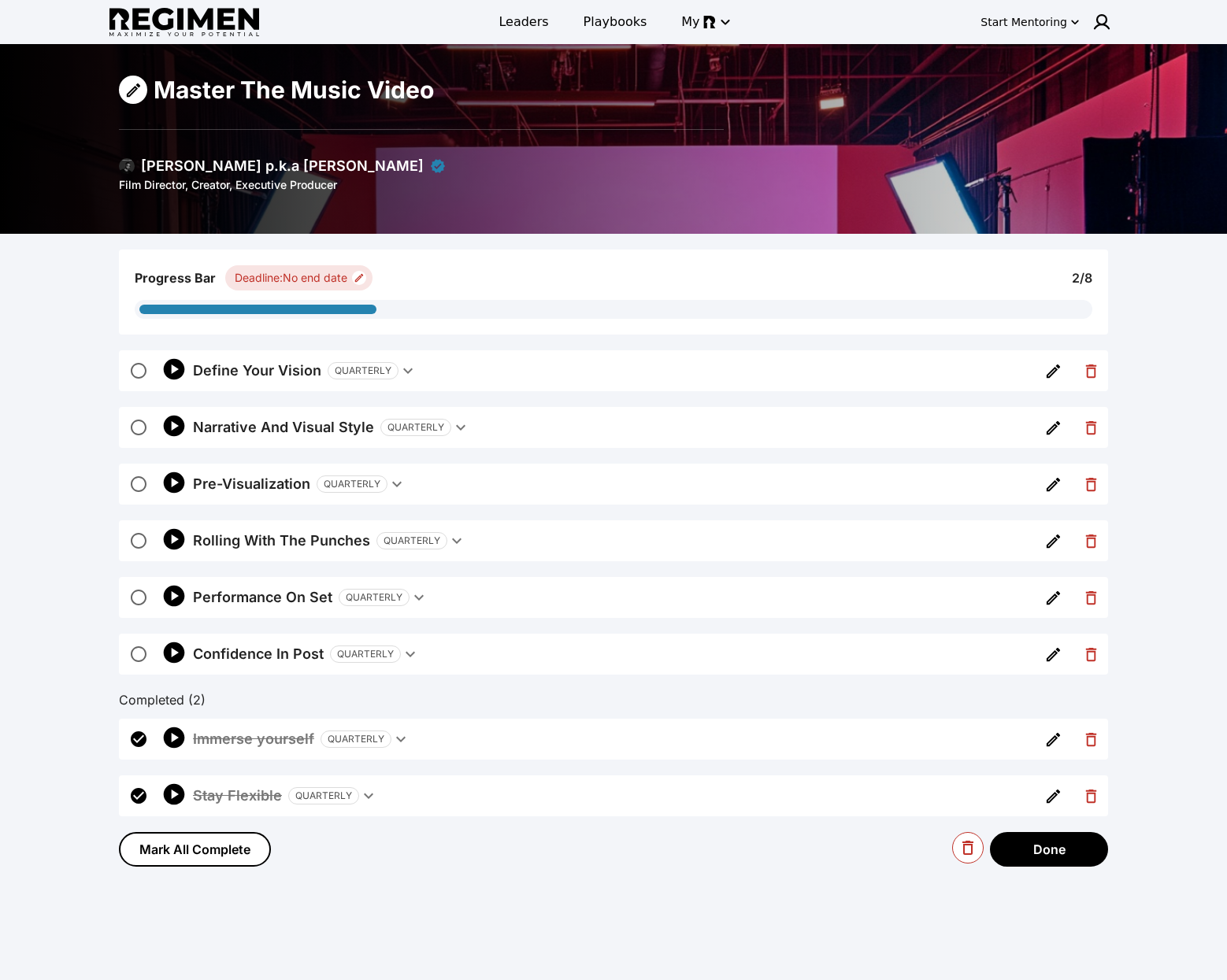
click at [133, 169] on img at bounding box center [127, 166] width 15 height 15
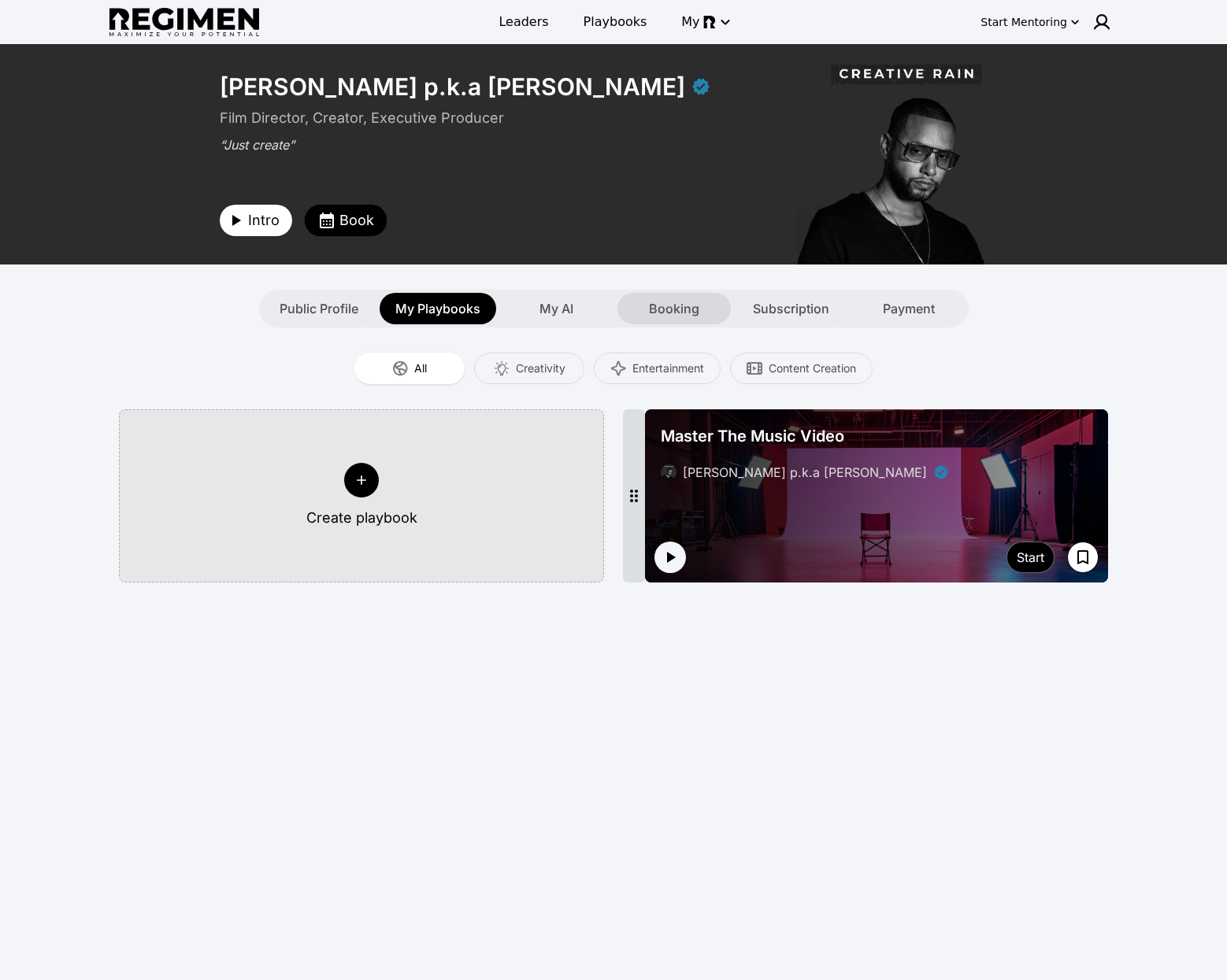
click at [664, 310] on span "Booking" at bounding box center [674, 309] width 50 height 19
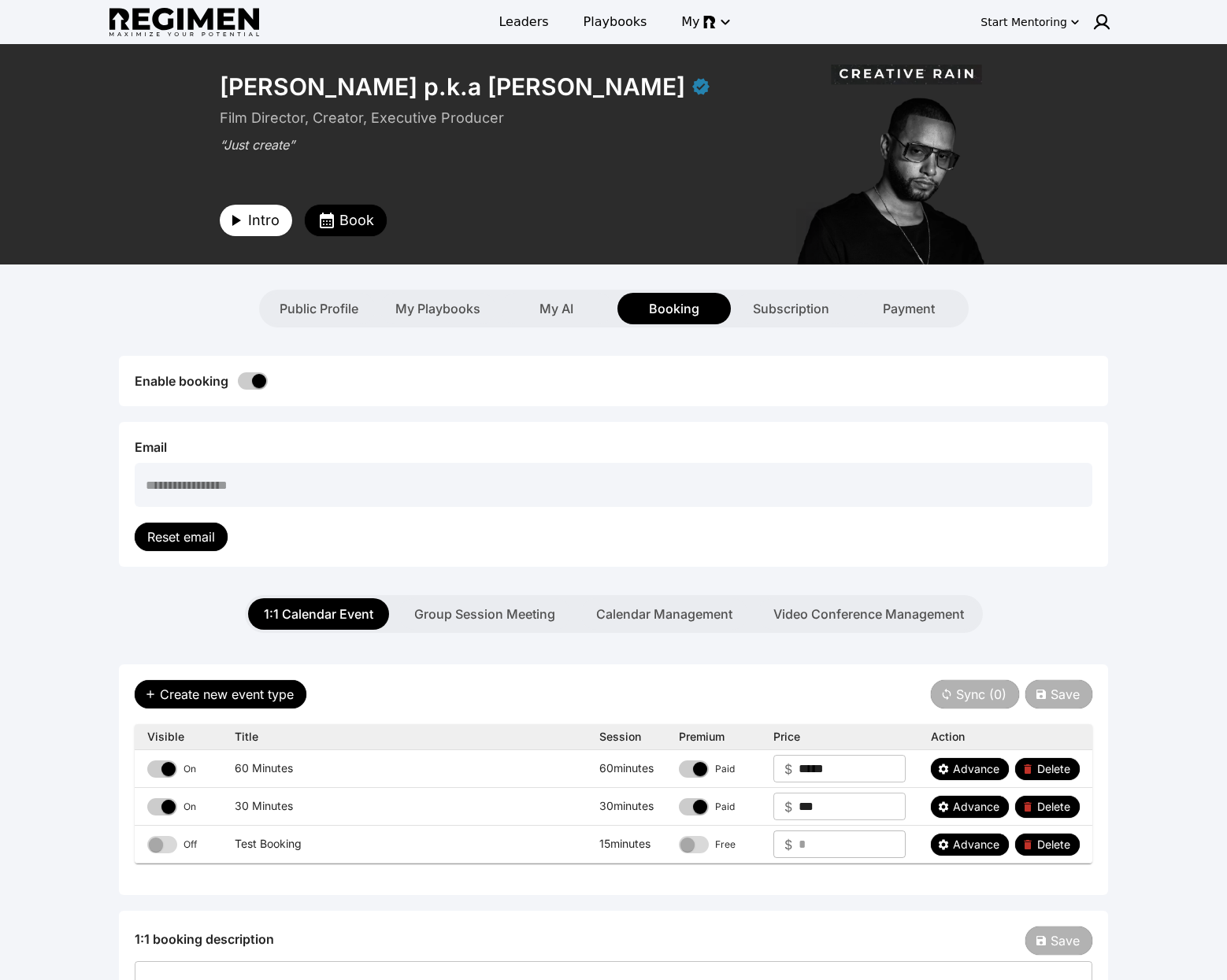
click at [517, 595] on div "1:1 Calendar Event Group Session Meeting Calendar Management Video Conference M…" at bounding box center [614, 613] width 732 height 38
click at [511, 608] on button "Group Session Meeting" at bounding box center [485, 614] width 172 height 32
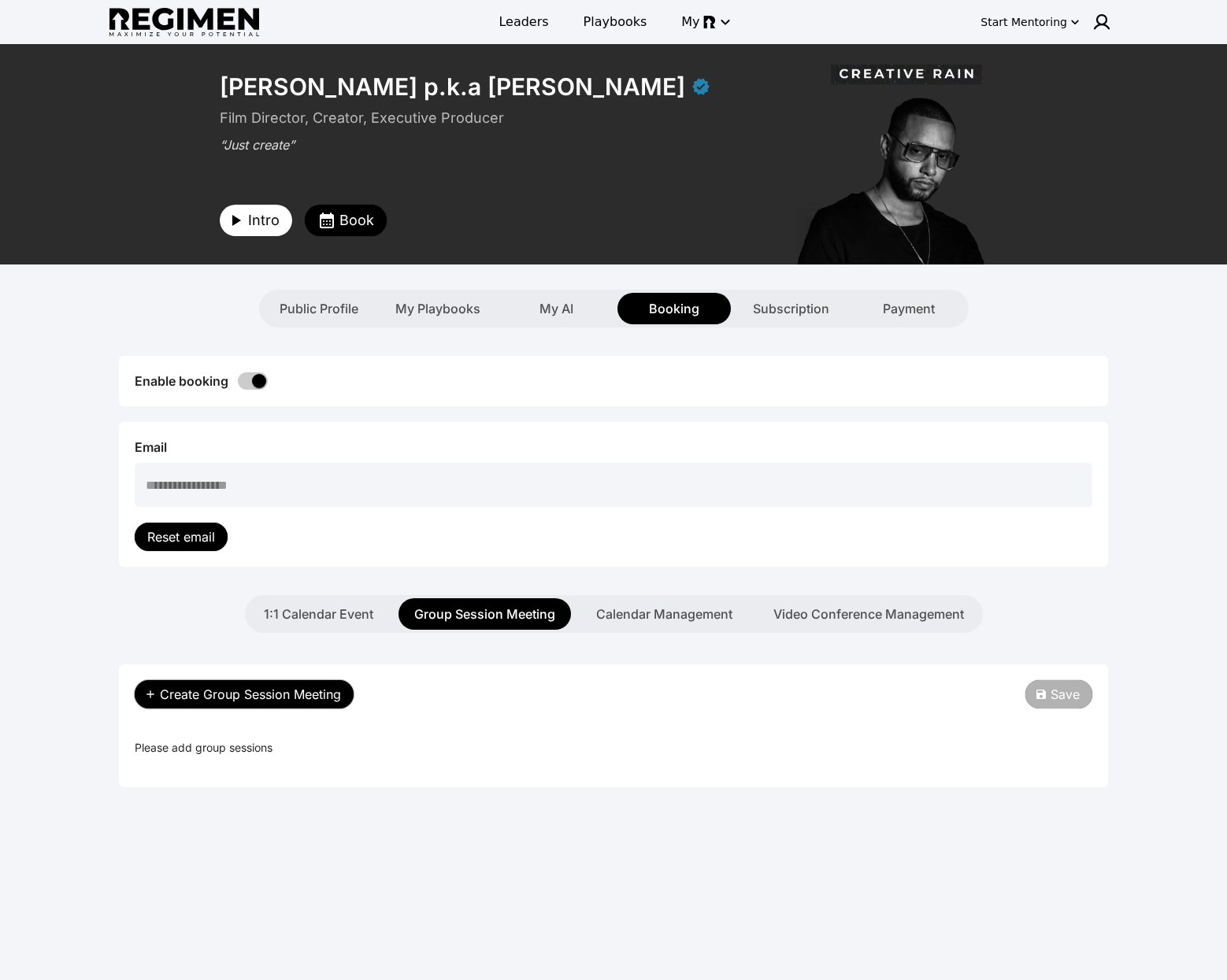
click at [264, 695] on span "Create Group Session Meeting" at bounding box center [250, 695] width 181 height 19
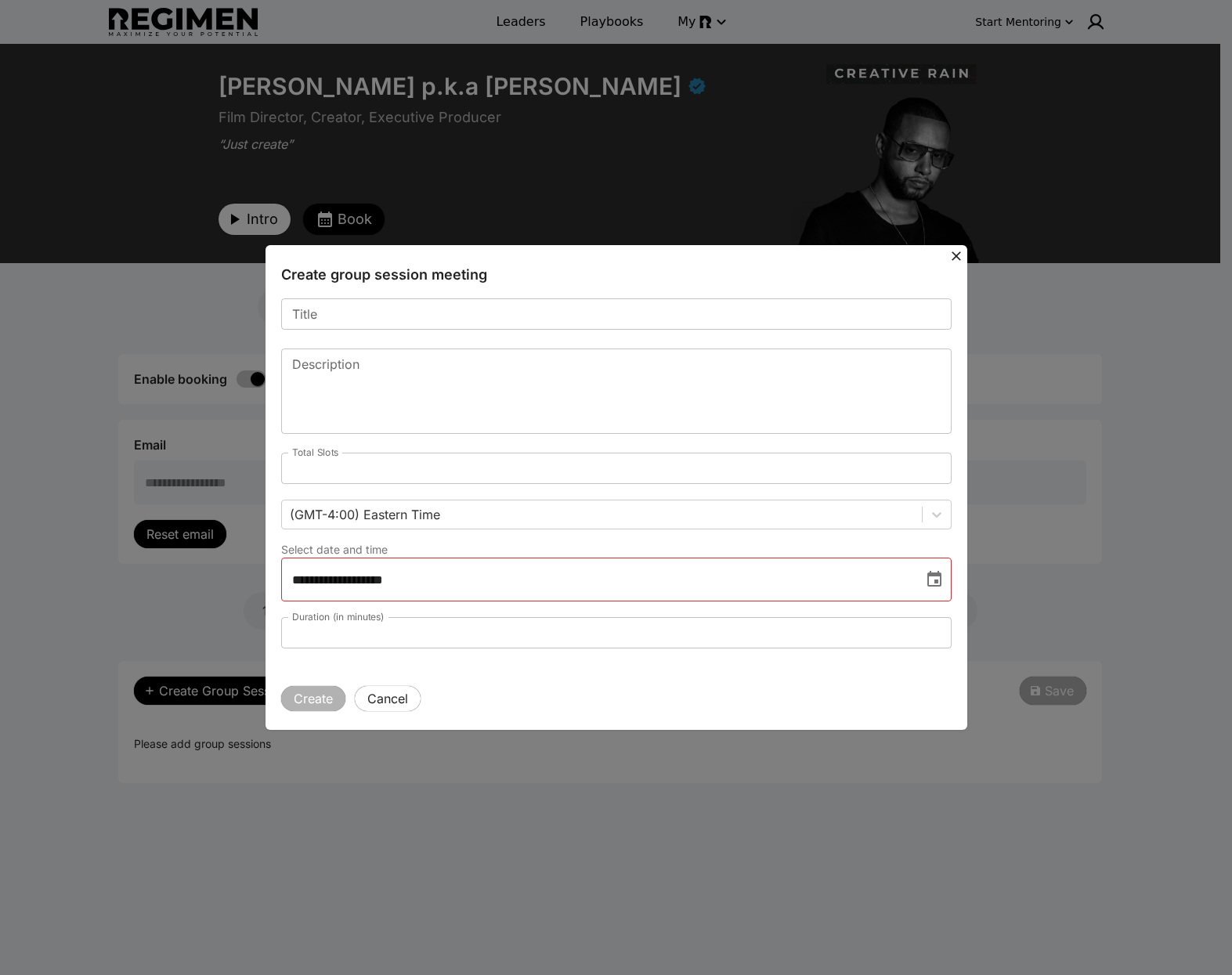
click at [375, 691] on button "Cancel" at bounding box center [388, 699] width 65 height 25
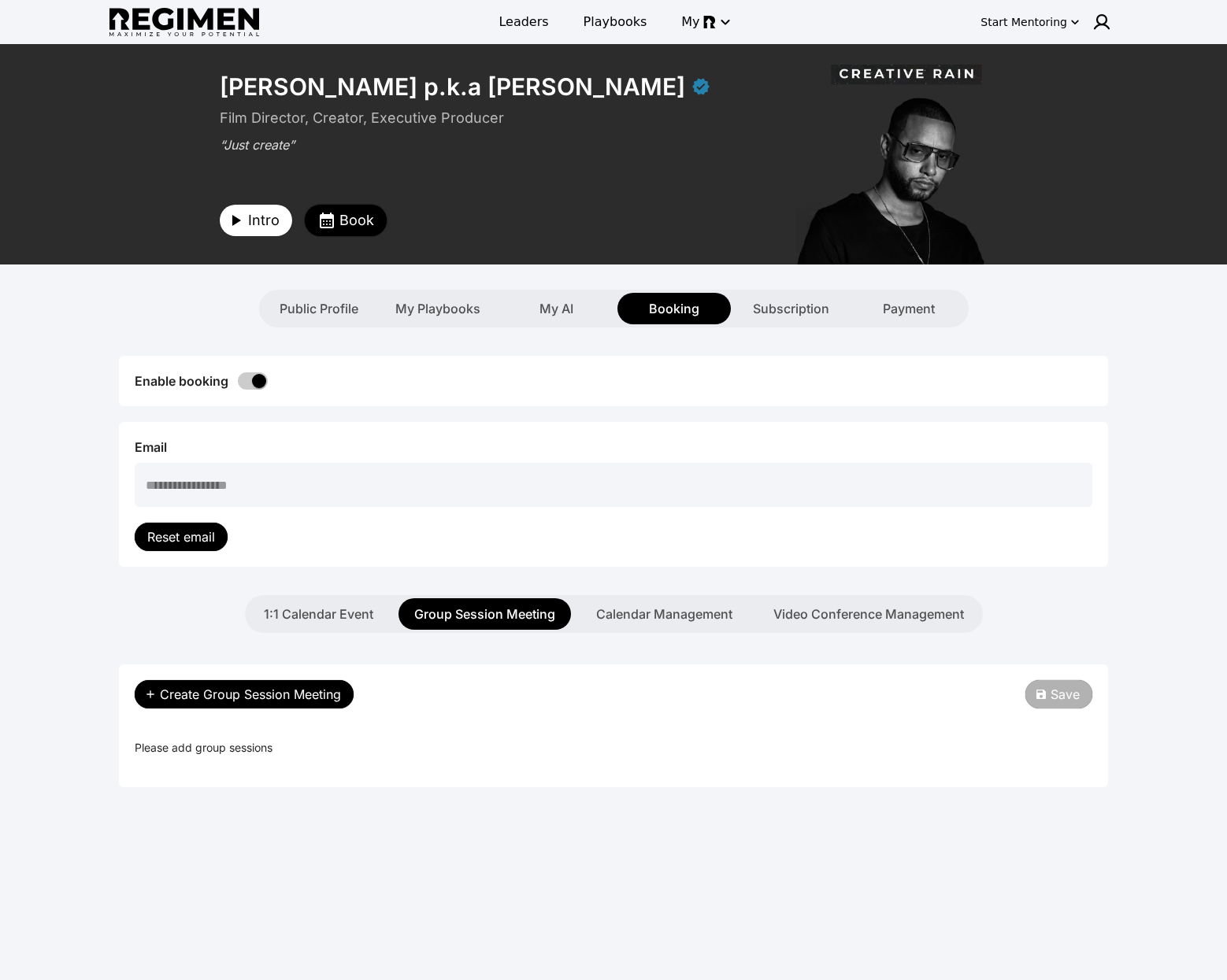
click at [346, 224] on span "Book" at bounding box center [357, 221] width 35 height 22
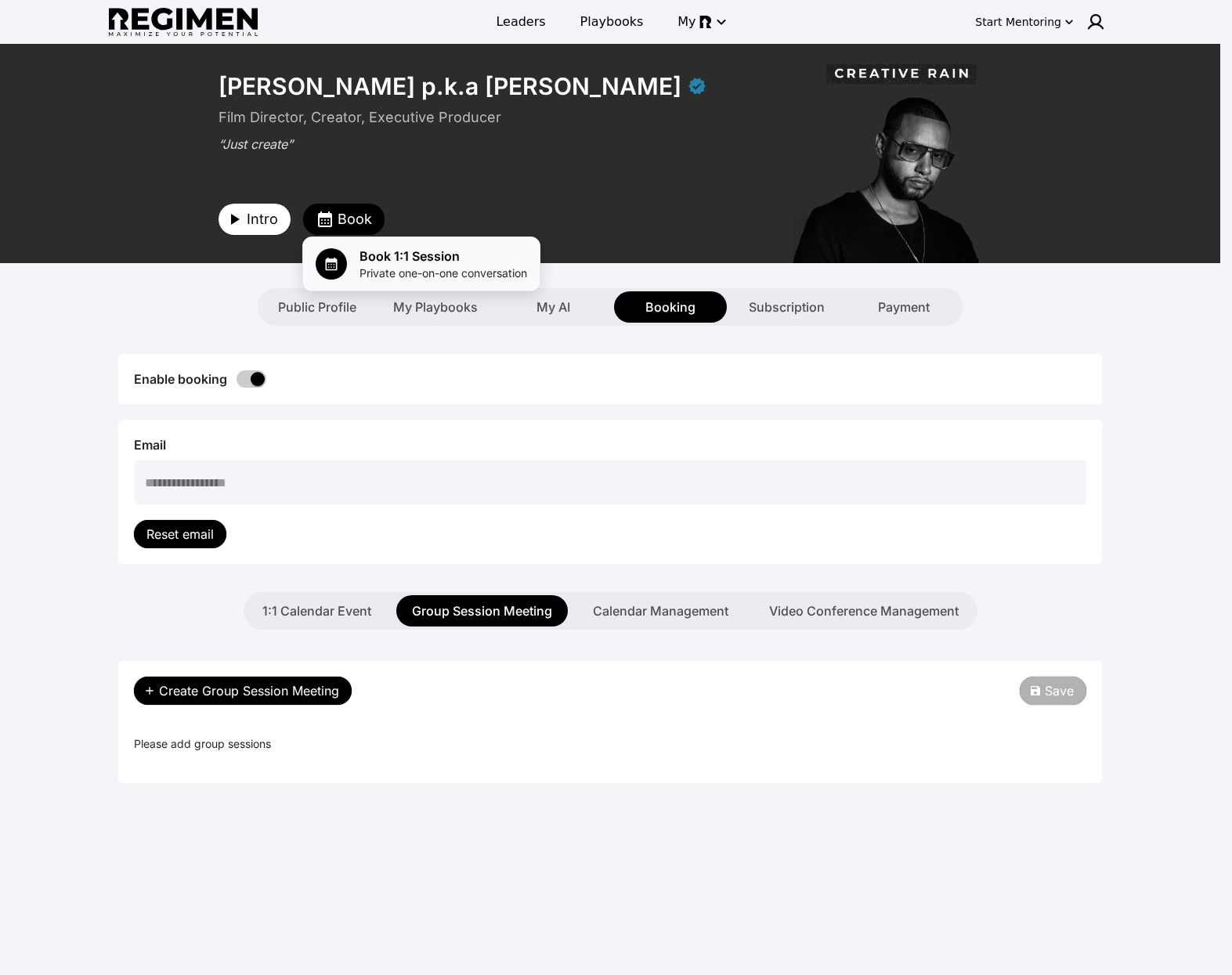
click at [394, 256] on span "Book 1:1 Session" at bounding box center [444, 256] width 167 height 19
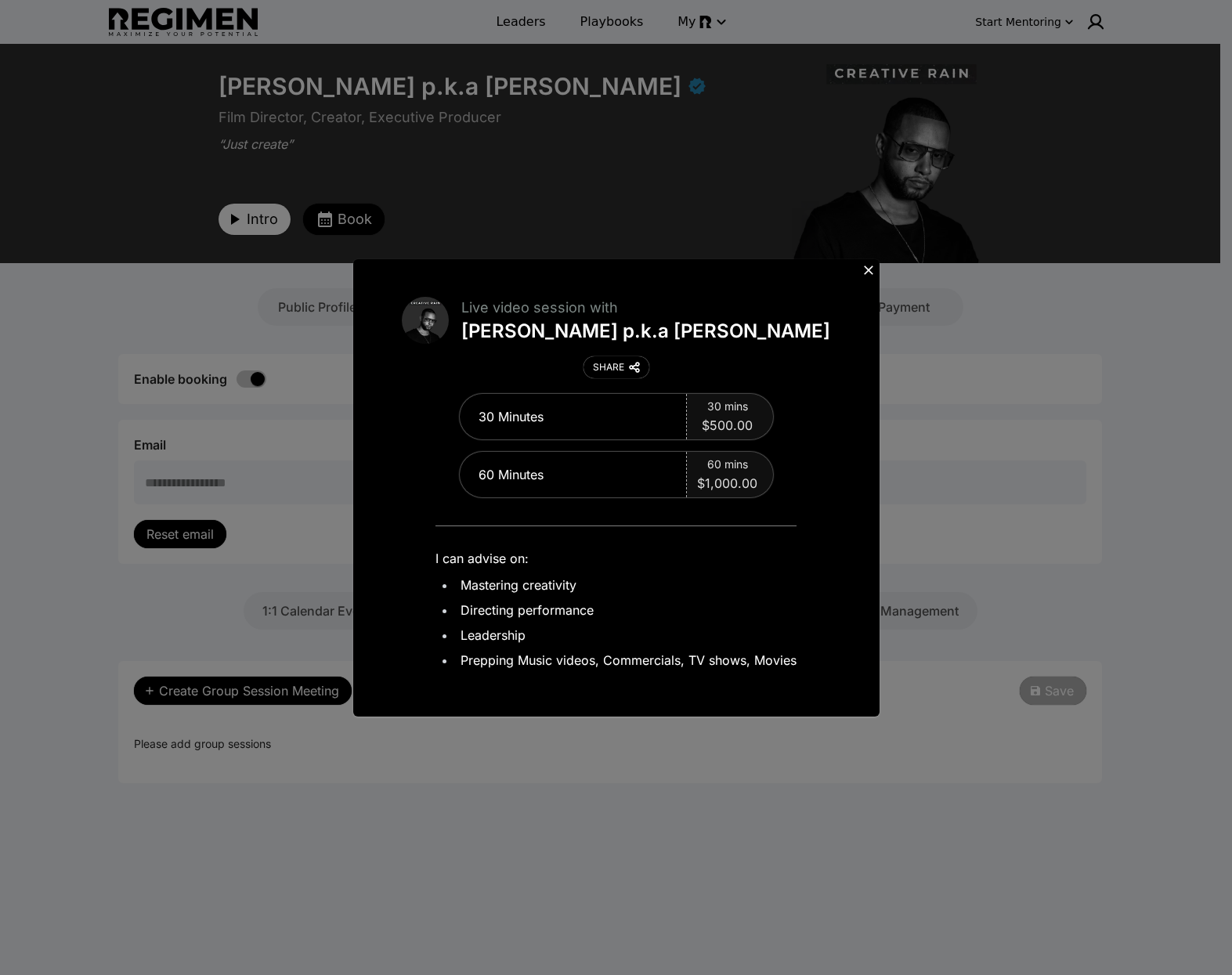
click at [869, 268] on icon at bounding box center [869, 270] width 10 height 10
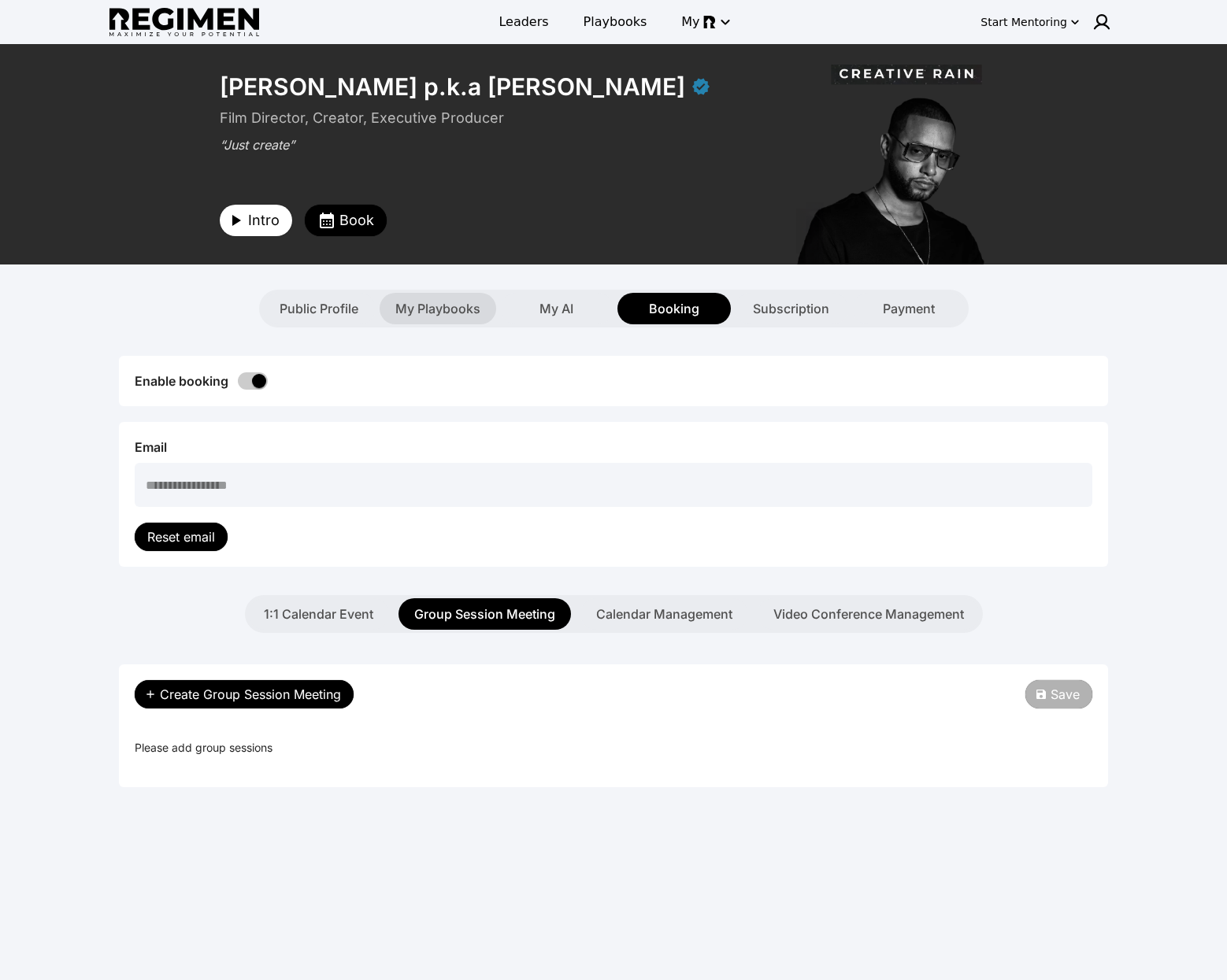
click at [431, 309] on span "My Playbooks" at bounding box center [438, 309] width 85 height 19
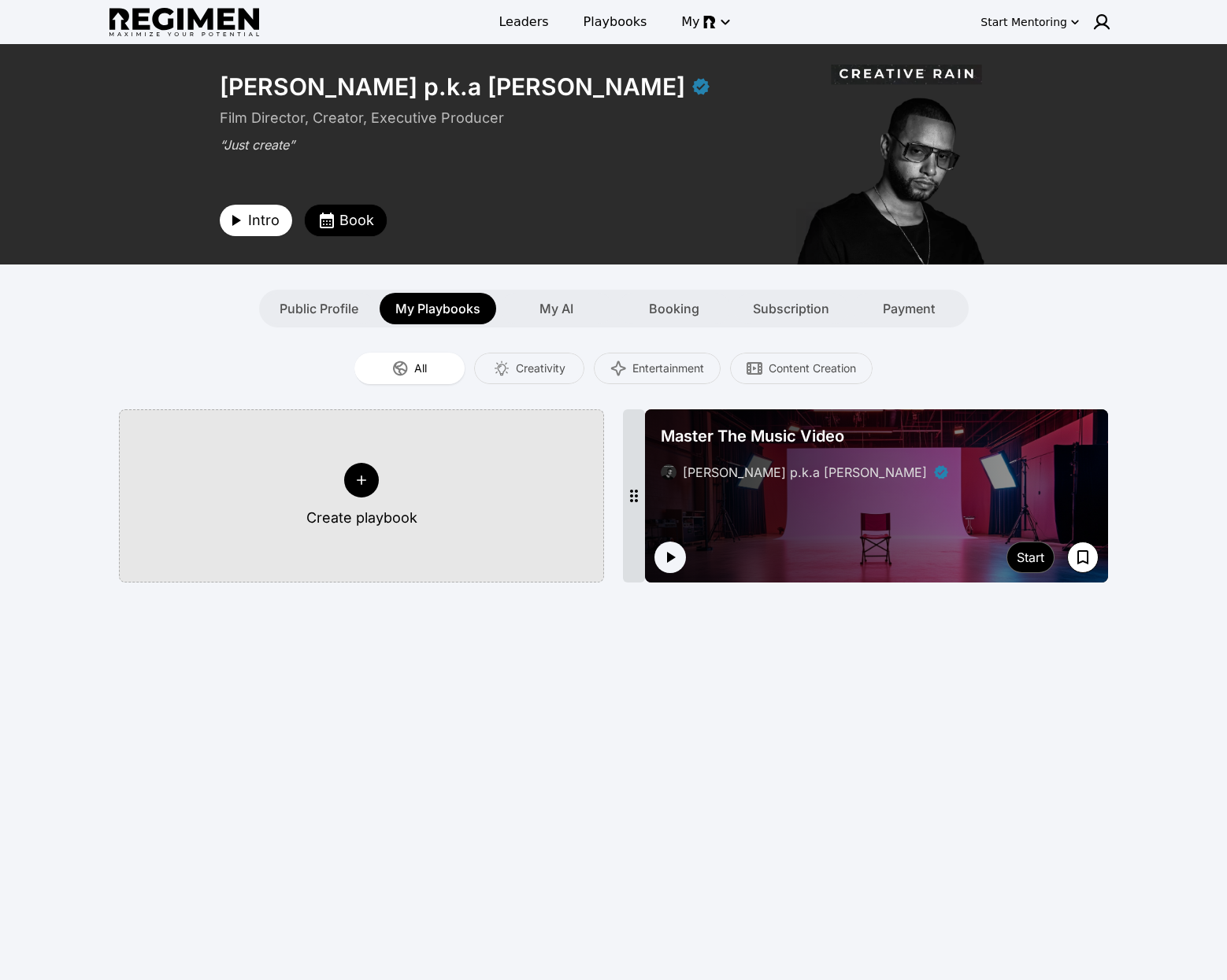
click at [1141, 347] on div "**********" at bounding box center [614, 511] width 1227 height 934
